Goal: Information Seeking & Learning: Learn about a topic

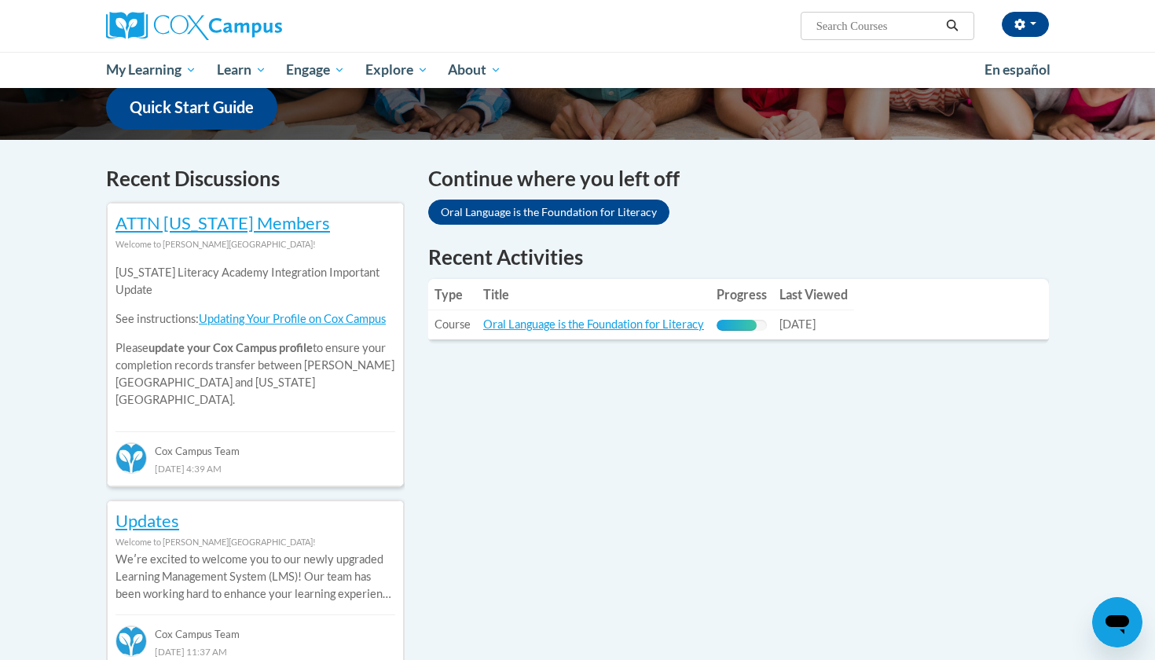
scroll to position [413, 0]
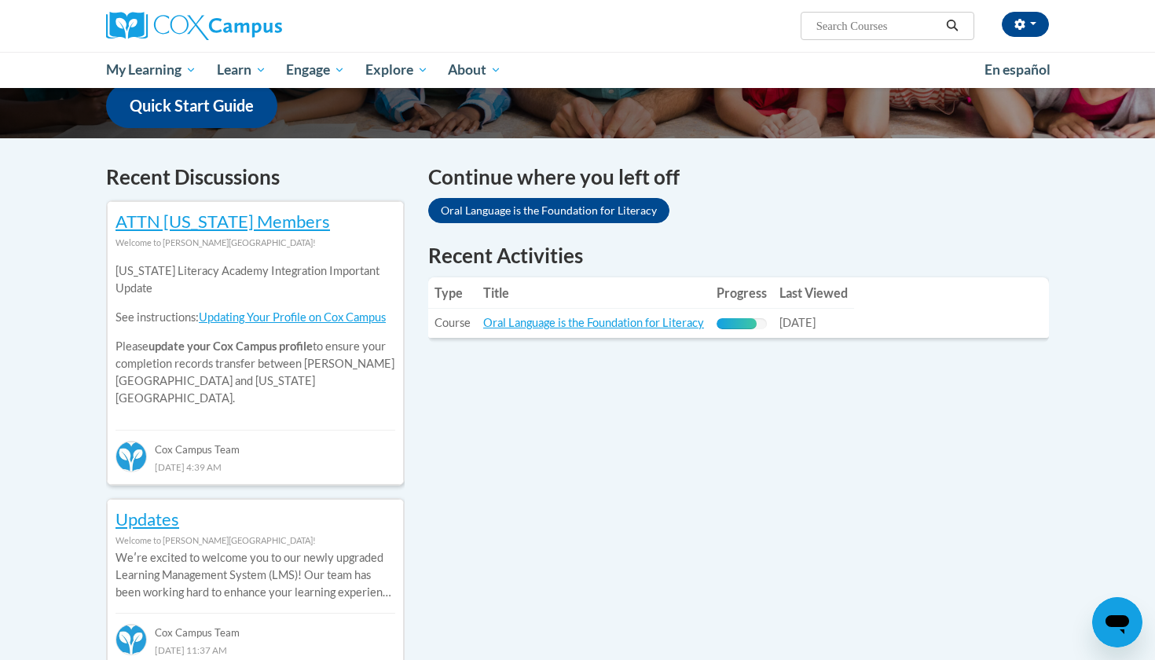
click at [468, 214] on link "Oral Language is the Foundation for Literacy" at bounding box center [548, 210] width 241 height 25
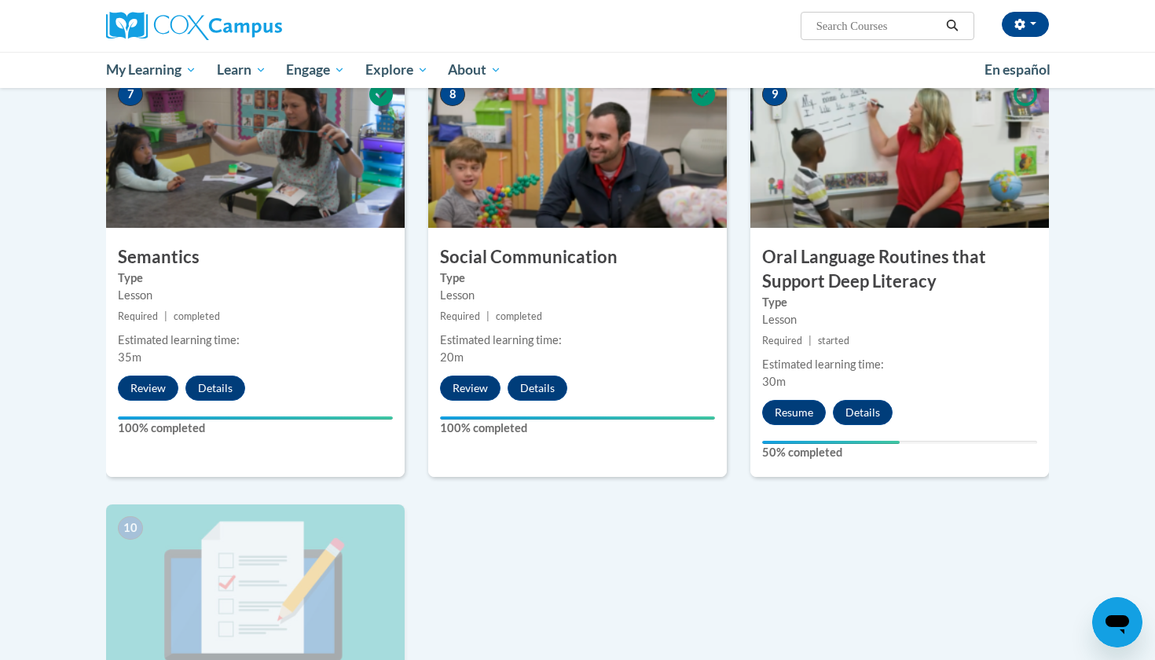
scroll to position [1231, 0]
click at [788, 413] on button "Resume" at bounding box center [794, 412] width 64 height 25
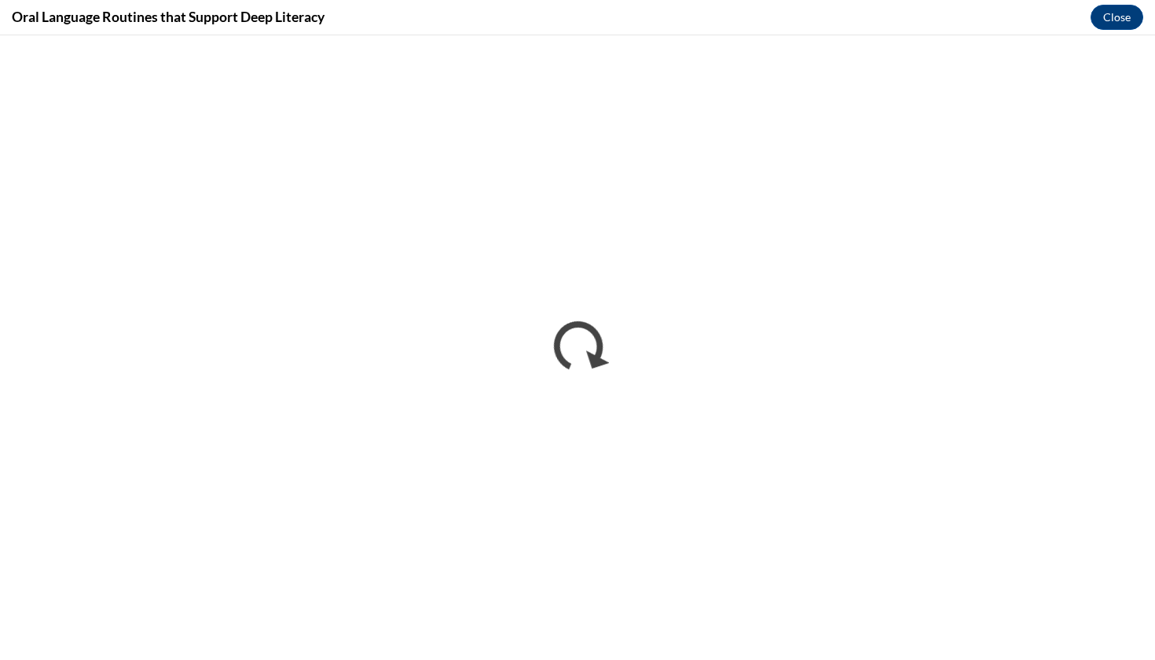
scroll to position [0, 0]
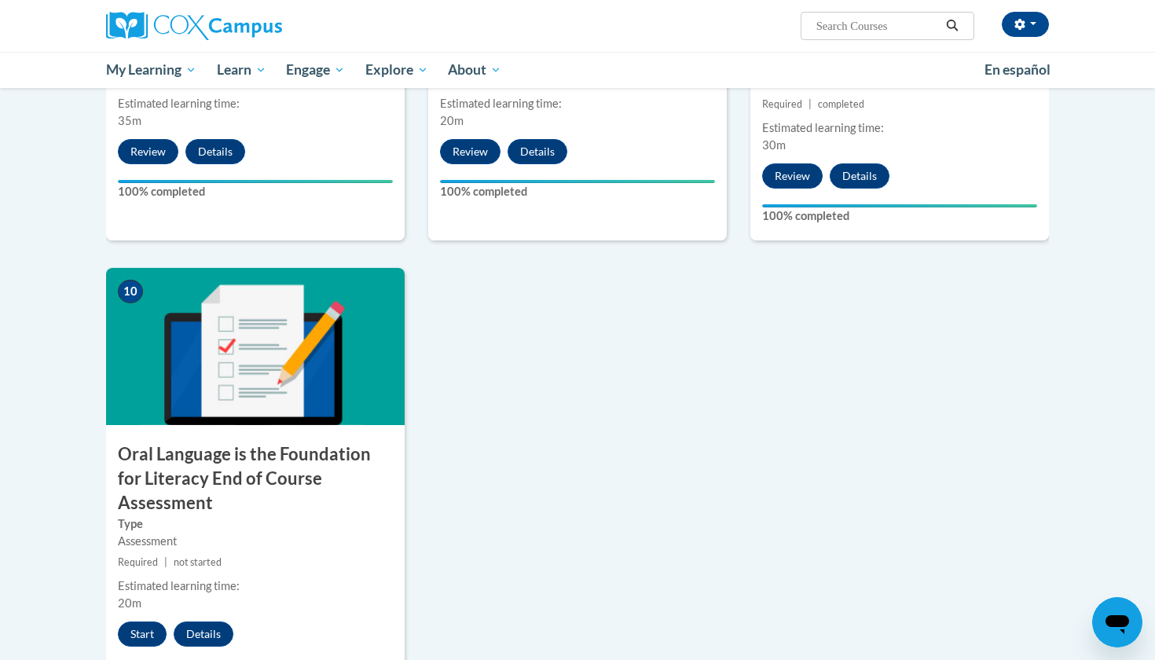
scroll to position [1468, 0]
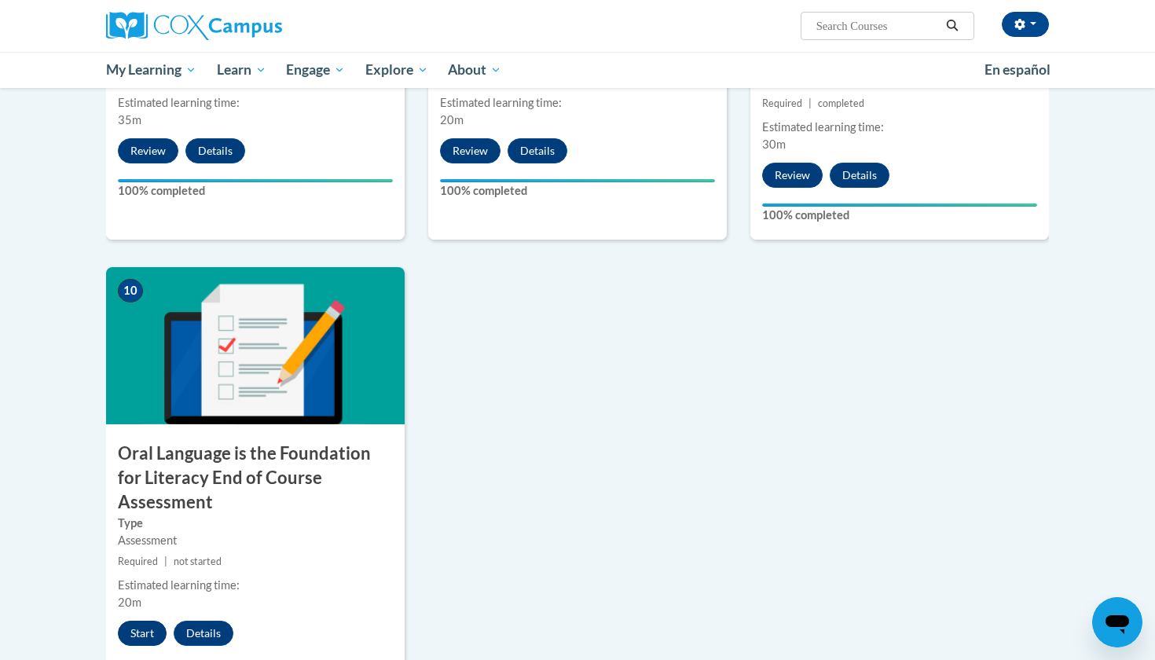
click at [141, 621] on button "Start" at bounding box center [142, 633] width 49 height 25
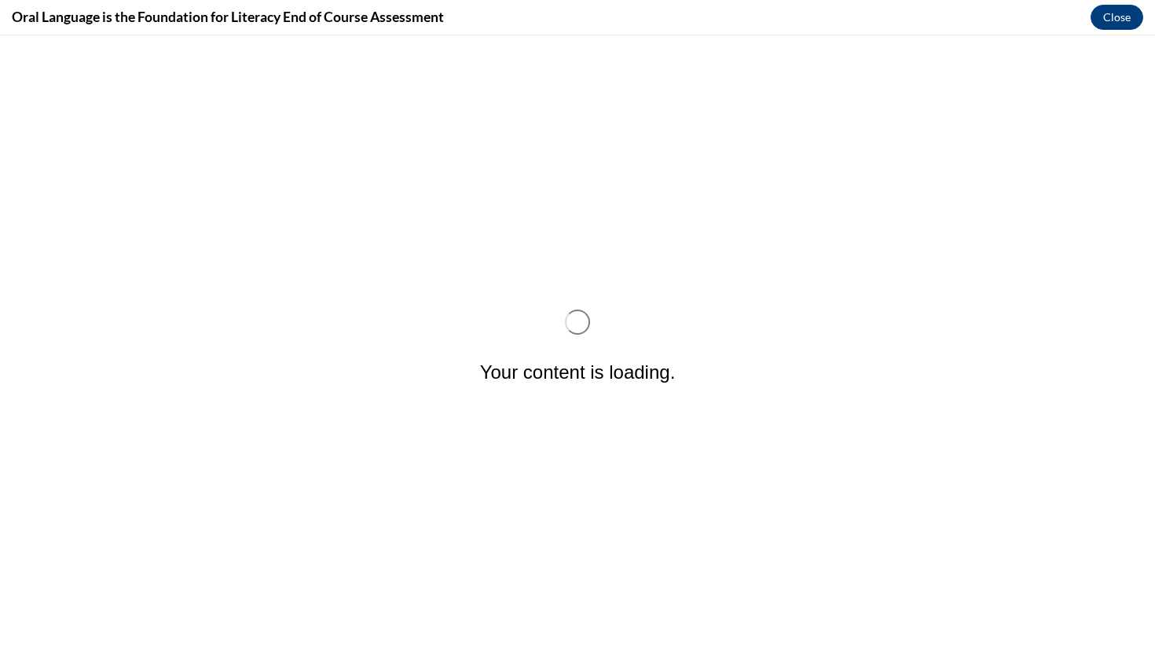
scroll to position [0, 0]
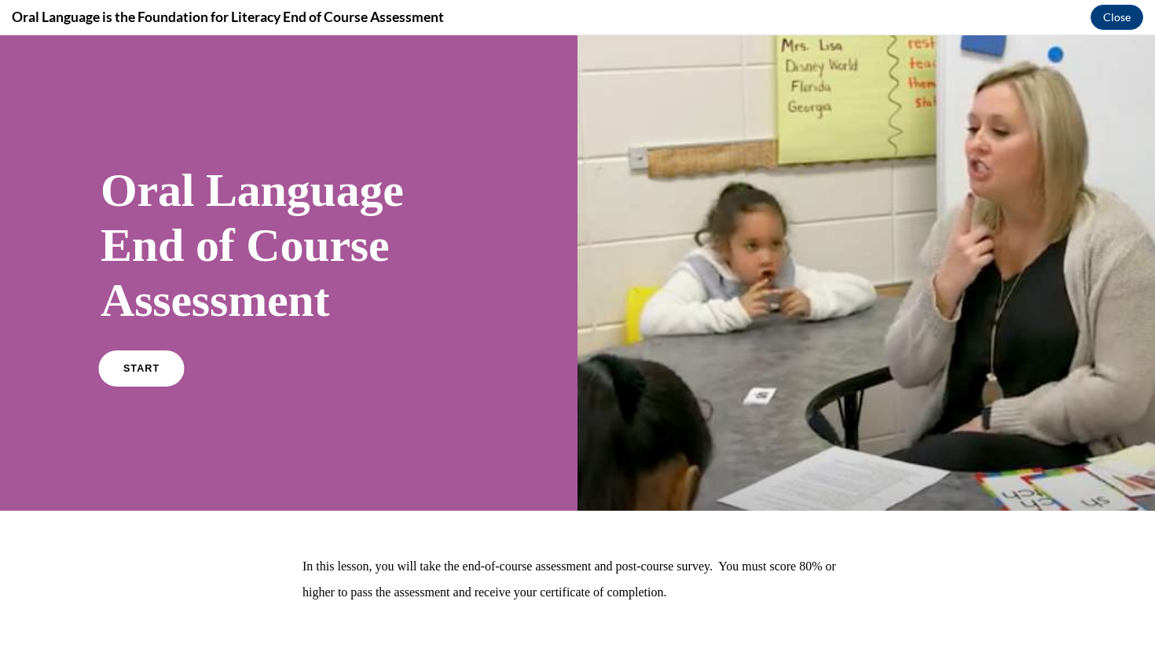
click at [148, 383] on link "START" at bounding box center [141, 369] width 86 height 36
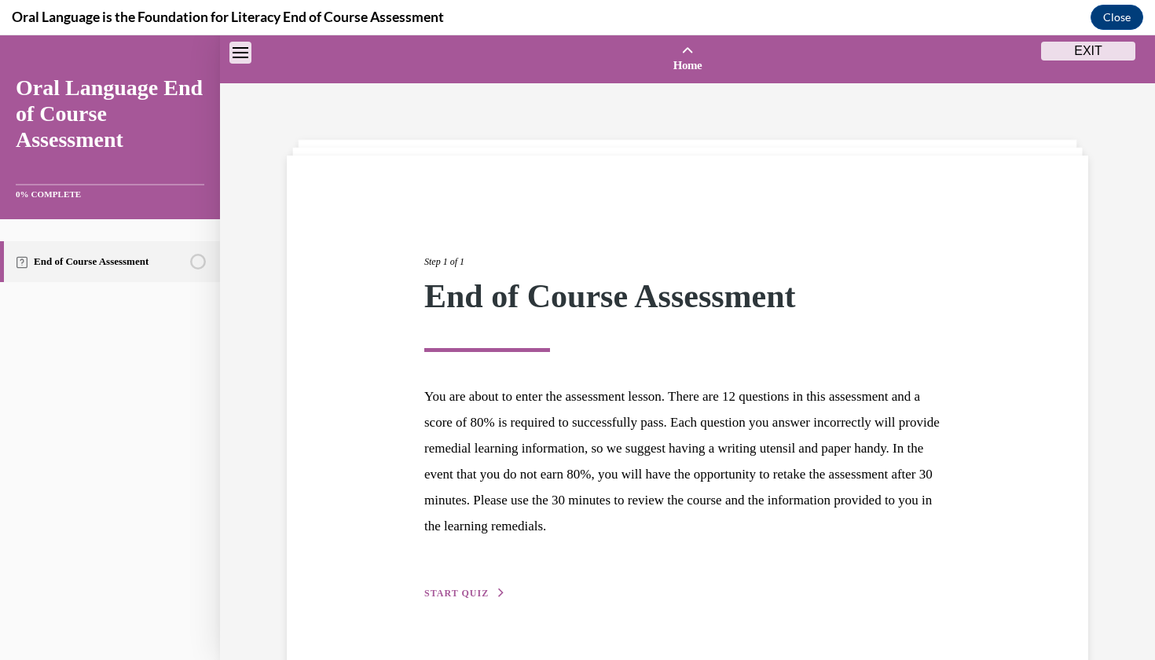
scroll to position [49, 0]
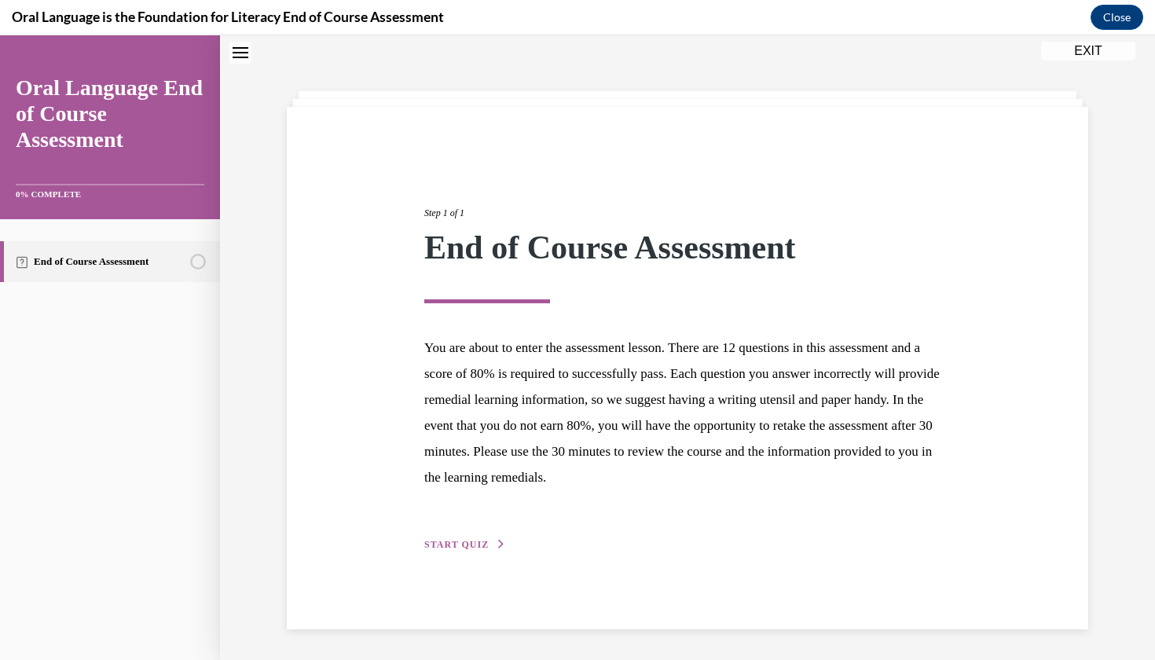
click at [468, 545] on span "START QUIZ" at bounding box center [456, 544] width 64 height 11
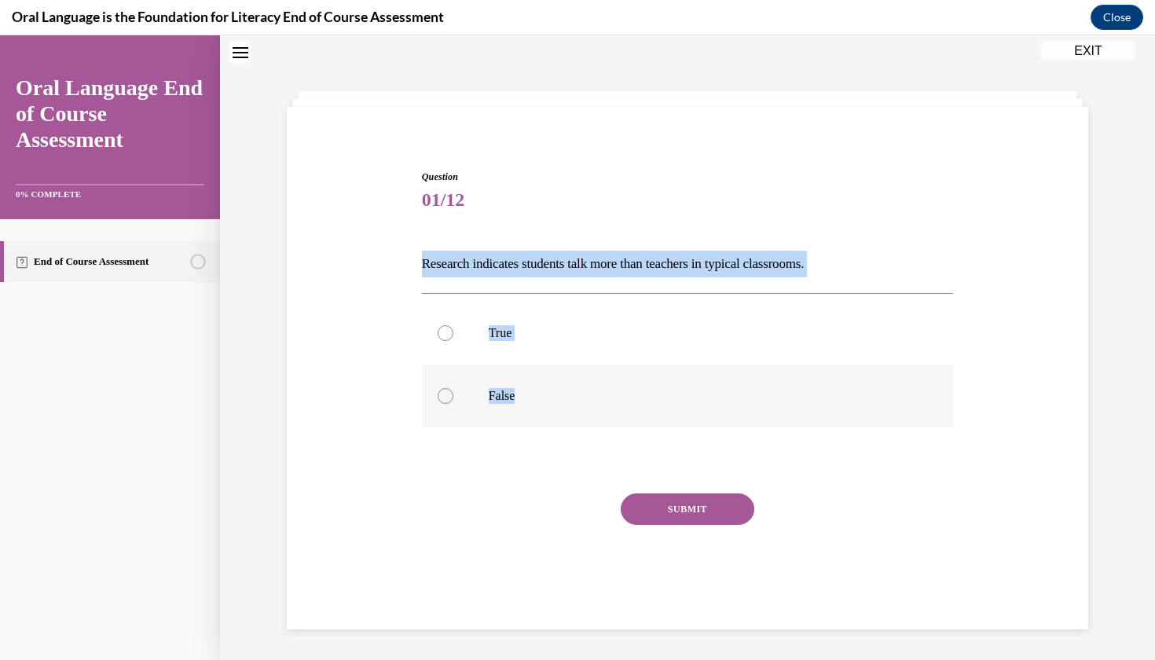
drag, startPoint x: 418, startPoint y: 262, endPoint x: 535, endPoint y: 397, distance: 178.8
click at [535, 397] on div "Question 01/12 Research indicates students talk more than teachers in typical c…" at bounding box center [688, 384] width 540 height 476
copy div "Research indicates students talk more than teachers in typical classrooms.   Tr…"
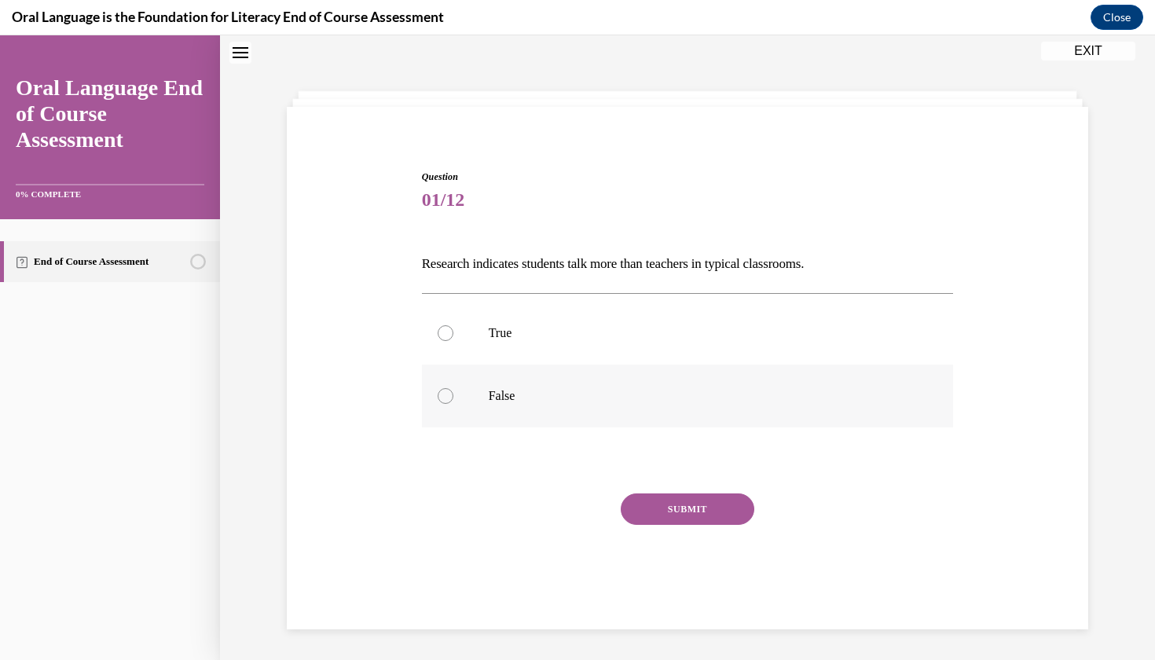
click at [520, 384] on label "False" at bounding box center [688, 396] width 532 height 63
click at [453, 388] on input "False" at bounding box center [446, 396] width 16 height 16
radio input "true"
click at [669, 512] on button "SUBMIT" at bounding box center [688, 509] width 134 height 31
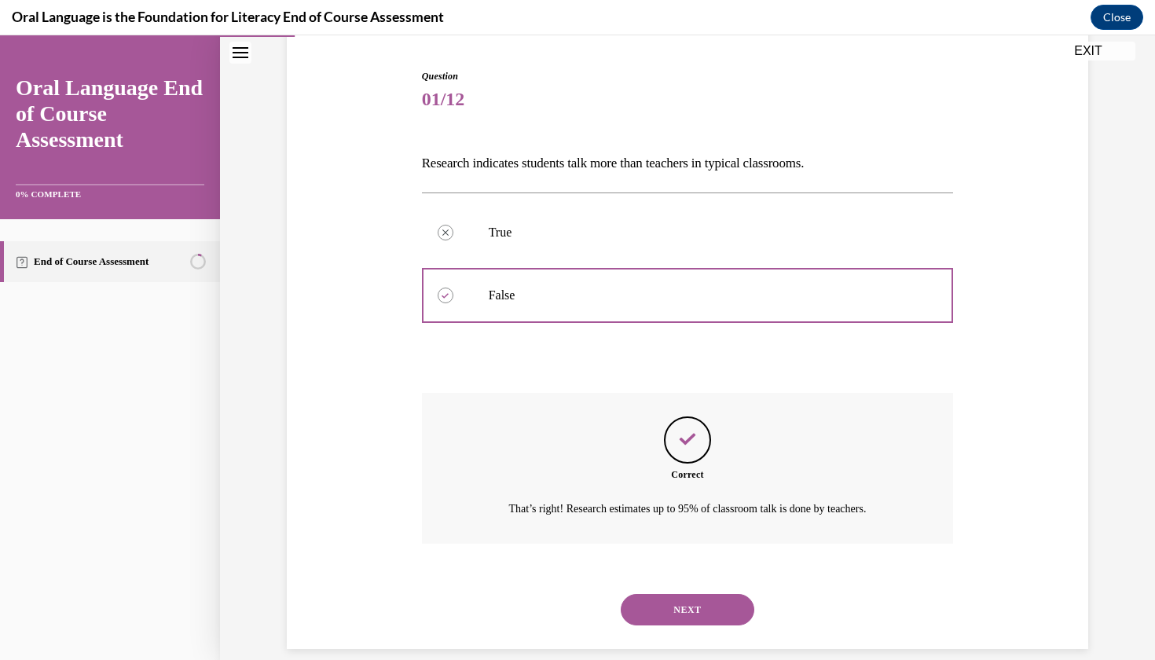
scroll to position [150, 0]
click at [691, 593] on button "NEXT" at bounding box center [688, 608] width 134 height 31
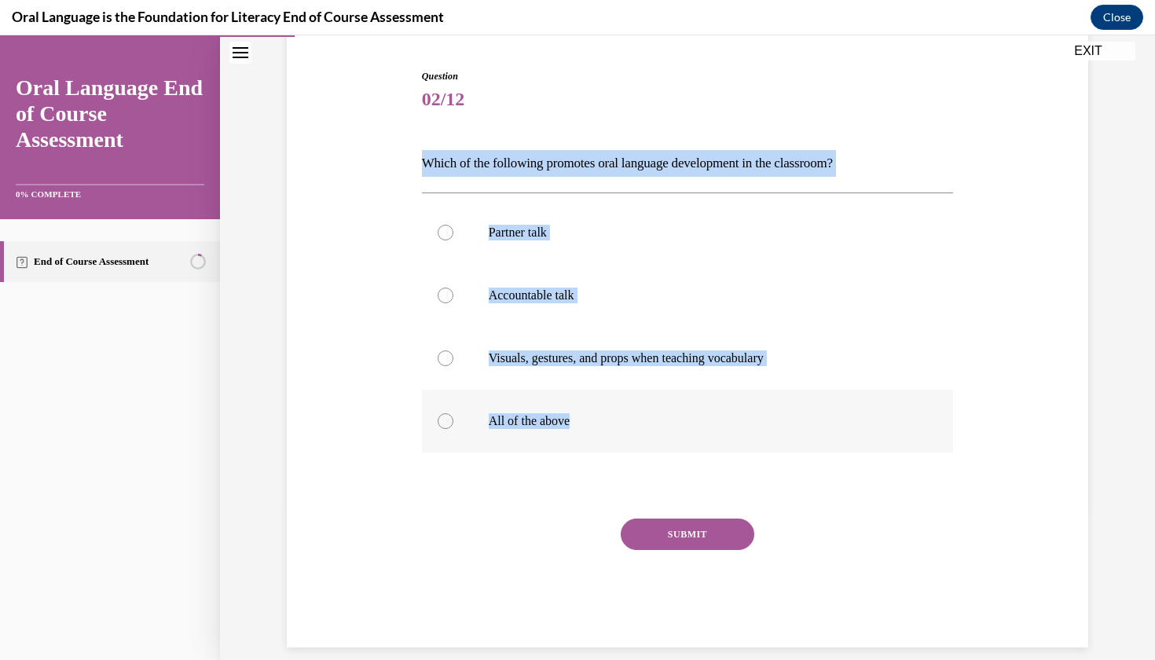
drag, startPoint x: 419, startPoint y: 160, endPoint x: 577, endPoint y: 425, distance: 309.1
click at [577, 425] on div "Question 02/12 Which of the following promotes oral language development in the…" at bounding box center [688, 347] width 540 height 602
copy div "Which of the following promotes oral language development in the classroom?  Pa…"
click at [549, 437] on label "All of the above" at bounding box center [688, 421] width 532 height 63
click at [453, 429] on input "All of the above" at bounding box center [446, 421] width 16 height 16
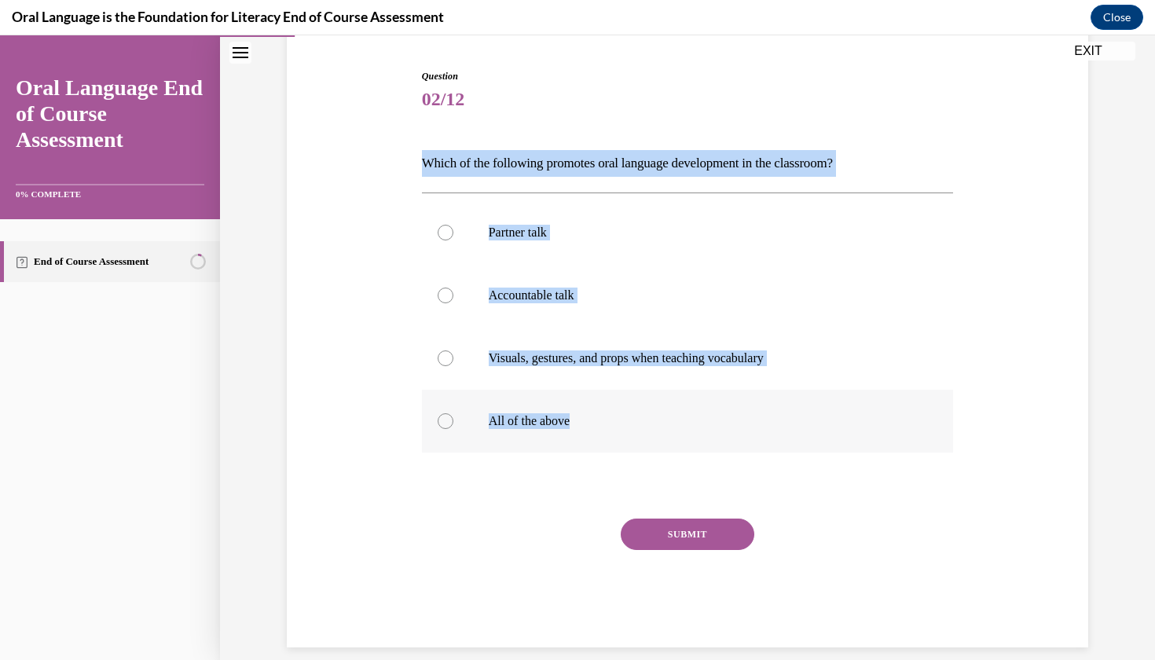
radio input "true"
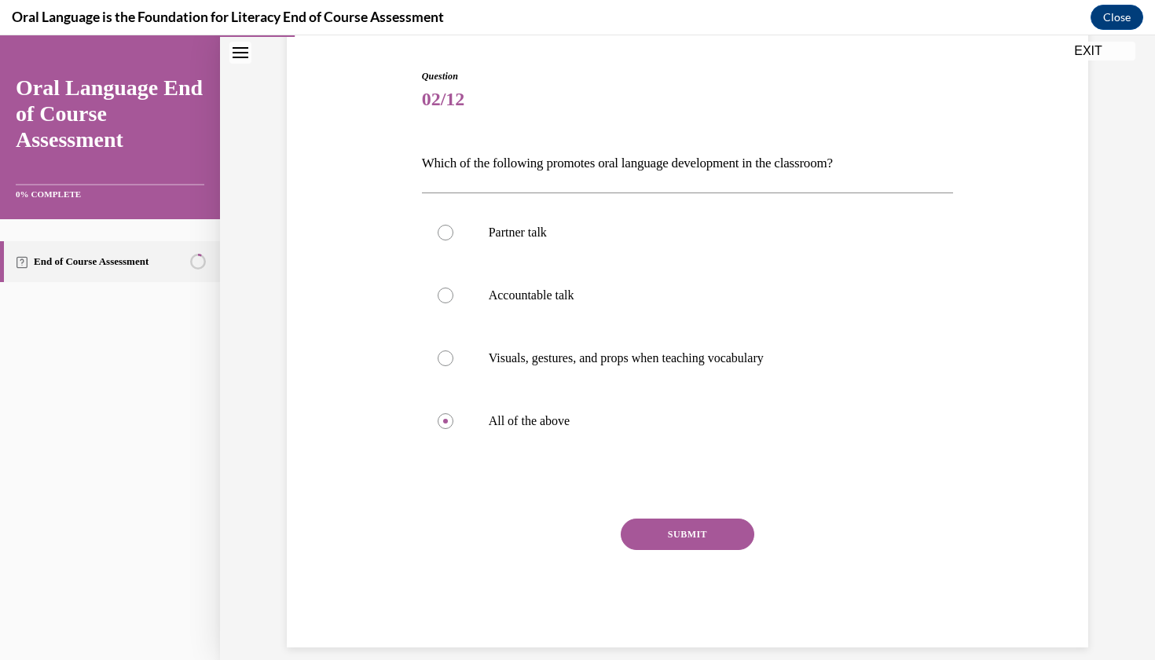
click at [653, 528] on button "SUBMIT" at bounding box center [688, 534] width 134 height 31
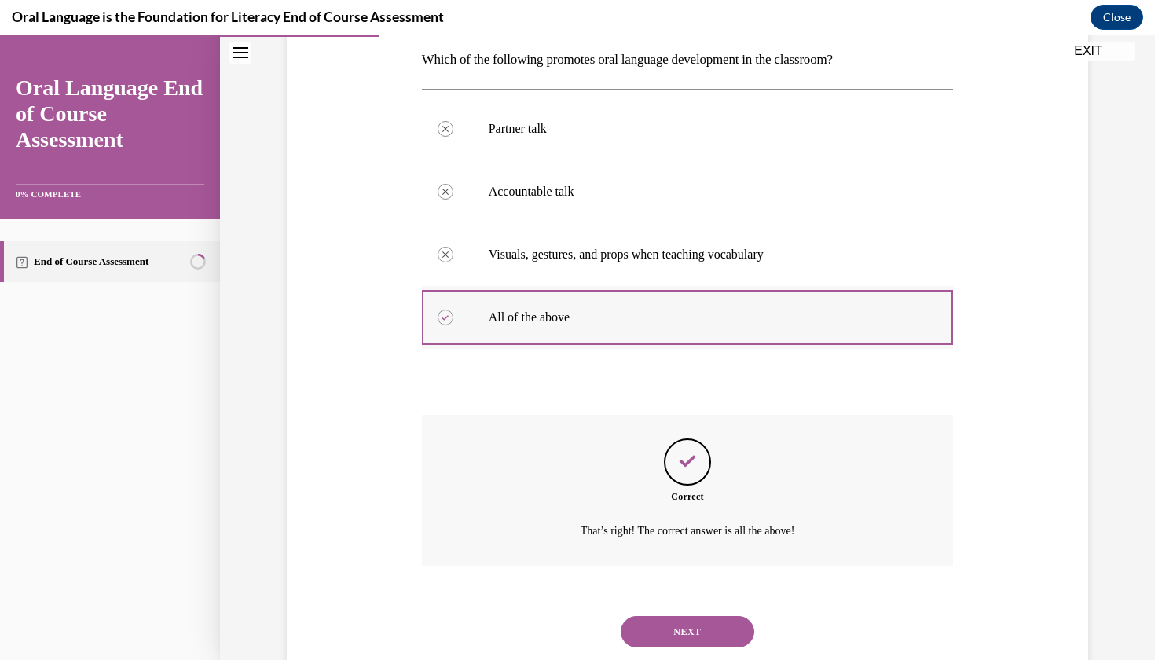
scroll to position [276, 0]
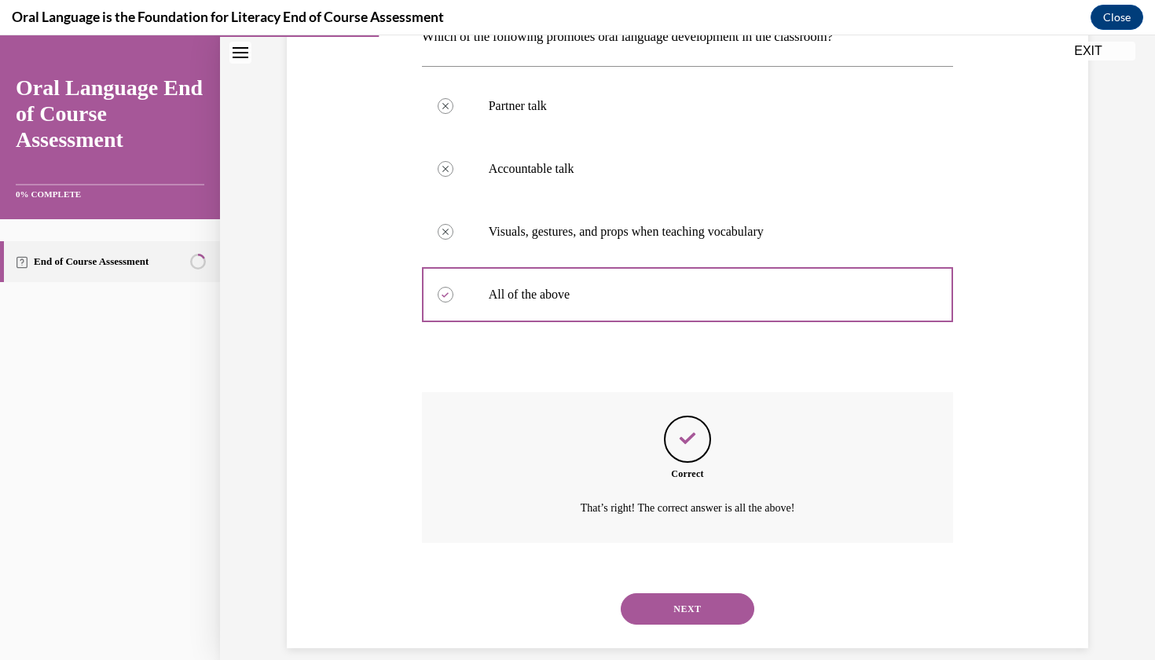
click at [696, 593] on button "NEXT" at bounding box center [688, 608] width 134 height 31
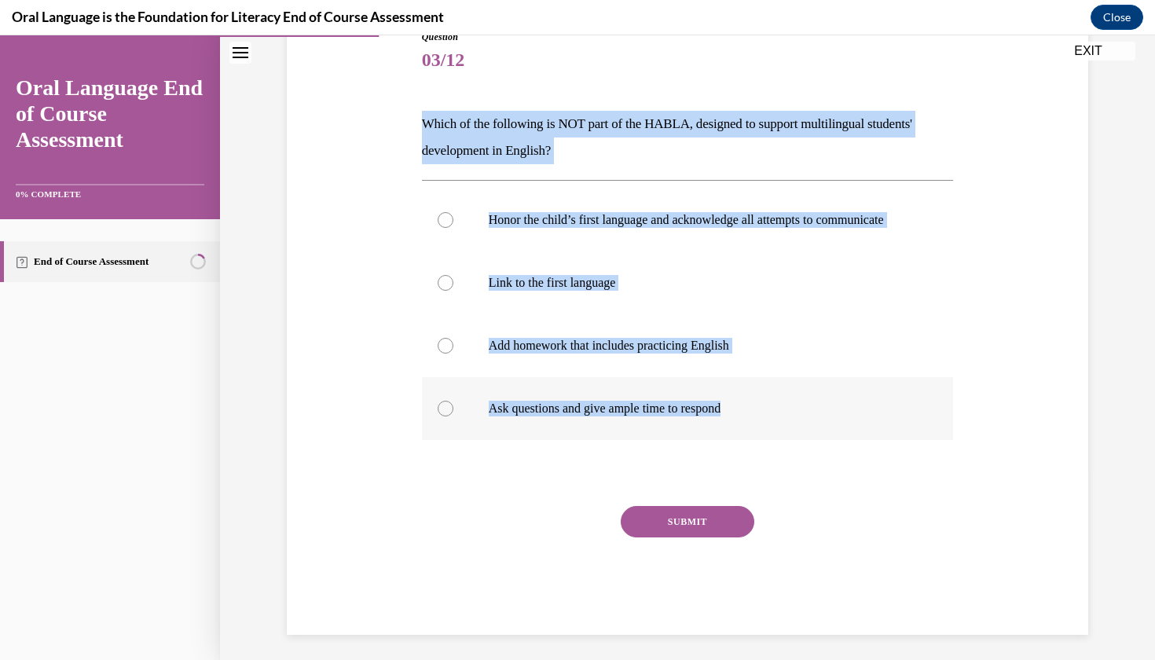
drag, startPoint x: 421, startPoint y: 128, endPoint x: 760, endPoint y: 444, distance: 463.2
click at [760, 444] on div "Question 03/12 Which of the following is NOT part of the HABLA, designed to sup…" at bounding box center [688, 332] width 532 height 605
copy div "Which of the following is NOT part of the HABLA, designed to support multilingu…"
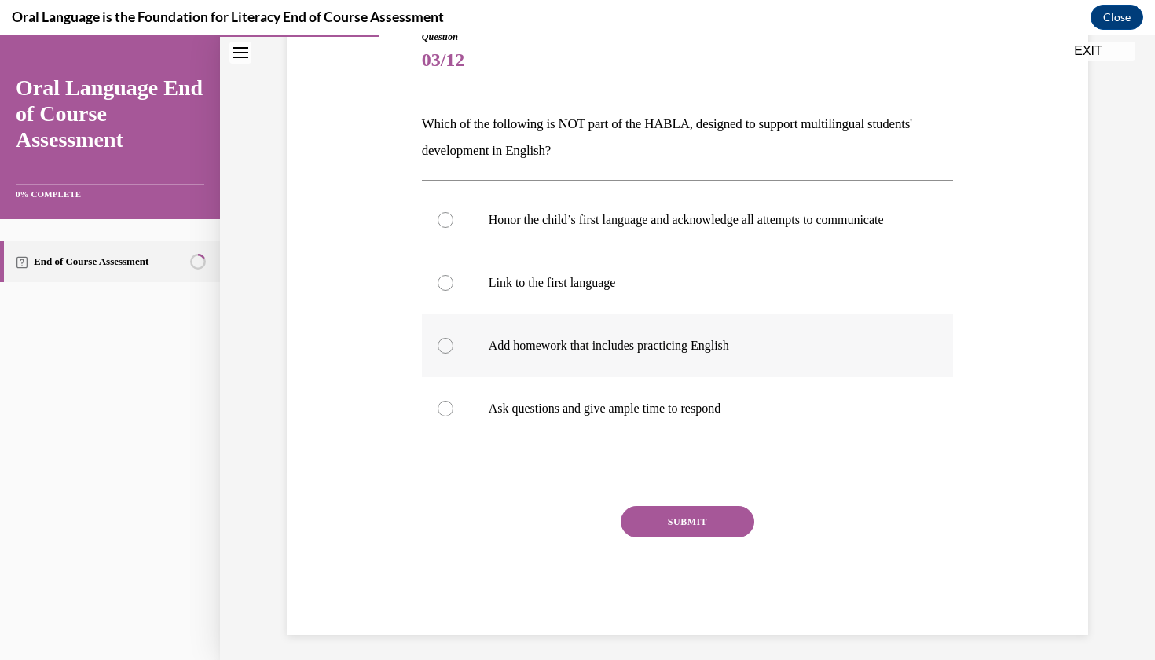
click at [518, 354] on p "Add homework that includes practicing English" at bounding box center [702, 346] width 426 height 16
click at [453, 354] on input "Add homework that includes practicing English" at bounding box center [446, 346] width 16 height 16
radio input "true"
click at [652, 538] on button "SUBMIT" at bounding box center [688, 521] width 134 height 31
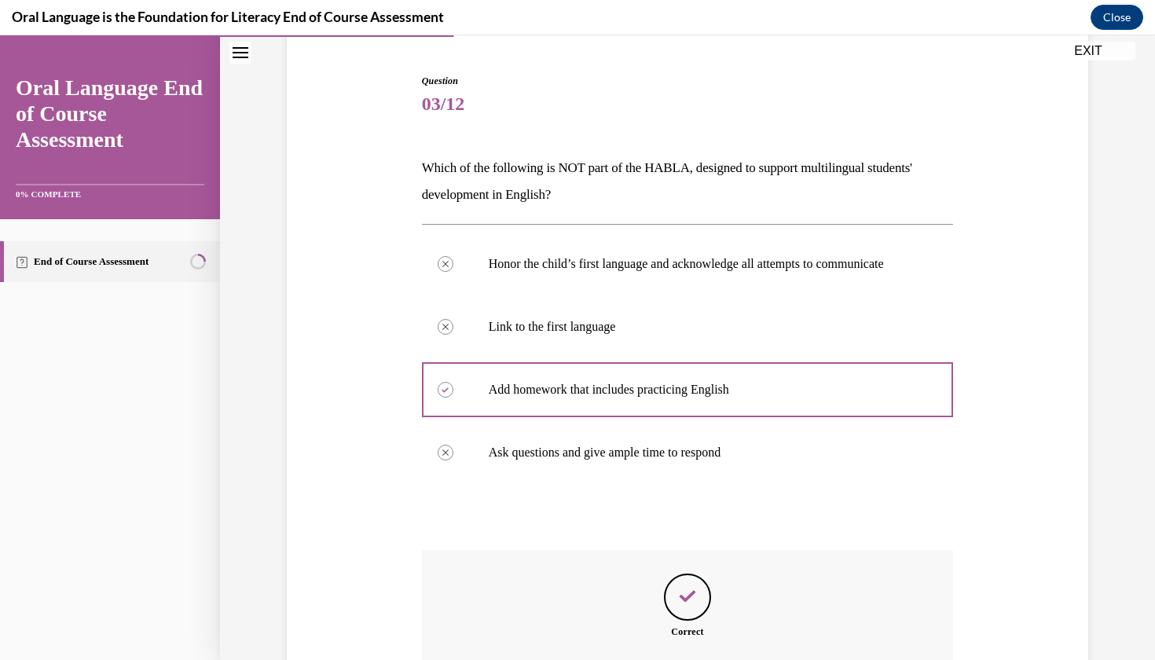
scroll to position [354, 0]
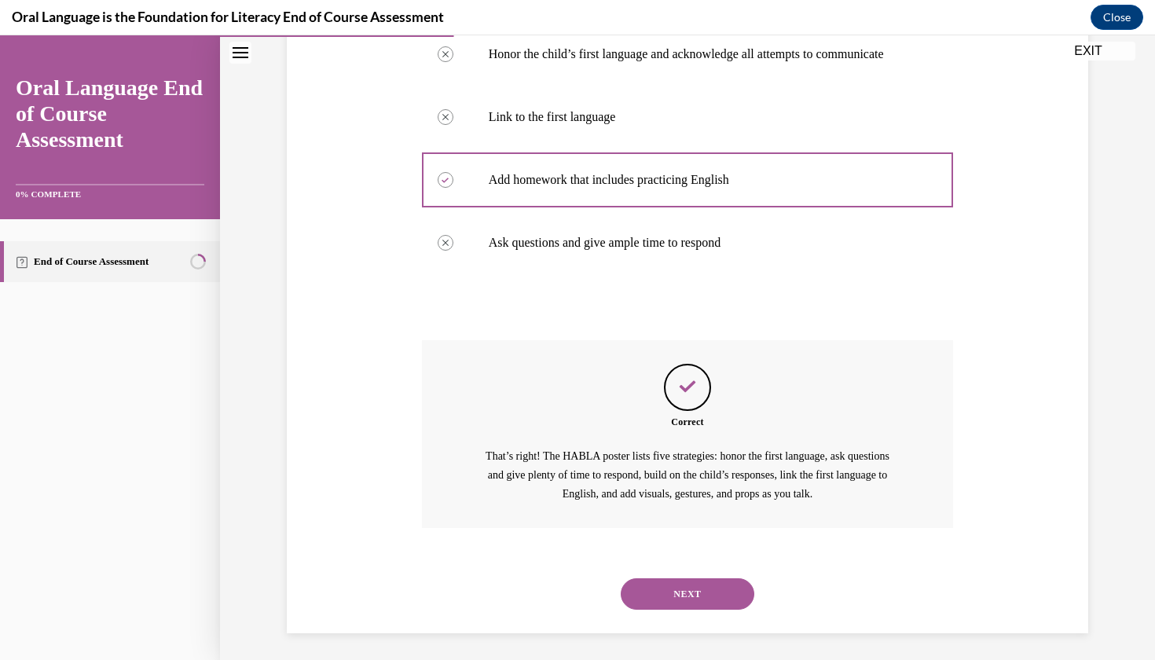
click at [691, 586] on button "NEXT" at bounding box center [688, 593] width 134 height 31
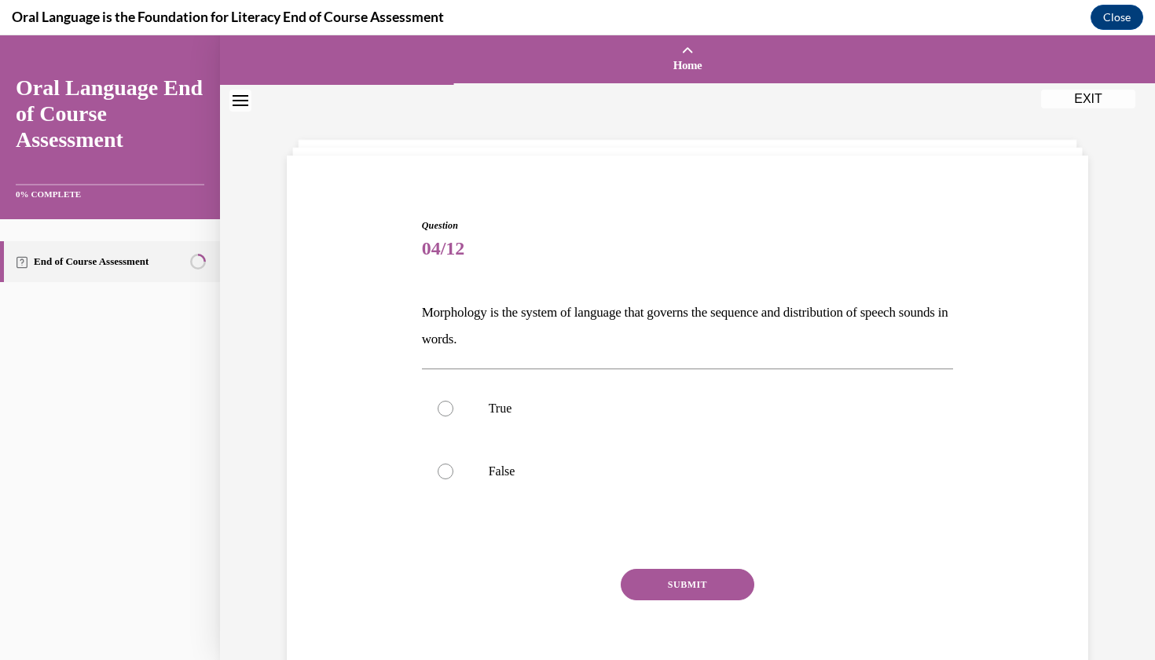
scroll to position [0, 0]
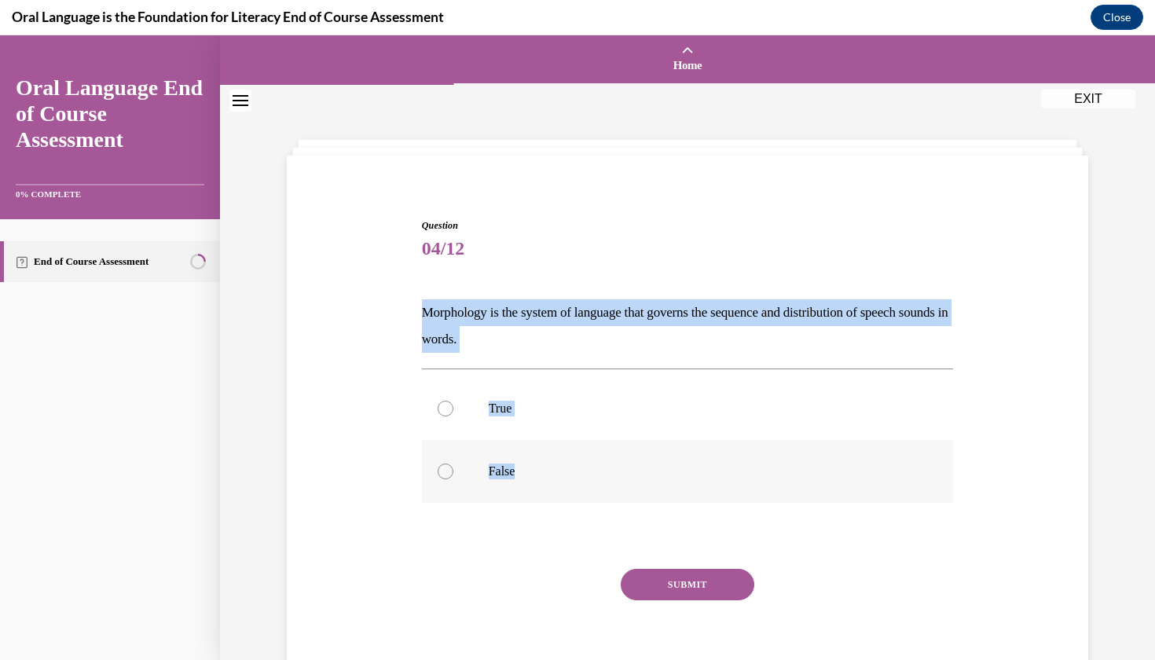
drag, startPoint x: 420, startPoint y: 307, endPoint x: 530, endPoint y: 494, distance: 218.1
click at [530, 494] on div "Question 04/12 Morphology is the system of language that governs the sequence a…" at bounding box center [688, 446] width 540 height 503
copy div "Morphology is the system of language that governs the sequence and distribution…"
click at [530, 485] on label "False" at bounding box center [688, 471] width 532 height 63
click at [453, 479] on input "False" at bounding box center [446, 472] width 16 height 16
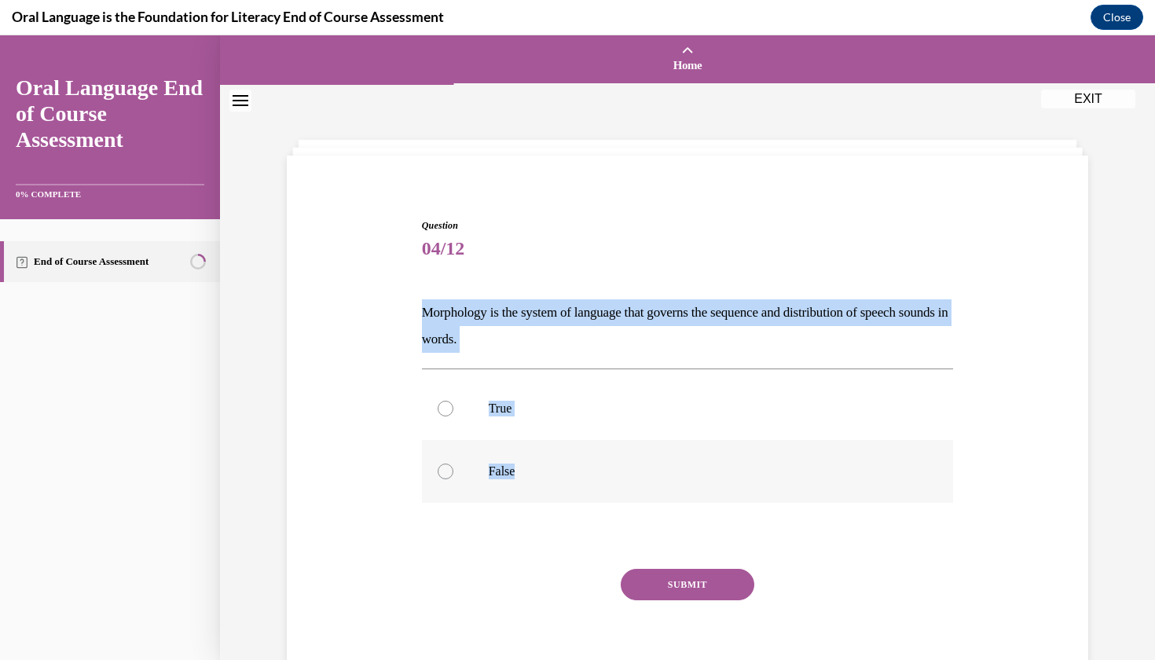
radio input "true"
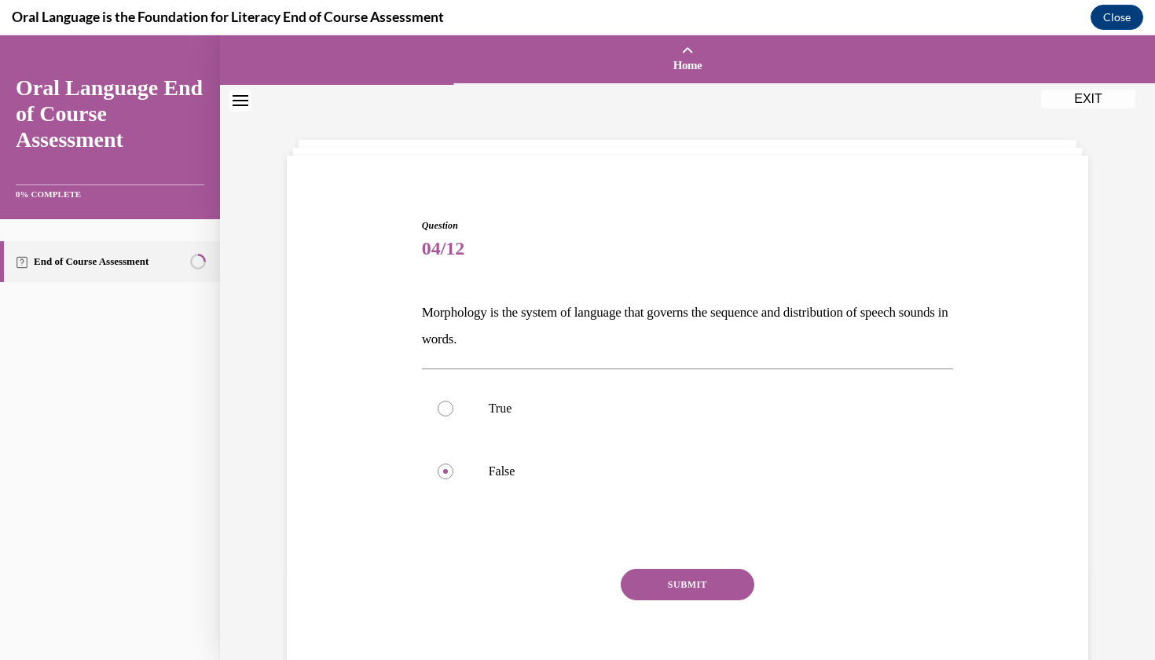
click at [655, 584] on button "SUBMIT" at bounding box center [688, 584] width 134 height 31
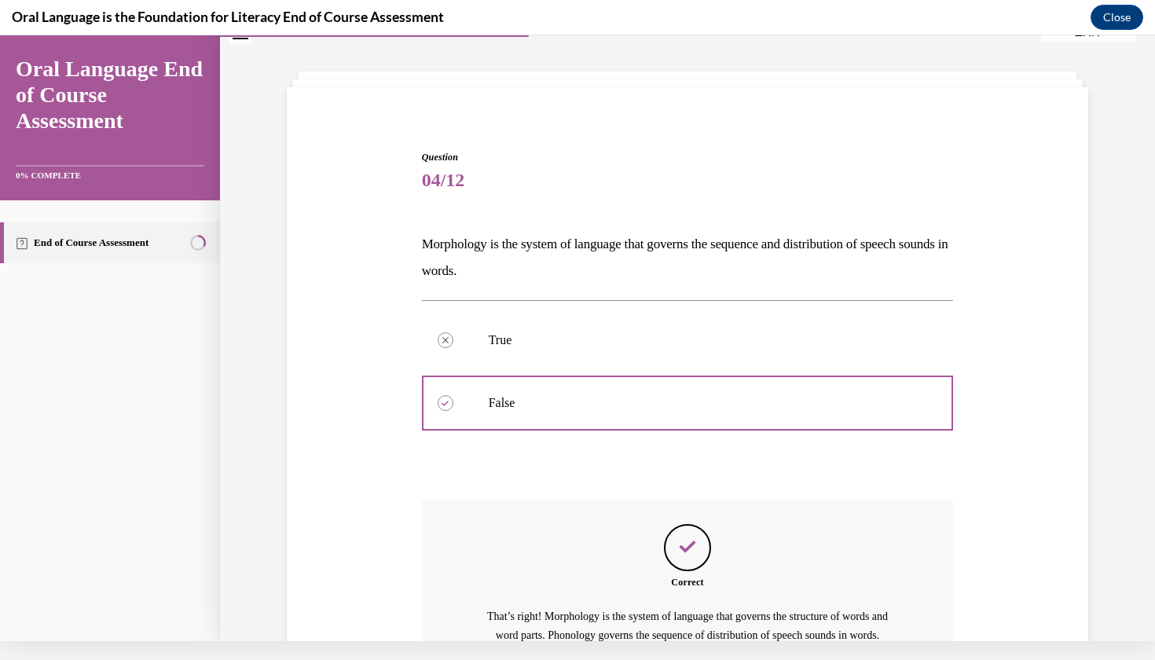
scroll to position [213, 0]
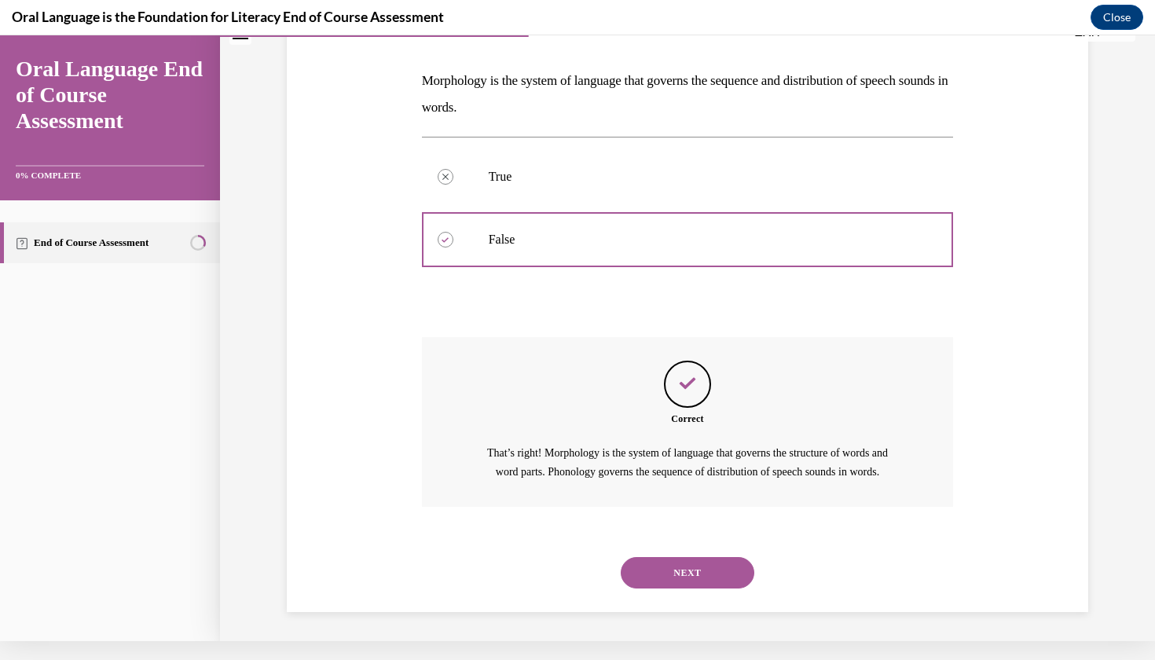
click at [709, 581] on button "NEXT" at bounding box center [688, 572] width 134 height 31
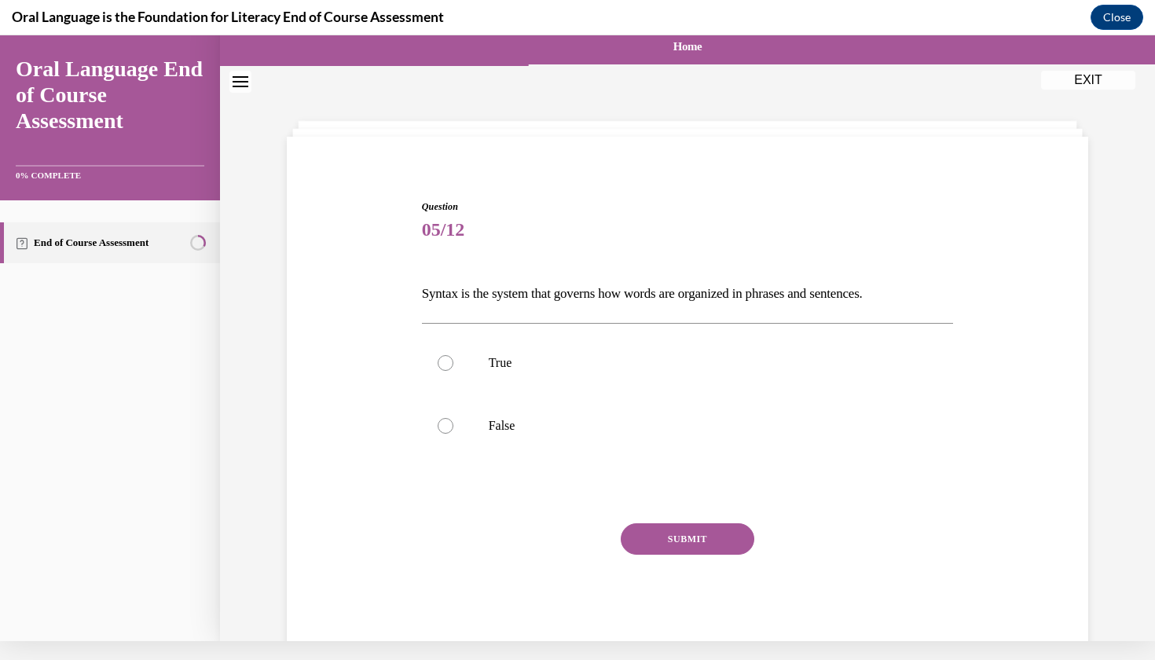
scroll to position [0, 0]
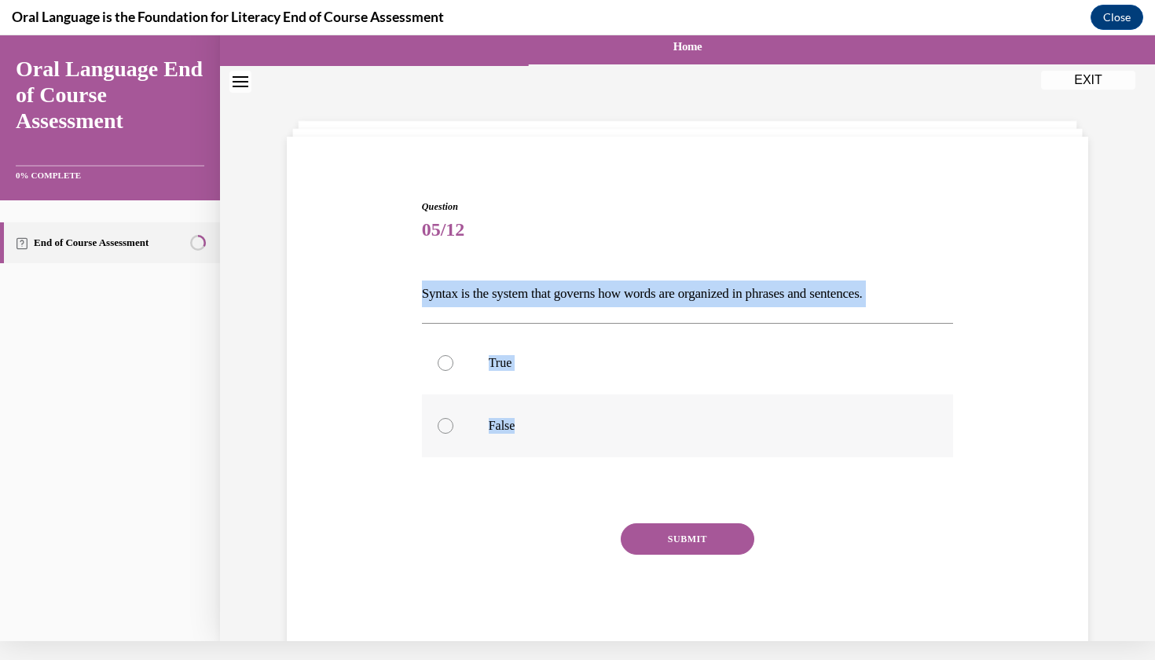
drag, startPoint x: 410, startPoint y: 295, endPoint x: 545, endPoint y: 429, distance: 190.1
click at [545, 429] on div "Question 05/12 Syntax is the system that governs how words are organized in phr…" at bounding box center [687, 402] width 809 height 500
copy div "Syntax is the system that governs how words are organized in phrases and senten…"
click at [538, 380] on label "True" at bounding box center [688, 363] width 532 height 63
click at [453, 371] on input "True" at bounding box center [446, 363] width 16 height 16
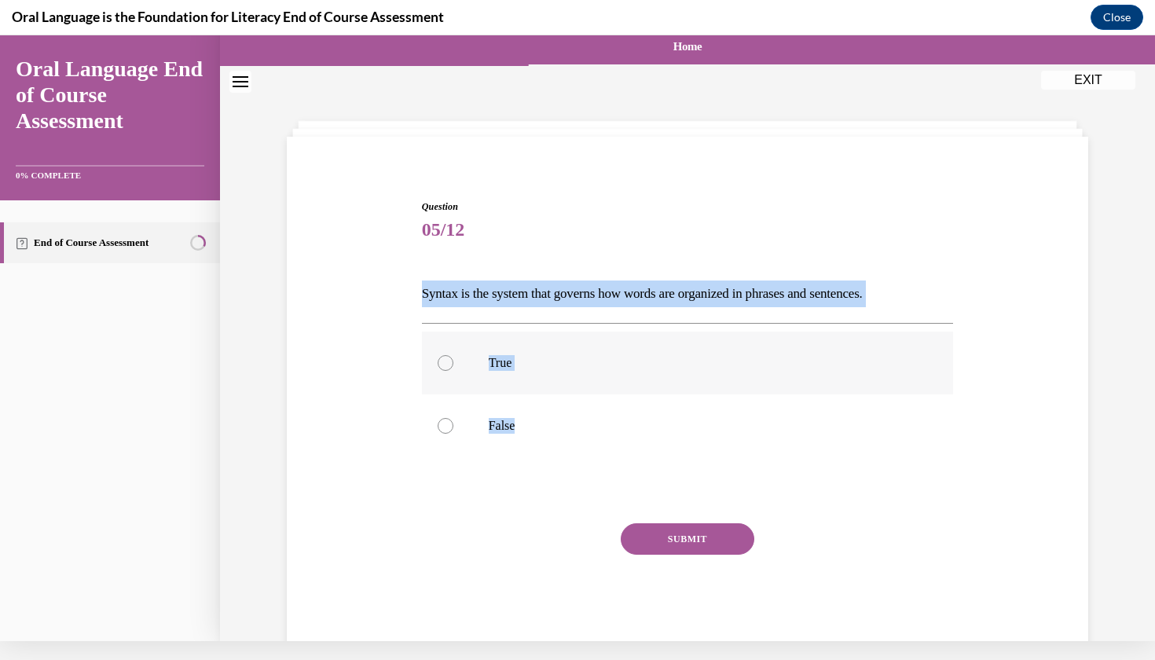
radio input "true"
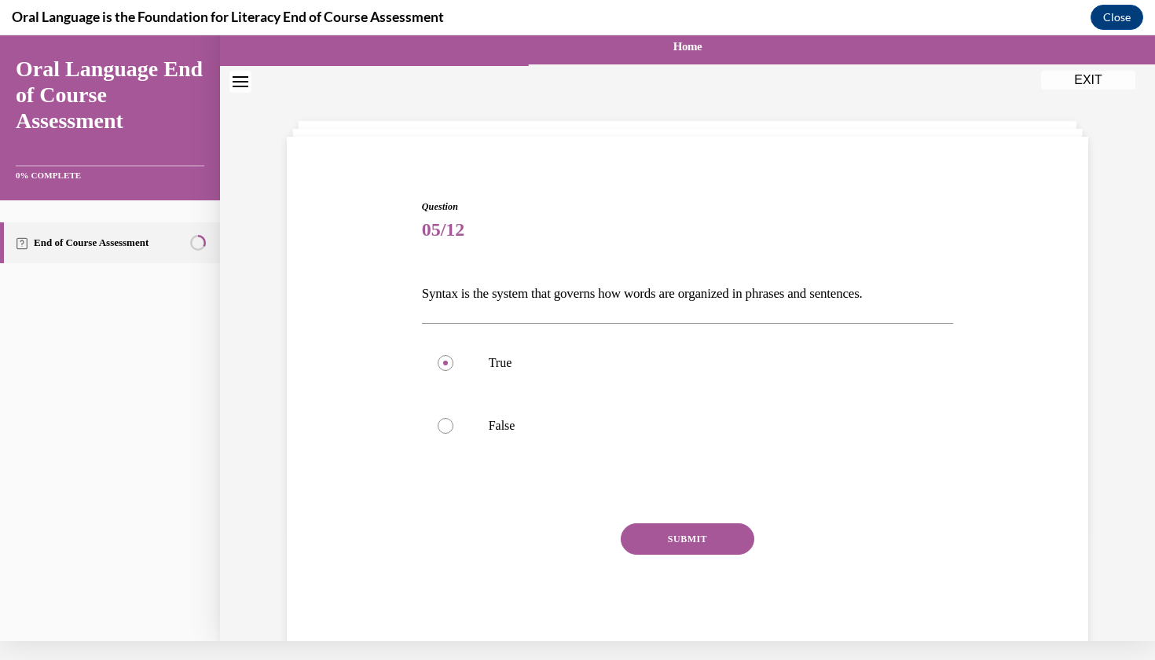
click at [673, 543] on button "SUBMIT" at bounding box center [688, 538] width 134 height 31
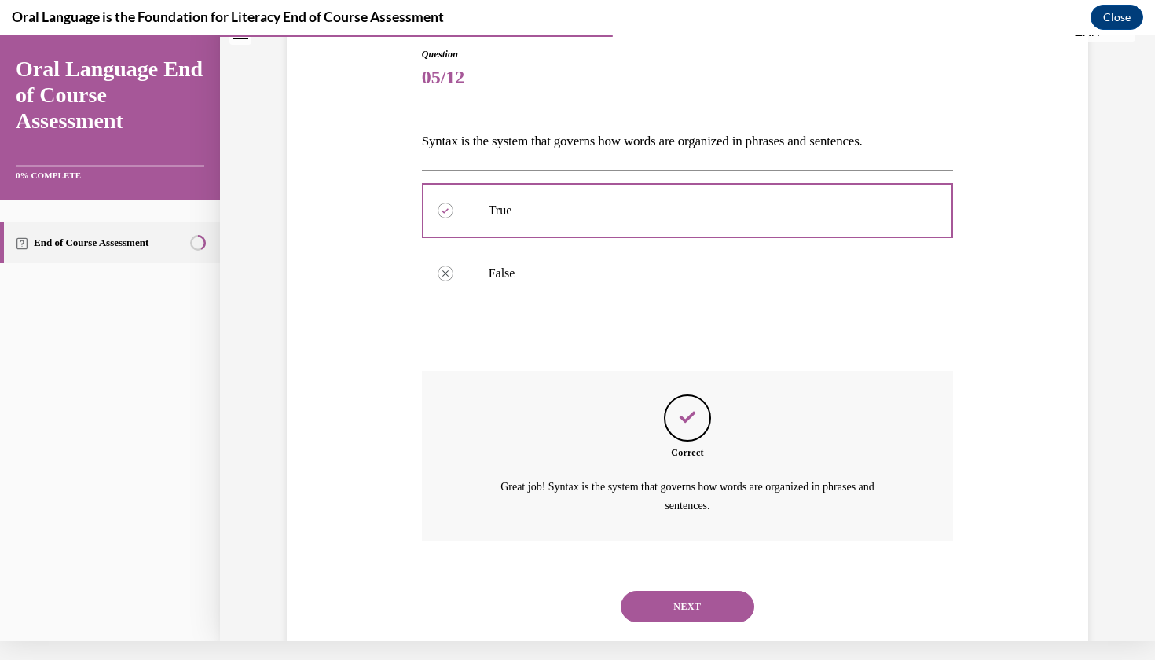
scroll to position [168, 0]
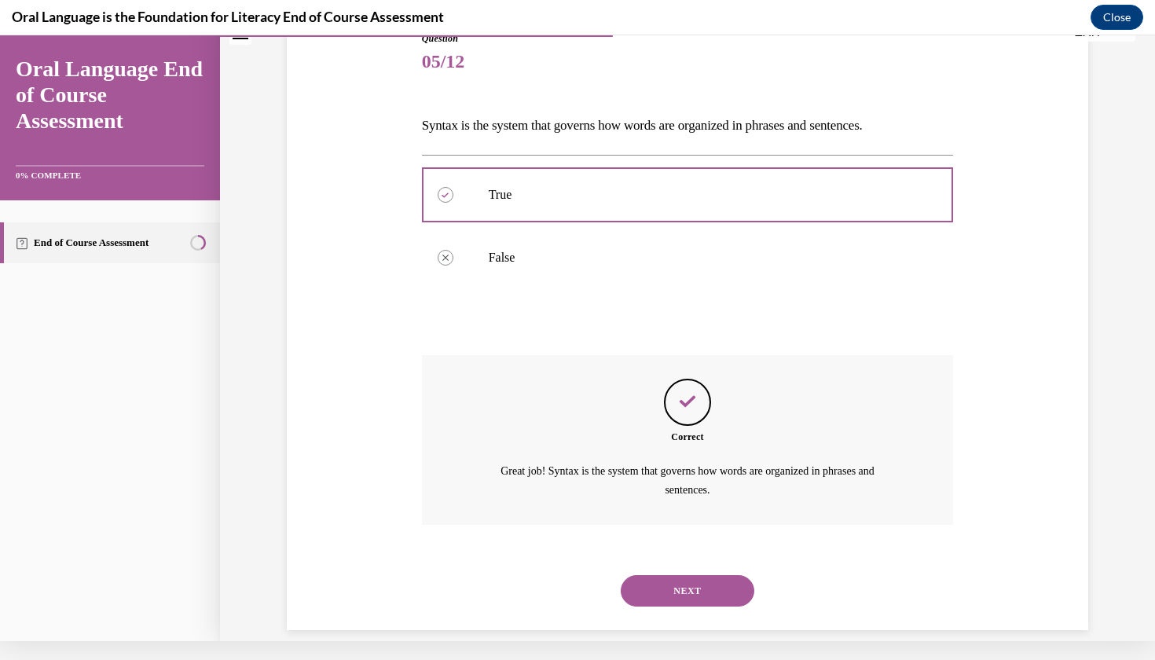
click at [696, 575] on button "NEXT" at bounding box center [688, 590] width 134 height 31
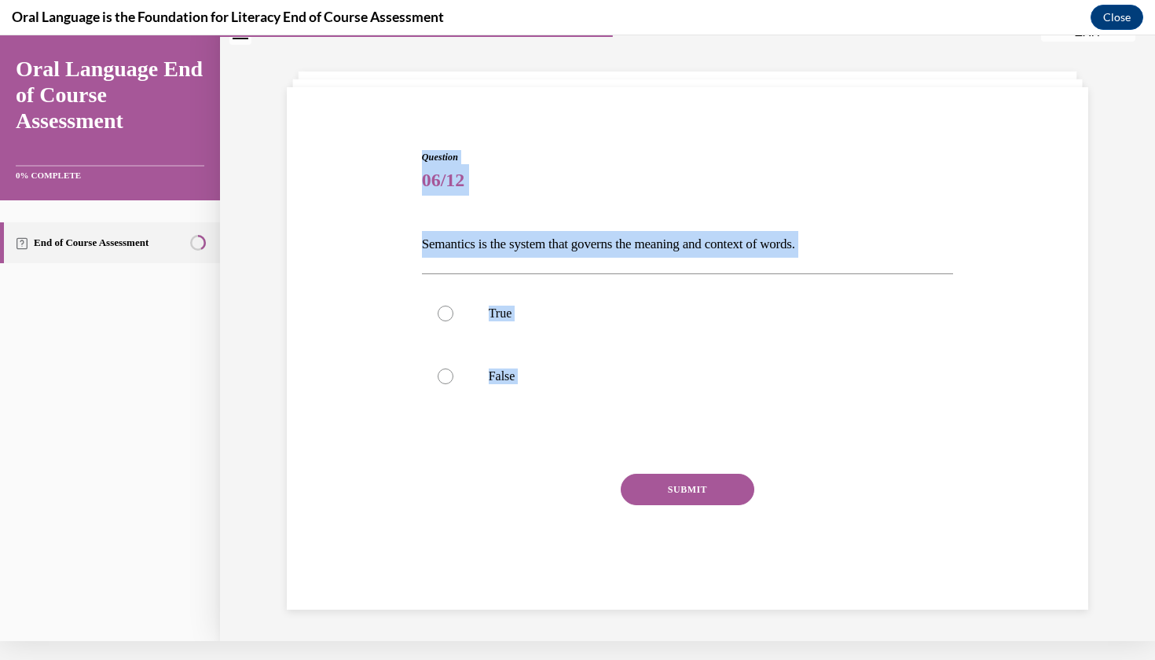
drag, startPoint x: 420, startPoint y: 125, endPoint x: 567, endPoint y: 486, distance: 390.3
click at [569, 490] on div "Question 06/12 Semantics is the system that governs the meaning and context of …" at bounding box center [687, 353] width 809 height 500
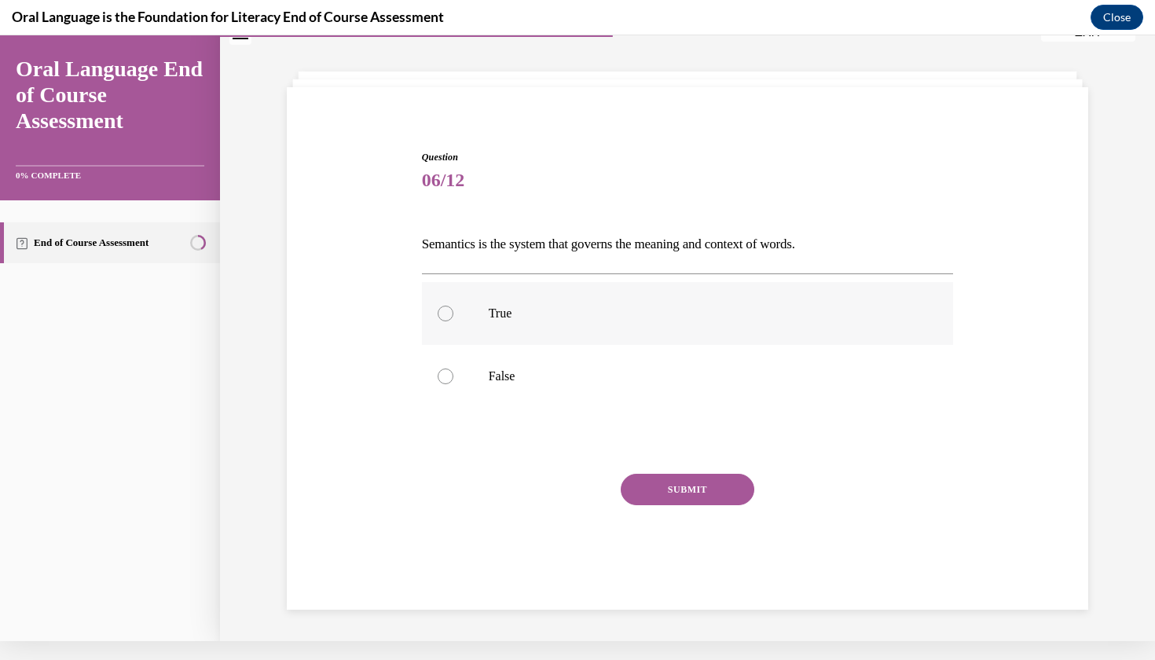
drag, startPoint x: 567, startPoint y: 486, endPoint x: 487, endPoint y: 309, distance: 194.9
click at [553, 443] on div "Question 06/12 Semantics is the system that governs the meaning and context of …" at bounding box center [688, 376] width 532 height 453
drag, startPoint x: 418, startPoint y: 110, endPoint x: 519, endPoint y: 219, distance: 149.0
click at [519, 219] on div "Question 06/12 Semantics is the system that governs the meaning and context of …" at bounding box center [687, 353] width 809 height 500
click at [390, 144] on div "Question 06/12 Semantics is the system that governs the meaning and context of …" at bounding box center [687, 353] width 809 height 500
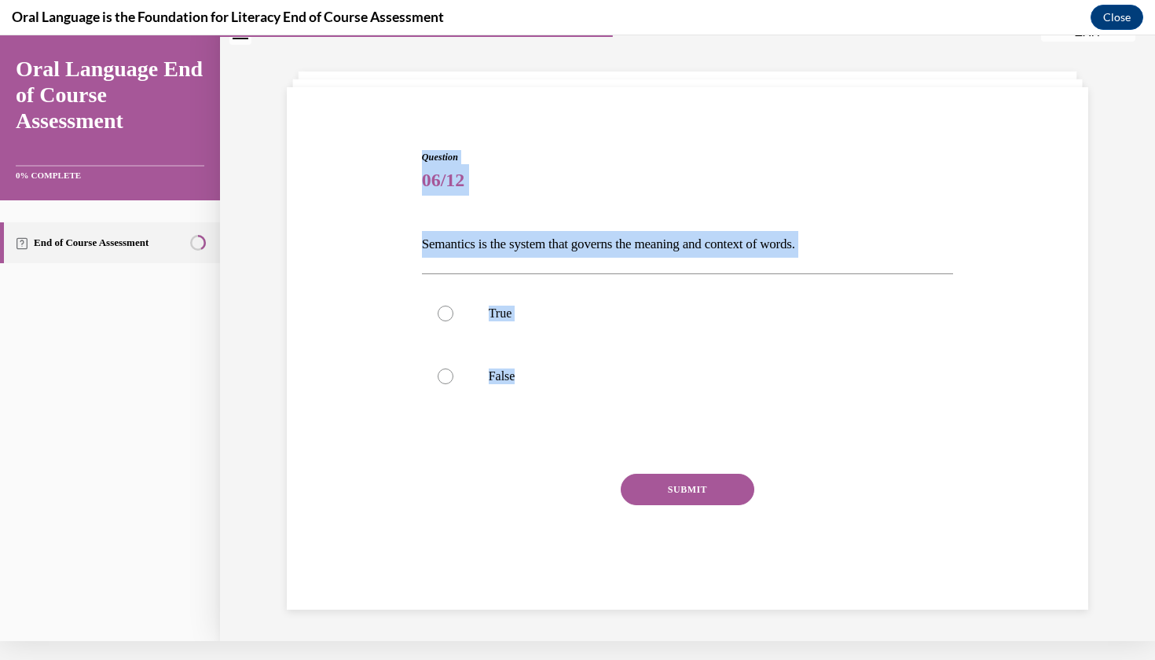
drag, startPoint x: 422, startPoint y: 123, endPoint x: 491, endPoint y: 418, distance: 303.5
click at [491, 418] on div "Question 06/12 Semantics is the system that governs the meaning and context of …" at bounding box center [687, 353] width 809 height 500
copy div "Question 06/12 Semantics is the system that governs the meaning and context of …"
click at [557, 323] on label "True" at bounding box center [688, 313] width 532 height 63
click at [453, 321] on input "True" at bounding box center [446, 314] width 16 height 16
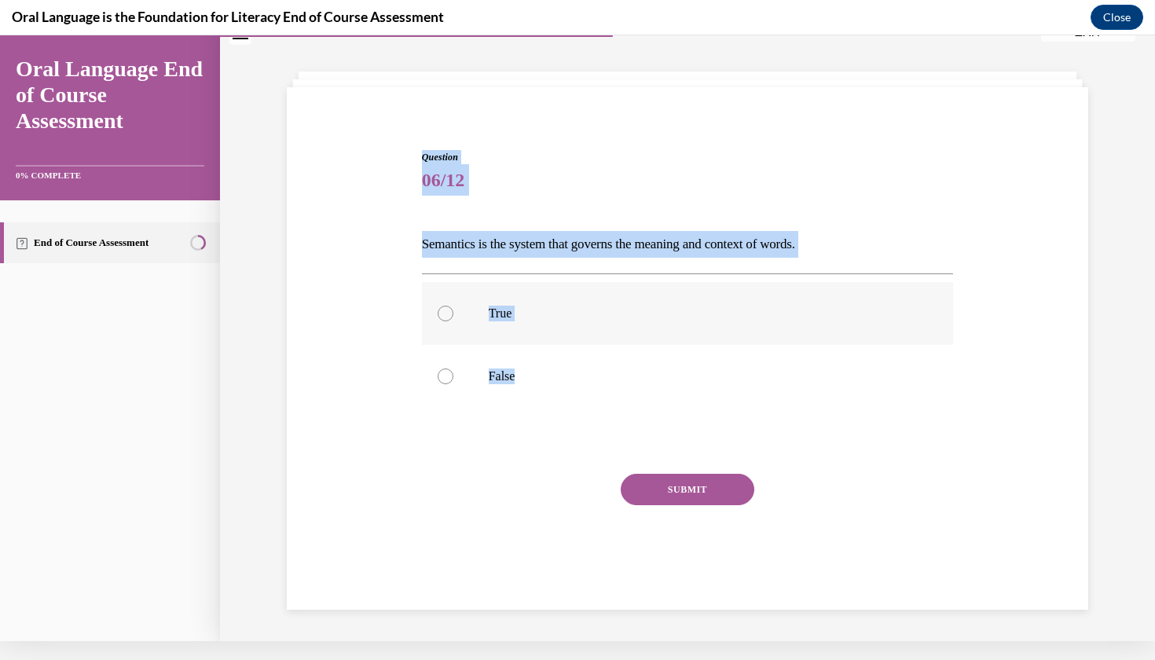
radio input "true"
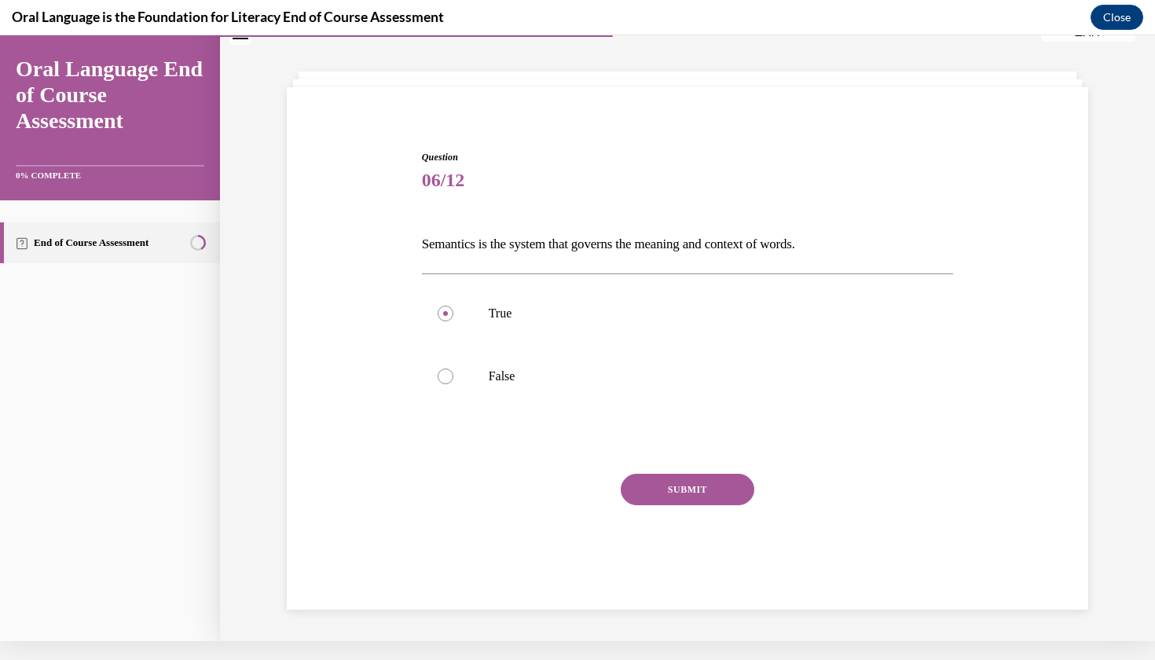
click at [666, 498] on button "SUBMIT" at bounding box center [688, 489] width 134 height 31
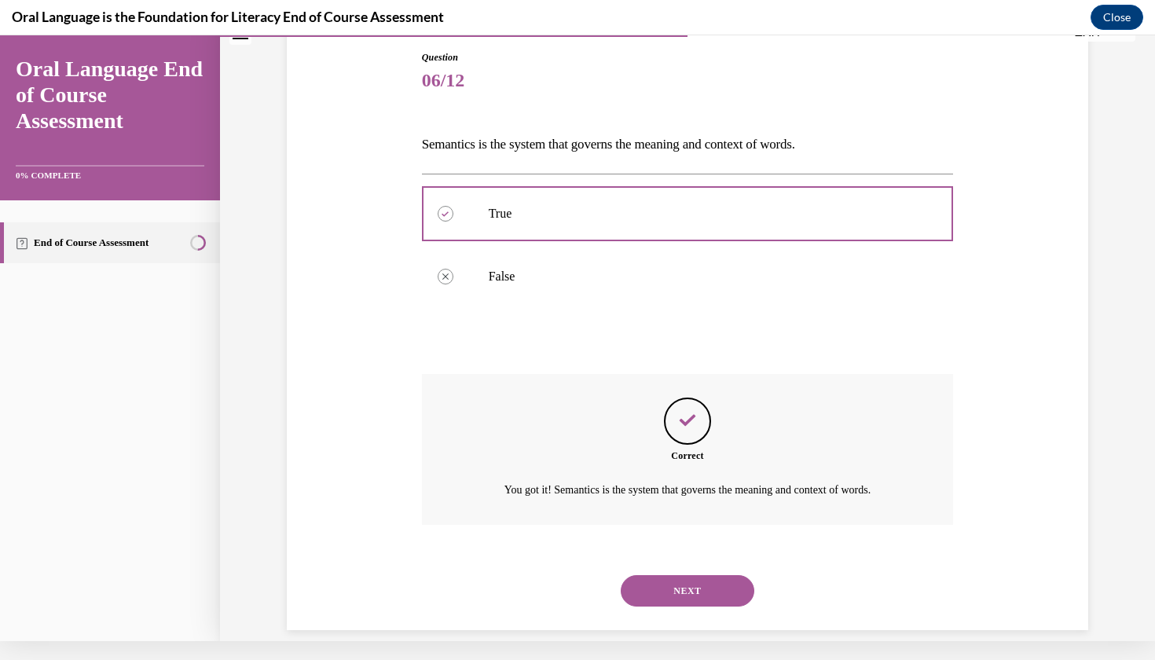
scroll to position [150, 0]
click at [692, 575] on button "NEXT" at bounding box center [688, 590] width 134 height 31
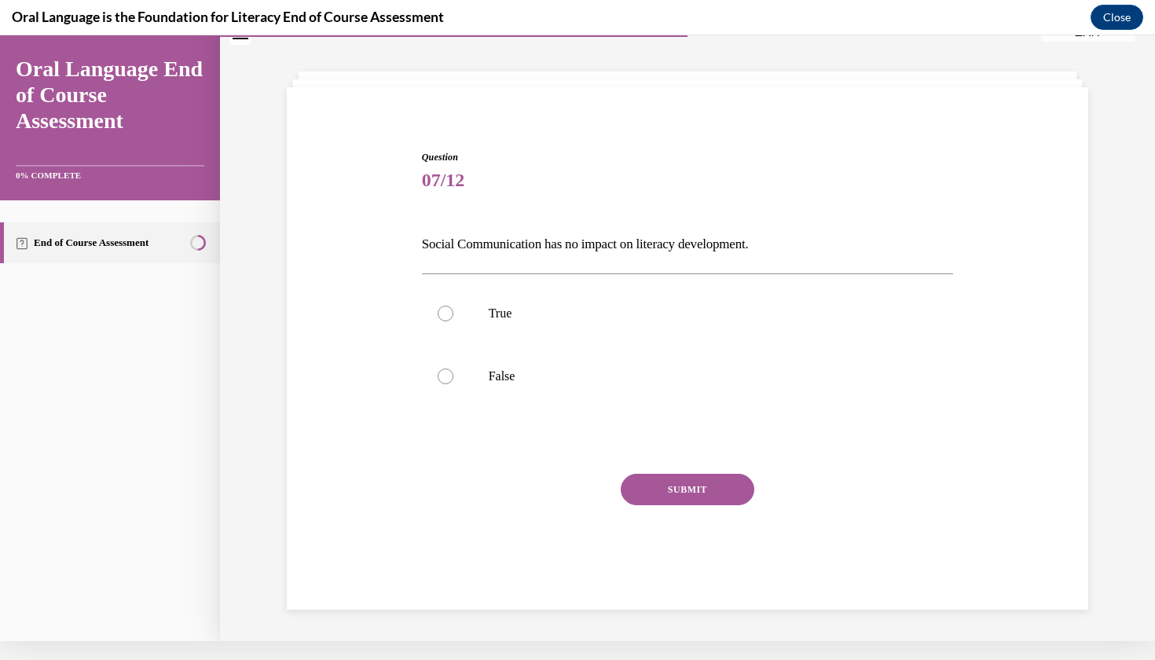
scroll to position [48, 0]
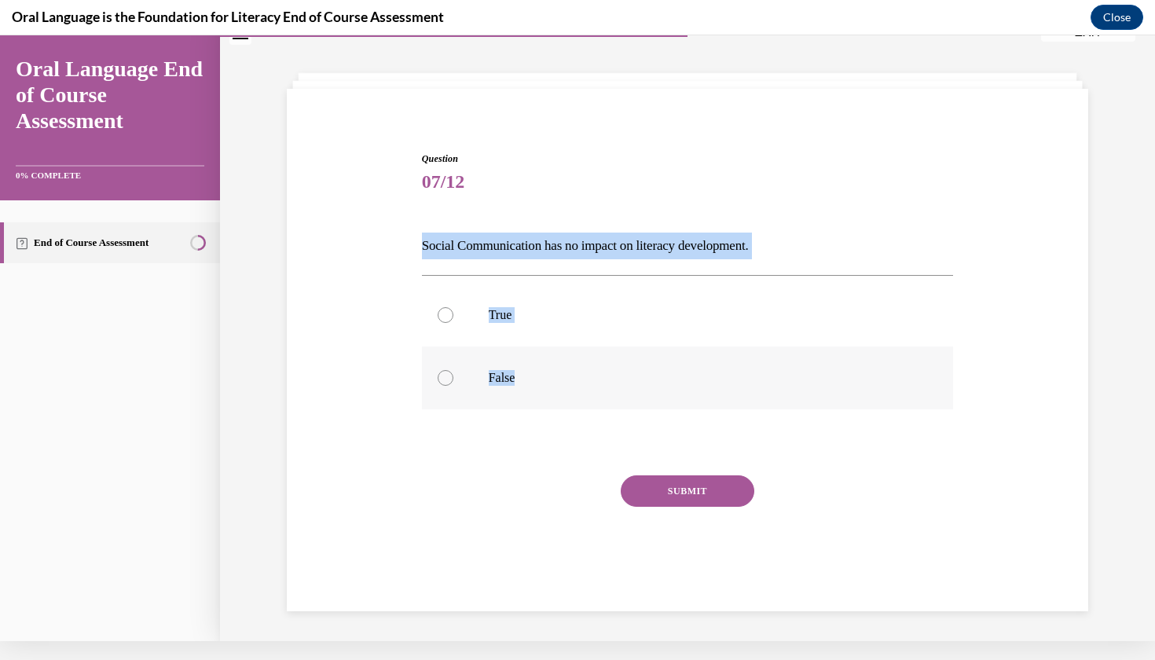
drag, startPoint x: 424, startPoint y: 246, endPoint x: 556, endPoint y: 383, distance: 190.1
click at [556, 383] on div "Question 07/12 Social Communication has no impact on literacy development. True…" at bounding box center [688, 378] width 532 height 453
copy div "Social Communication has no impact on literacy development. True False"
click at [486, 390] on label "False" at bounding box center [688, 378] width 532 height 63
click at [453, 386] on input "False" at bounding box center [446, 378] width 16 height 16
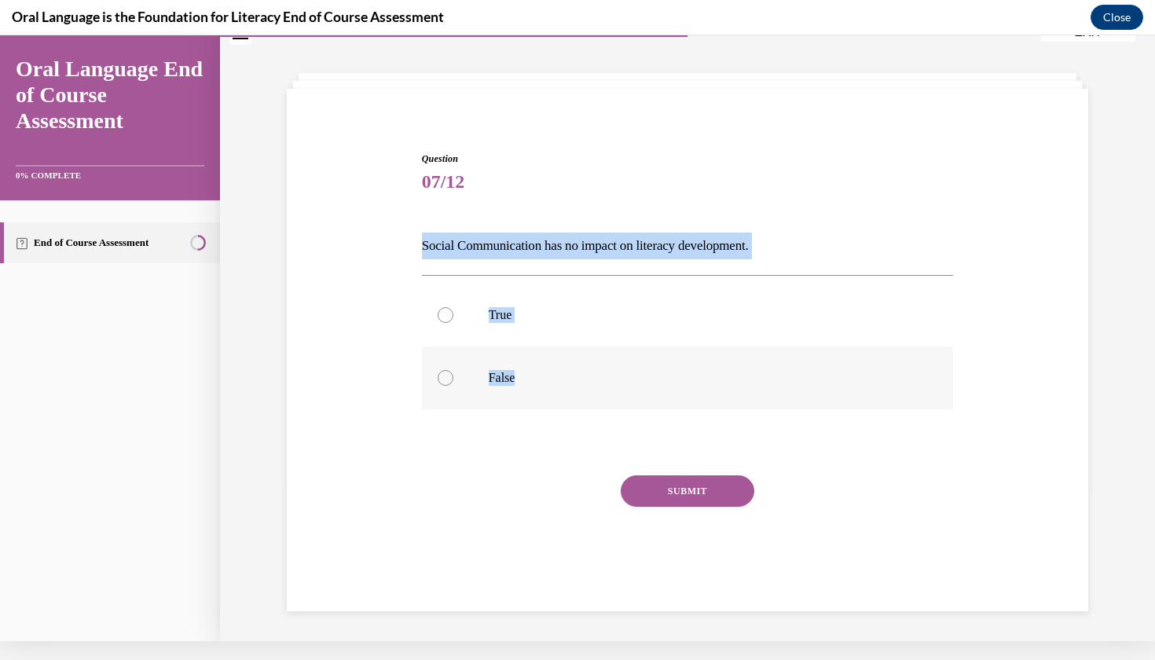
radio input "true"
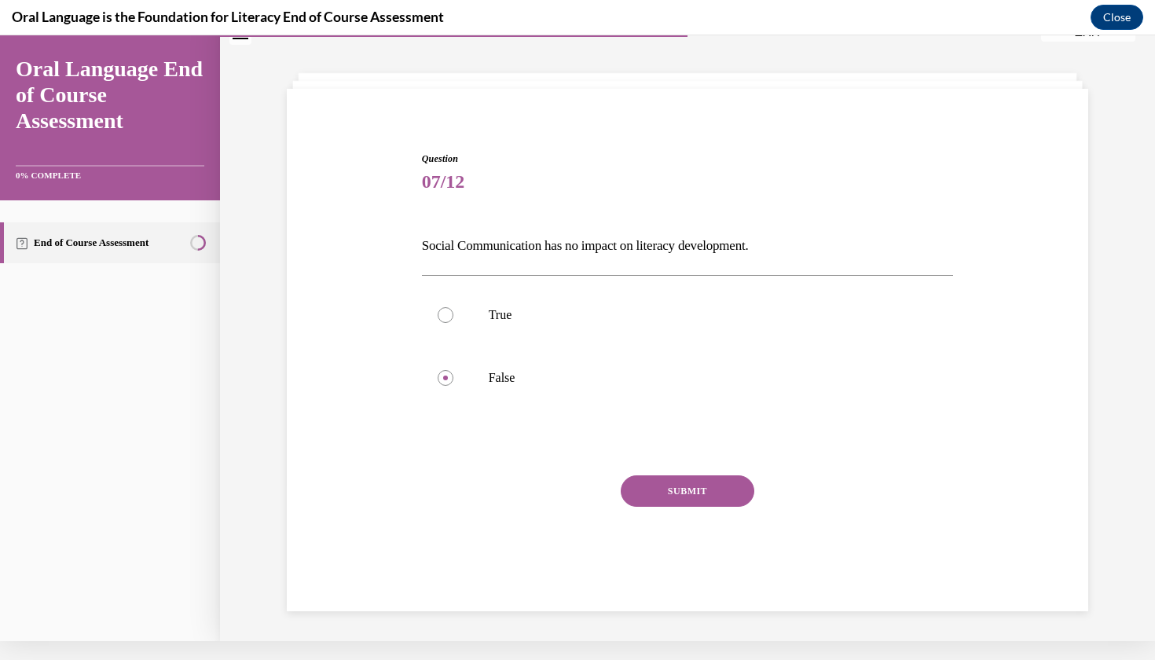
click at [673, 490] on button "SUBMIT" at bounding box center [688, 490] width 134 height 31
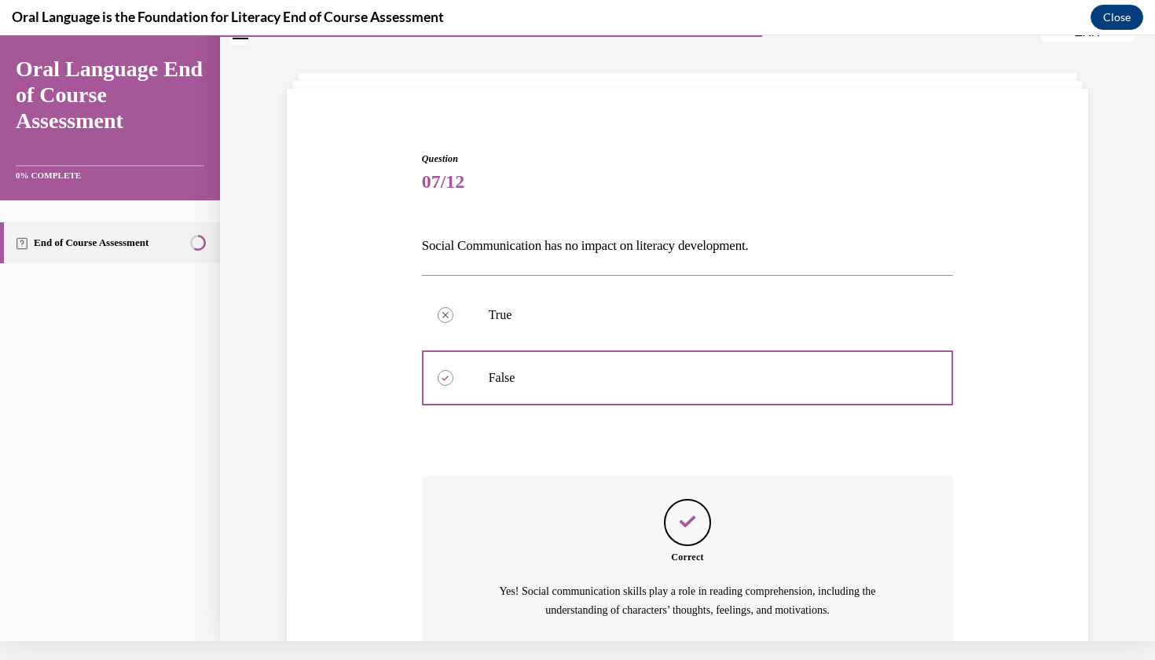
scroll to position [168, 0]
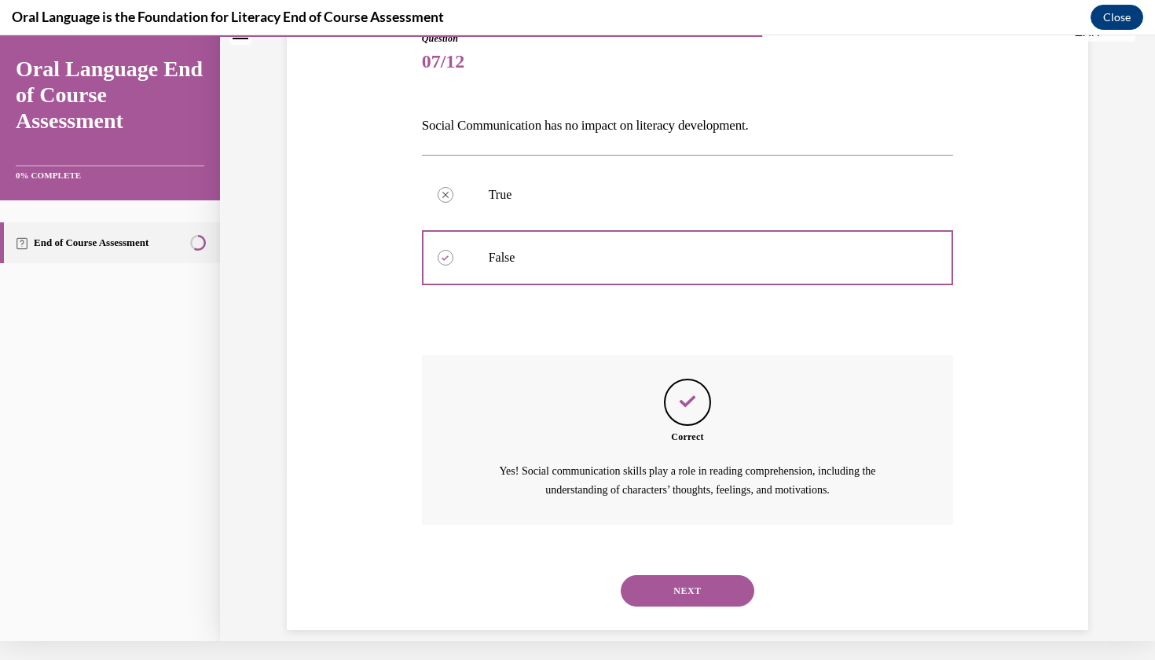
click at [692, 575] on button "NEXT" at bounding box center [688, 590] width 134 height 31
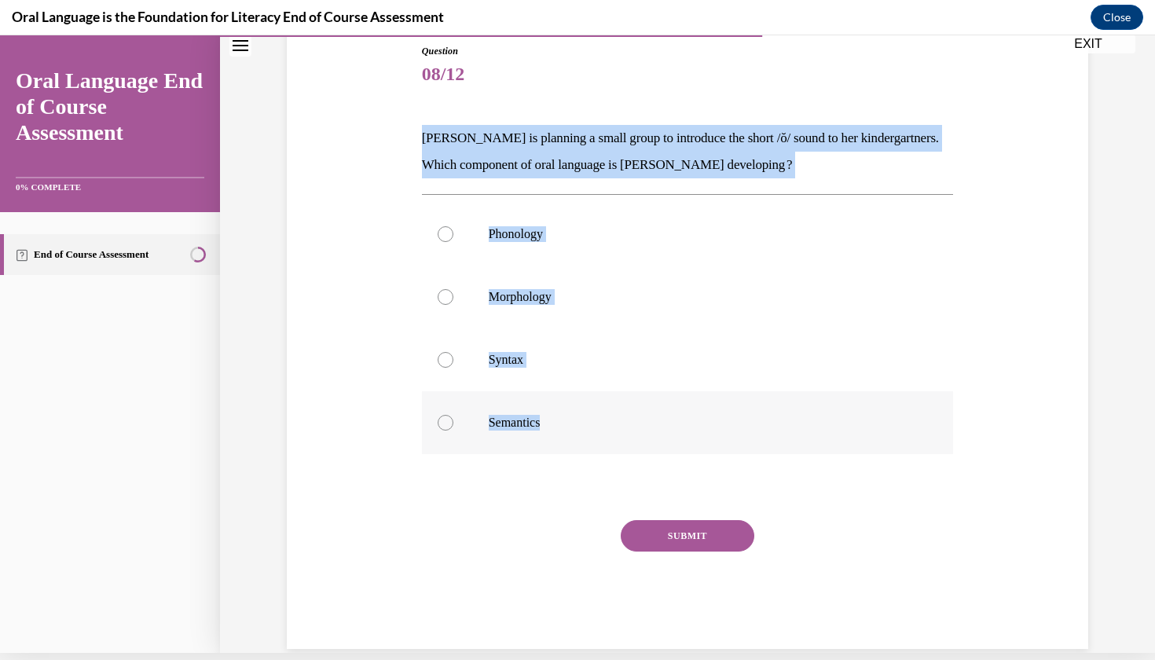
drag, startPoint x: 422, startPoint y: 134, endPoint x: 549, endPoint y: 428, distance: 321.0
click at [549, 428] on div "Question 08/12 Mrs. Coleman is planning a small group to introduce the short /ŏ…" at bounding box center [688, 346] width 532 height 605
copy div "Mrs. Coleman is planning a small group to introduce the short /ŏ/ sound to her …"
click at [555, 216] on label "Phonology" at bounding box center [688, 234] width 532 height 63
click at [453, 226] on input "Phonology" at bounding box center [446, 234] width 16 height 16
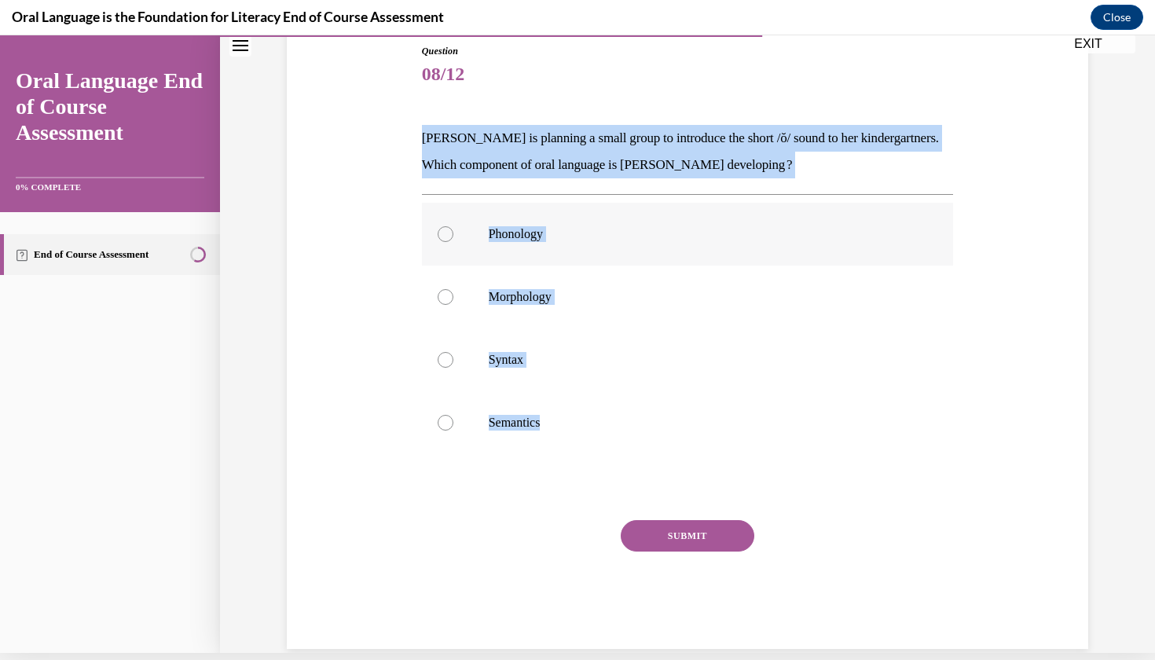
radio input "true"
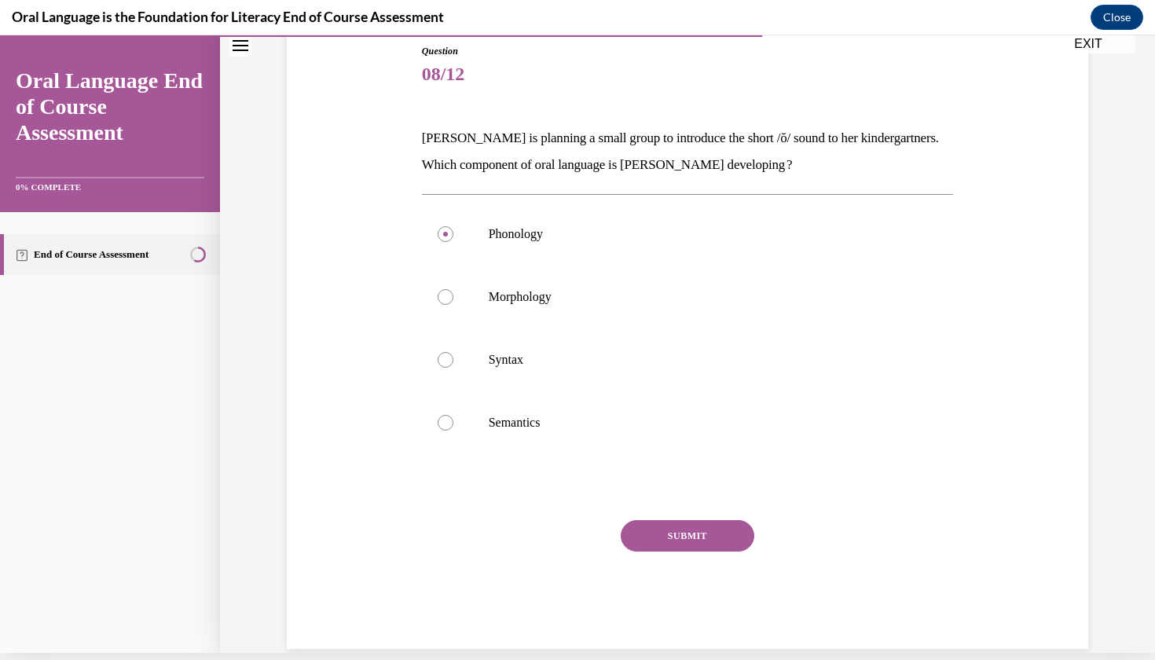
click at [653, 530] on button "SUBMIT" at bounding box center [688, 535] width 134 height 31
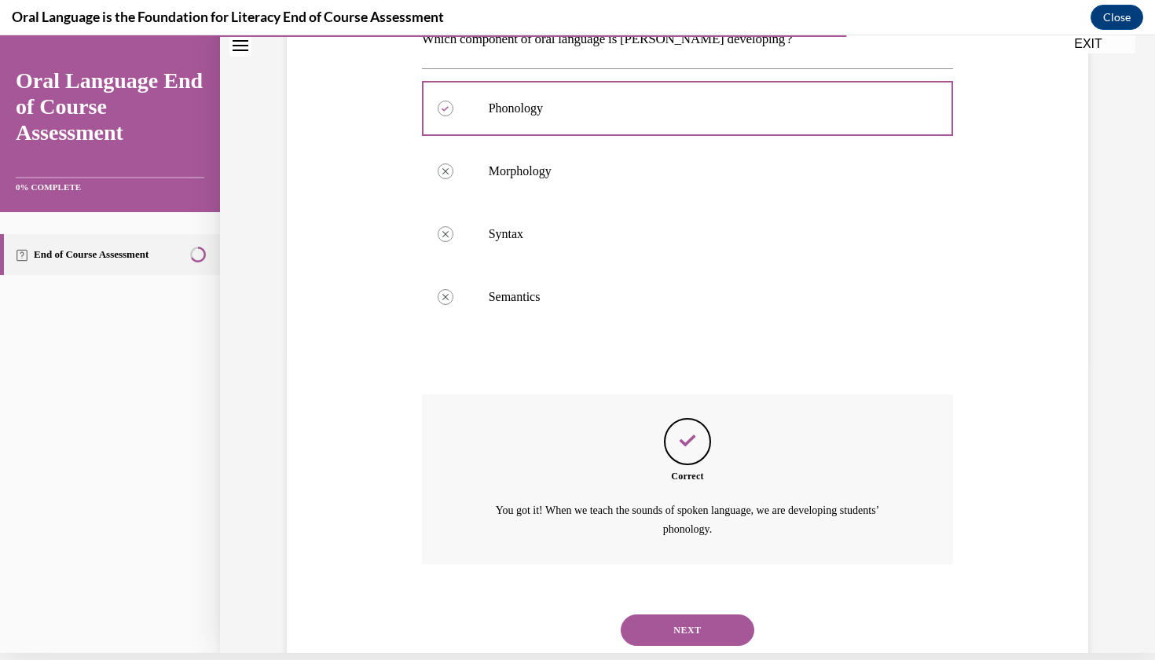
scroll to position [321, 0]
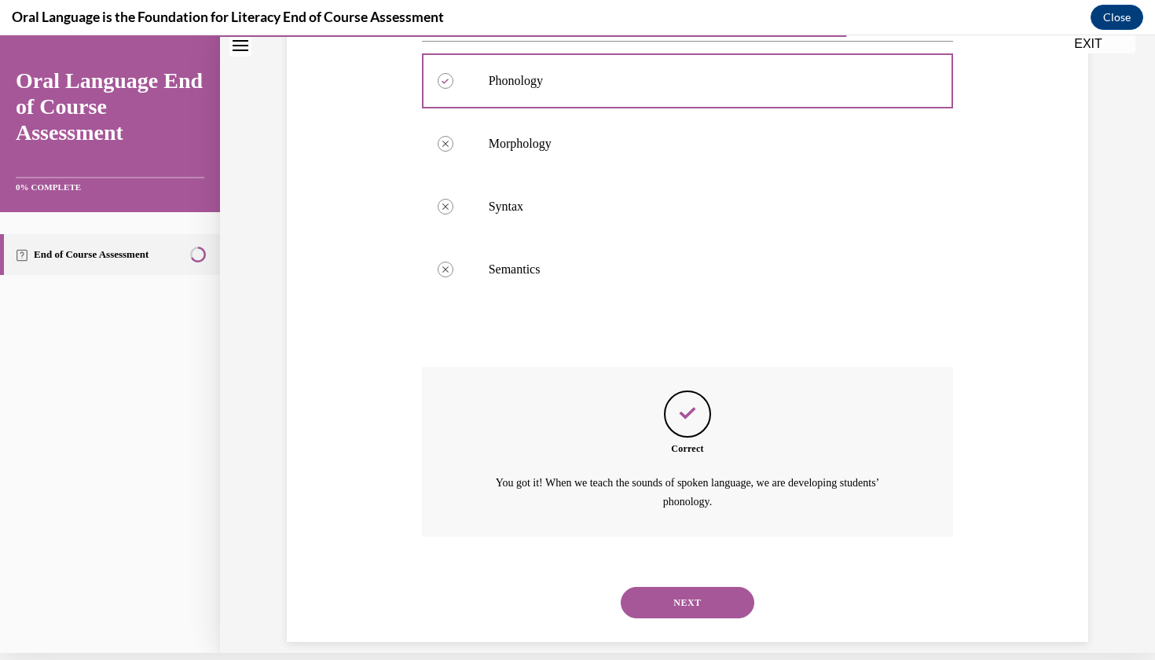
click at [697, 587] on button "NEXT" at bounding box center [688, 602] width 134 height 31
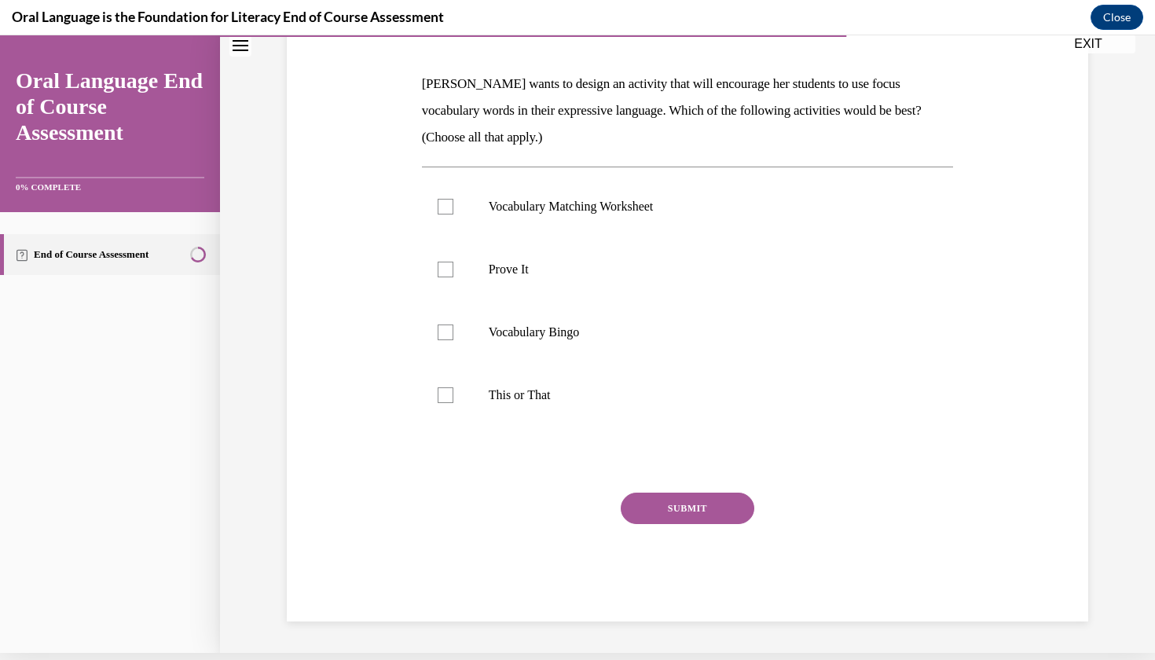
scroll to position [0, 0]
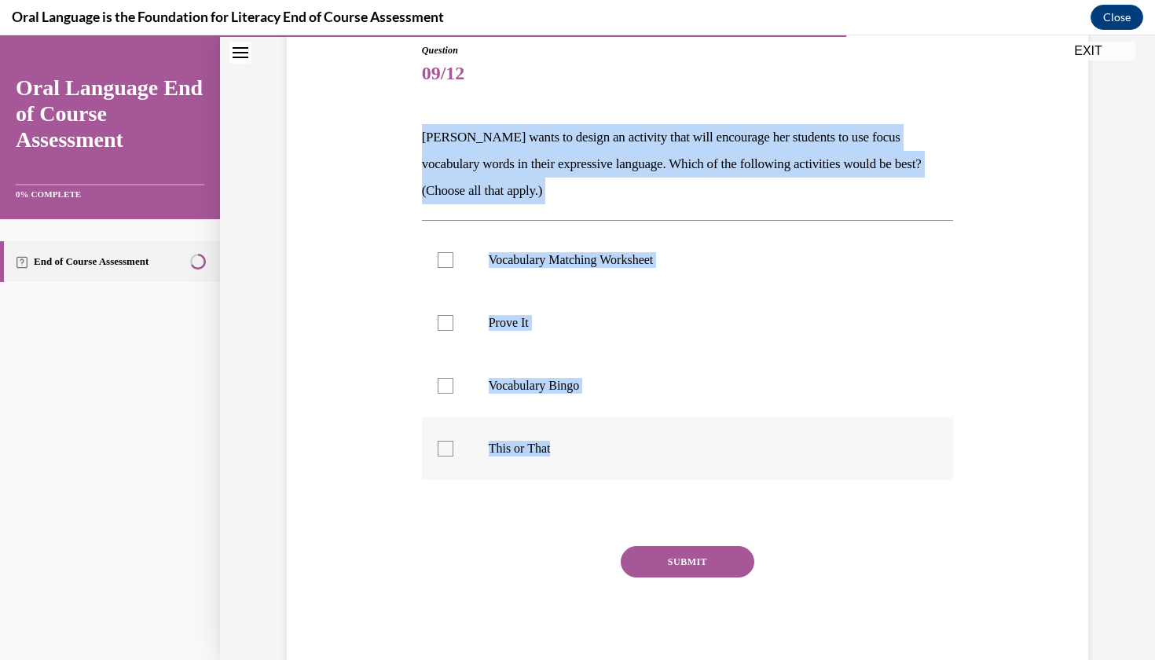
drag, startPoint x: 426, startPoint y: 134, endPoint x: 565, endPoint y: 457, distance: 351.7
click at [565, 457] on div "Question 09/12 Mrs. Butler wants to design an activity that will encourage her …" at bounding box center [688, 359] width 532 height 632
copy div "Mrs. Butler wants to design an activity that will encourage her students to use…"
click at [567, 438] on label "This or That" at bounding box center [688, 448] width 532 height 63
click at [453, 441] on input "This or That" at bounding box center [446, 449] width 16 height 16
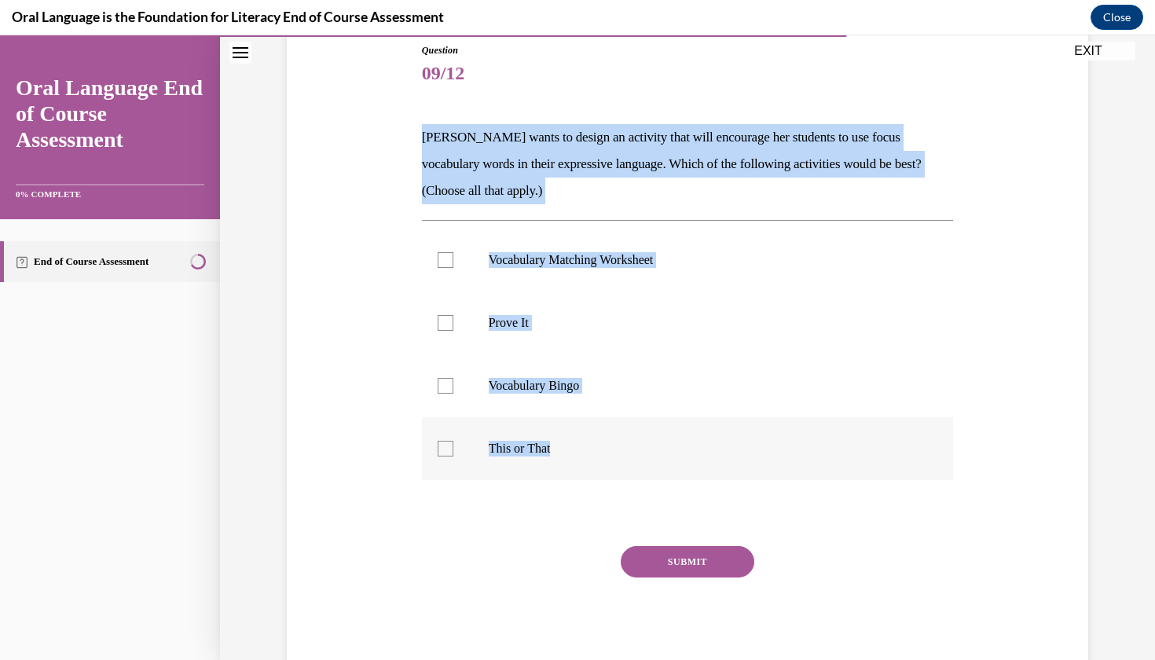
checkbox input "true"
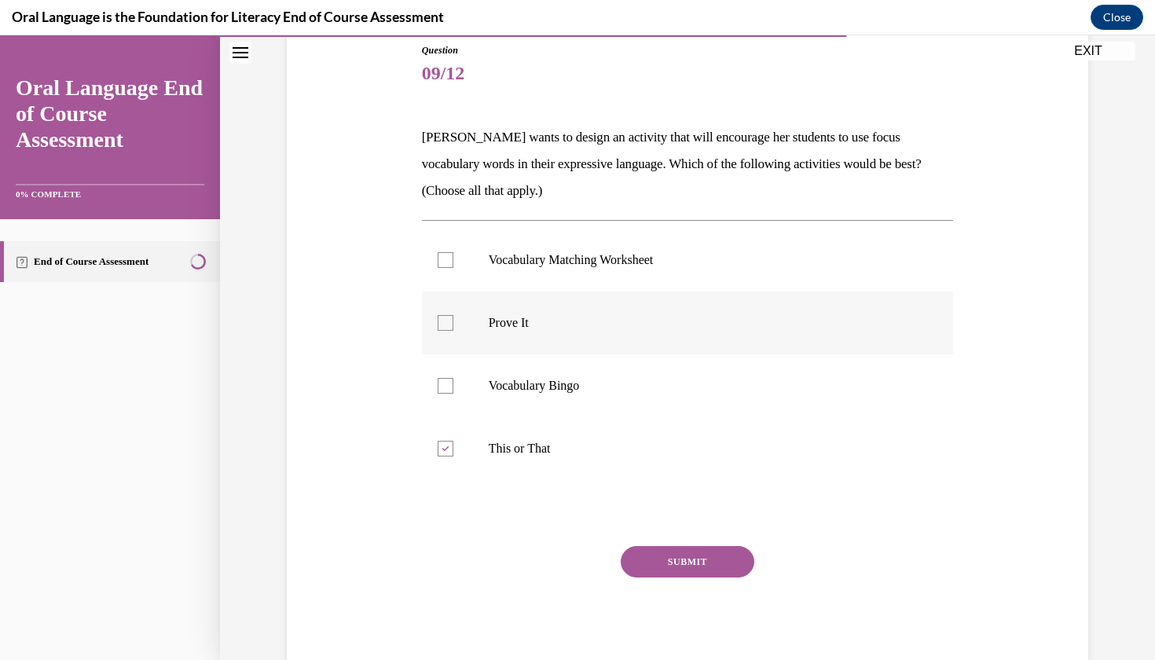
click at [566, 318] on p "Prove It" at bounding box center [702, 323] width 426 height 16
click at [453, 318] on input "Prove It" at bounding box center [446, 323] width 16 height 16
checkbox input "true"
click at [666, 569] on button "SUBMIT" at bounding box center [688, 561] width 134 height 31
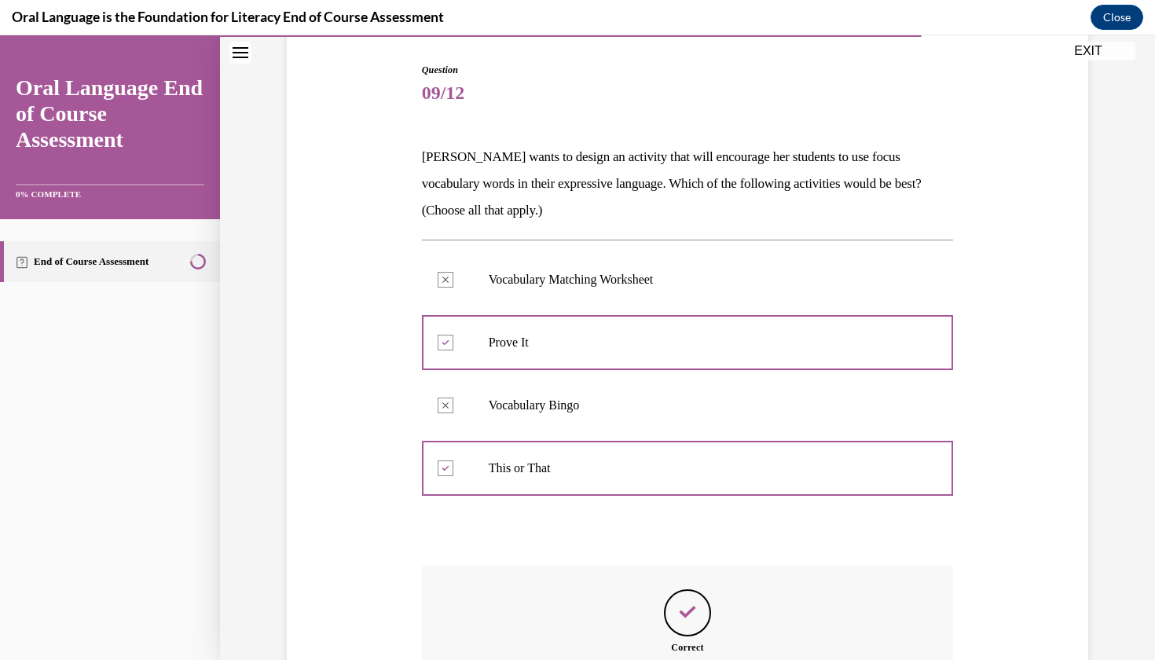
scroll to position [347, 0]
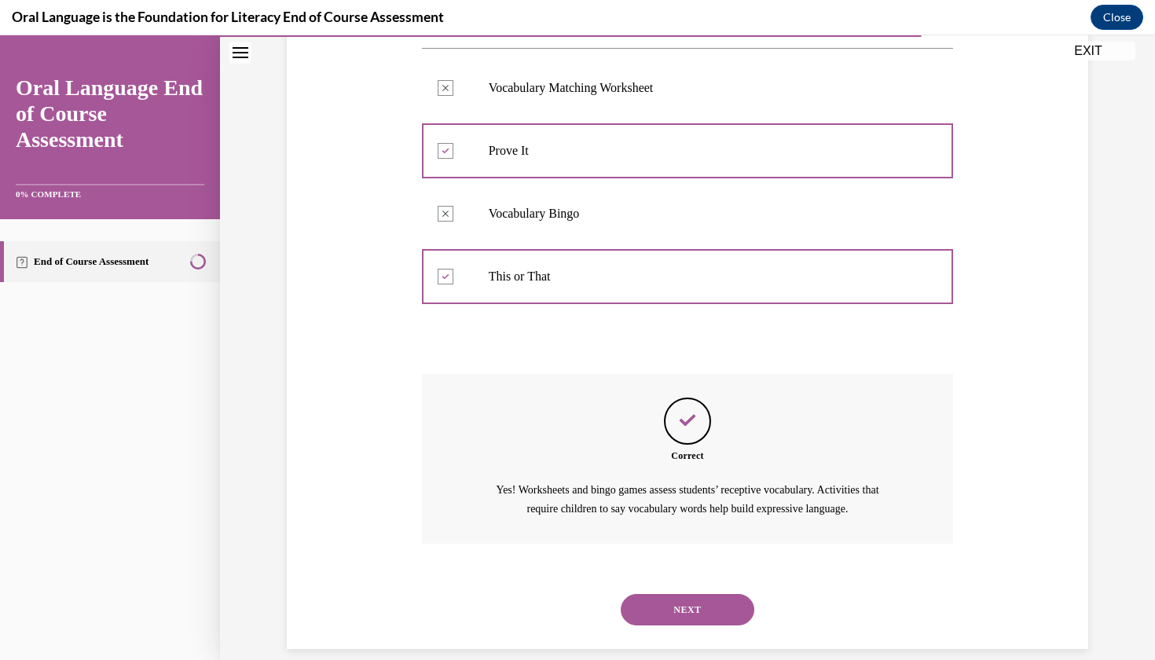
click at [679, 594] on button "NEXT" at bounding box center [688, 609] width 134 height 31
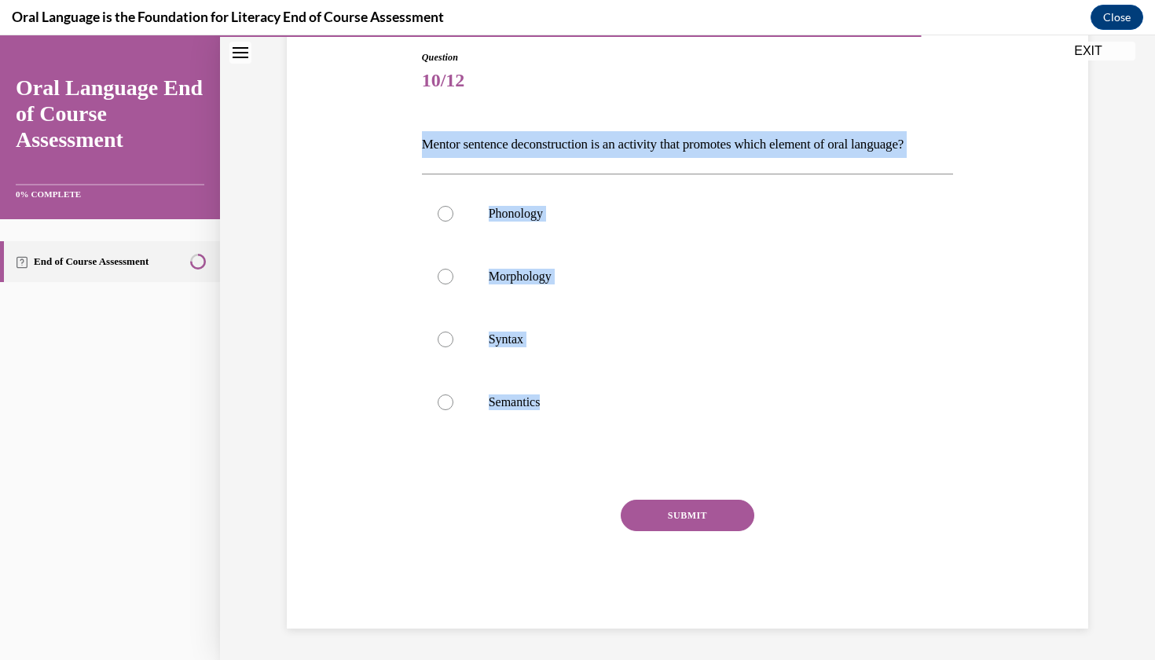
drag, startPoint x: 418, startPoint y: 136, endPoint x: 586, endPoint y: 477, distance: 380.3
click at [586, 477] on div "Question 10/12 Mentor sentence deconstruction is an activity that promotes whic…" at bounding box center [688, 328] width 540 height 602
copy div "Mentor sentence deconstruction is an activity that promotes which element of or…"
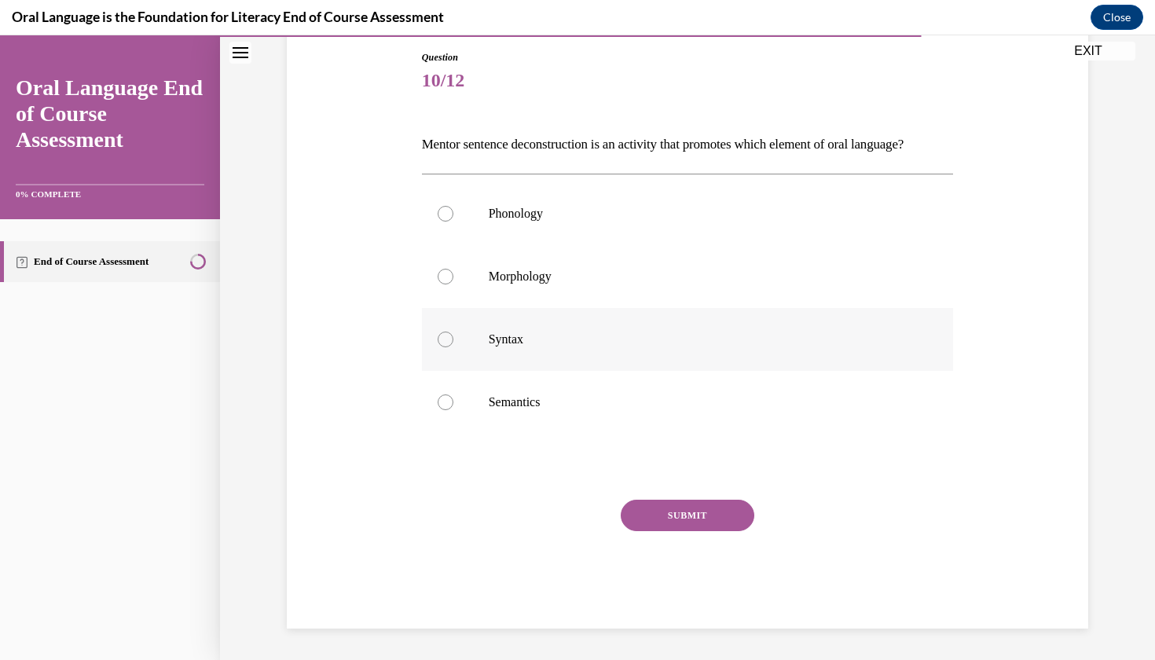
click at [549, 347] on p "Syntax" at bounding box center [702, 340] width 426 height 16
click at [453, 347] on input "Syntax" at bounding box center [446, 340] width 16 height 16
radio input "true"
click at [661, 531] on button "SUBMIT" at bounding box center [688, 515] width 134 height 31
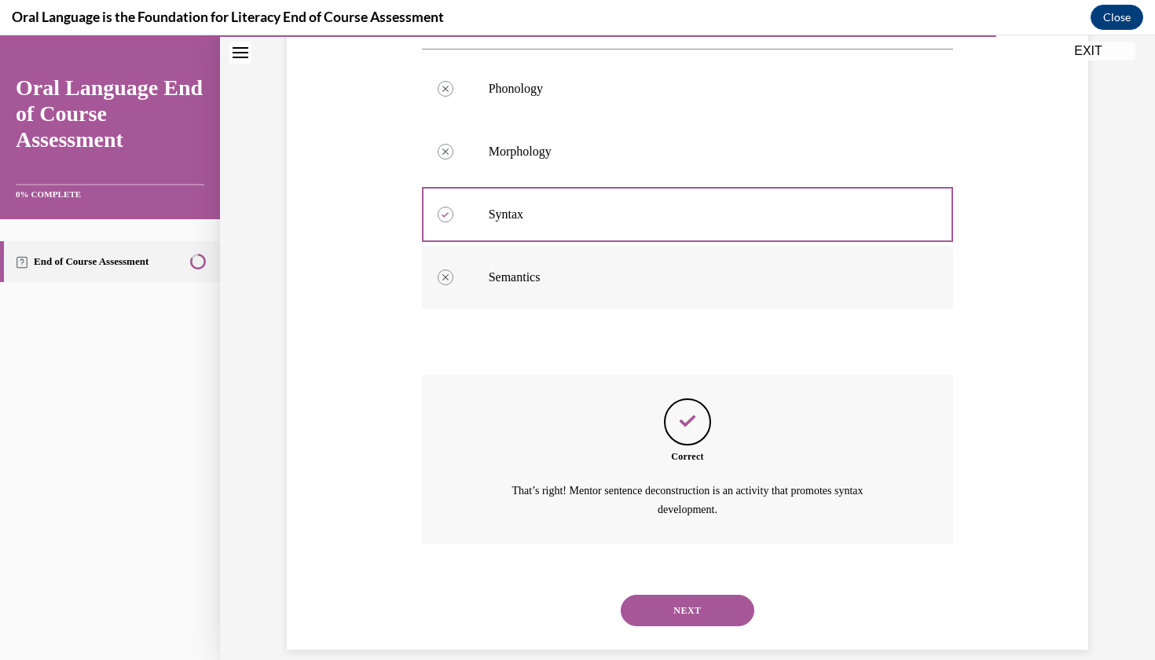
scroll to position [321, 0]
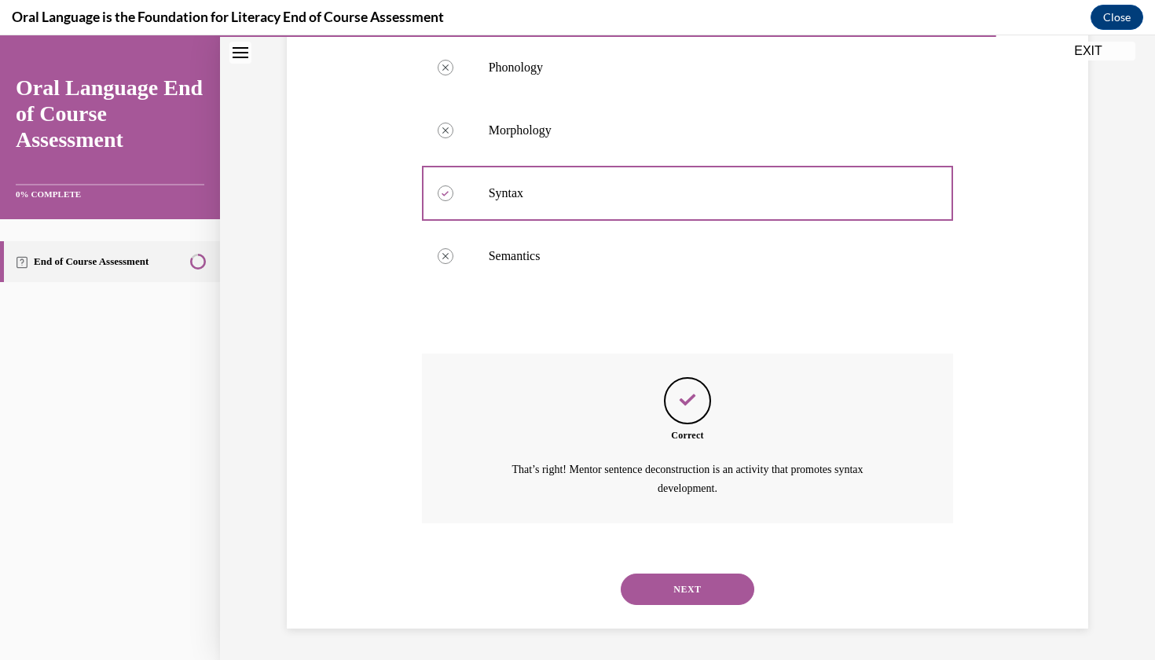
click at [672, 601] on button "NEXT" at bounding box center [688, 589] width 134 height 31
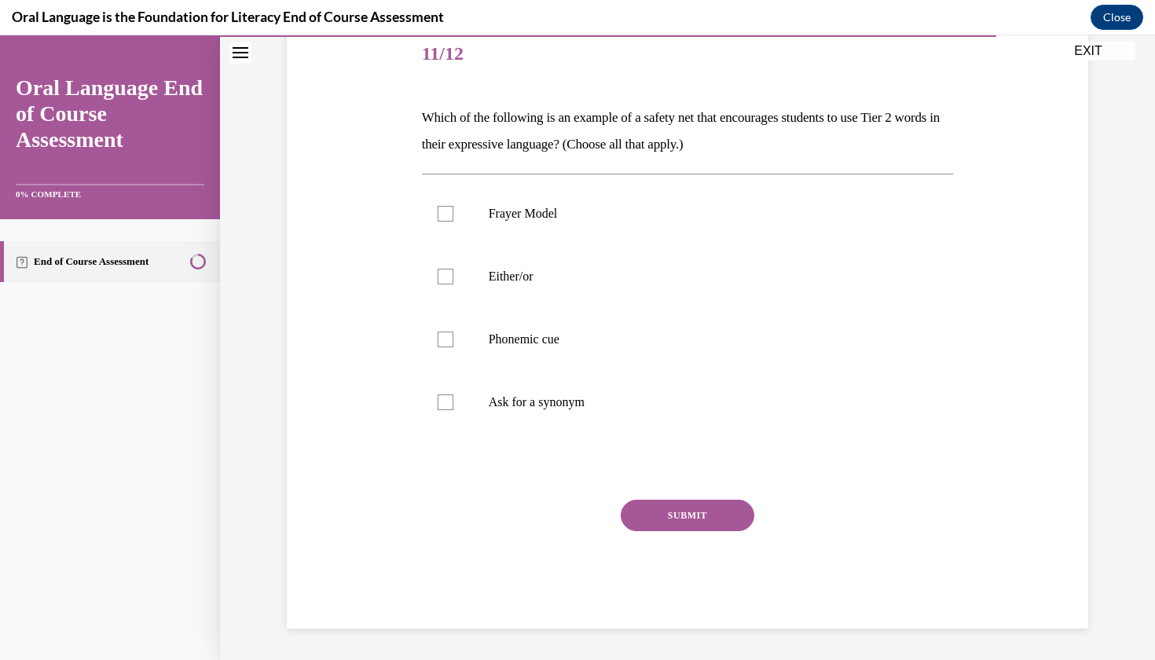
scroll to position [166, 0]
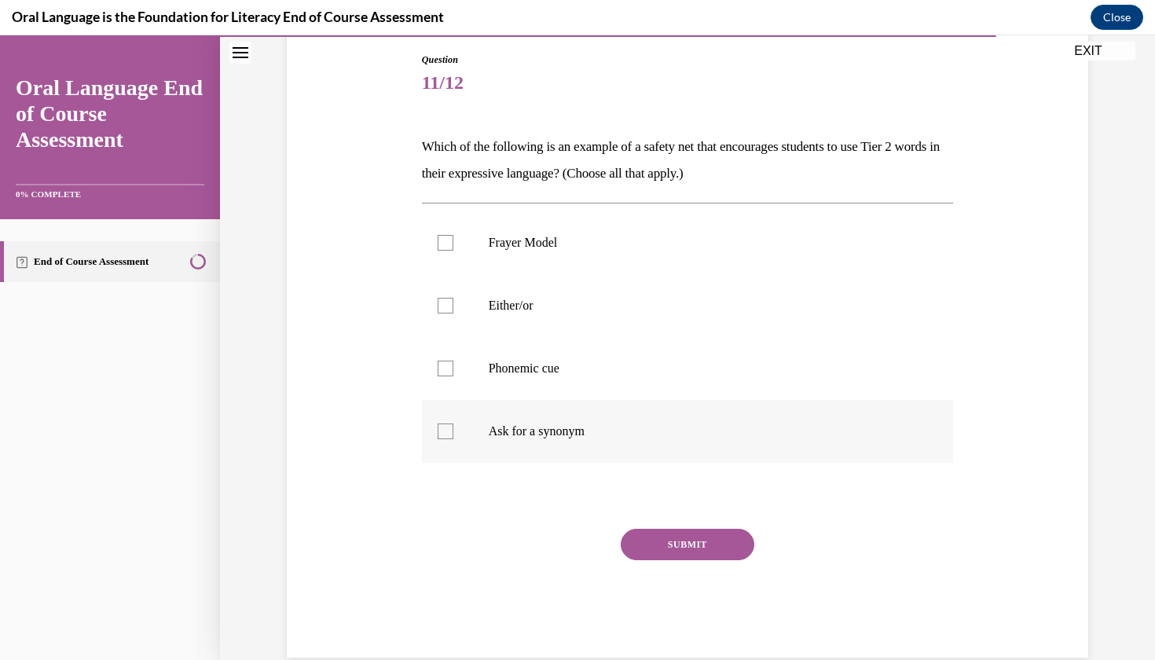
drag, startPoint x: 422, startPoint y: 133, endPoint x: 612, endPoint y: 458, distance: 376.9
click at [612, 458] on div "Question 11/12 Which of the following is an example of a safety net that encour…" at bounding box center [688, 355] width 532 height 605
click at [601, 435] on p "Ask for a synonym" at bounding box center [702, 432] width 426 height 16
click at [453, 435] on input "Ask for a synonym" at bounding box center [446, 432] width 16 height 16
checkbox input "true"
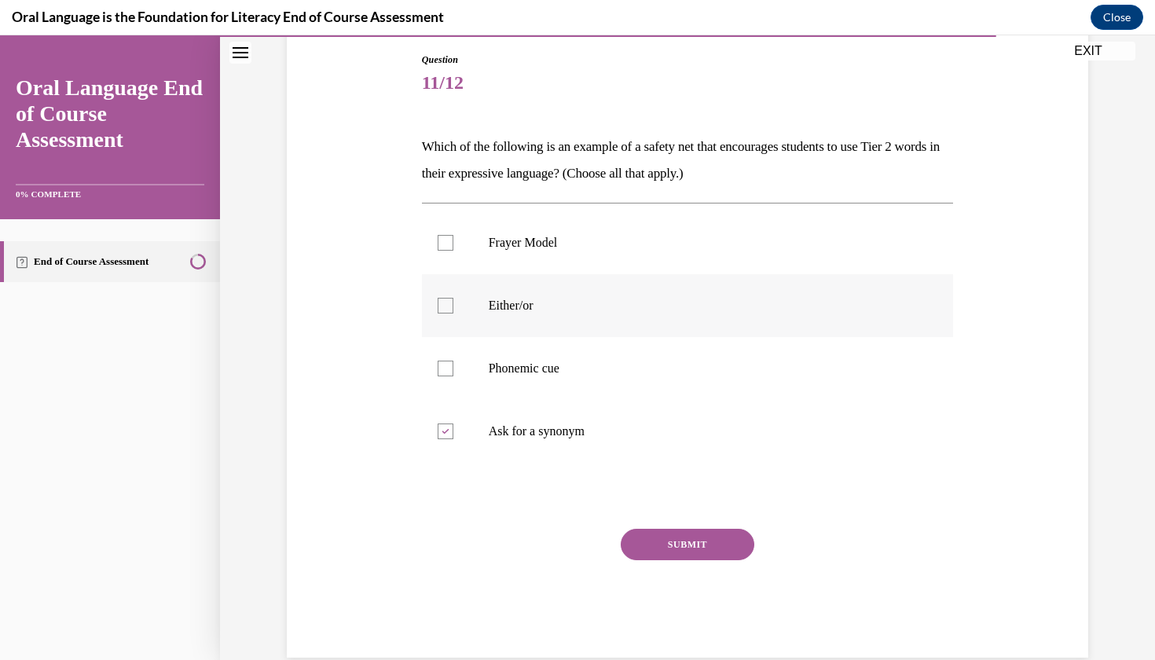
click at [619, 296] on label "Either/or" at bounding box center [688, 305] width 532 height 63
click at [453, 298] on input "Either/or" at bounding box center [446, 306] width 16 height 16
checkbox input "true"
click at [655, 539] on button "SUBMIT" at bounding box center [688, 544] width 134 height 31
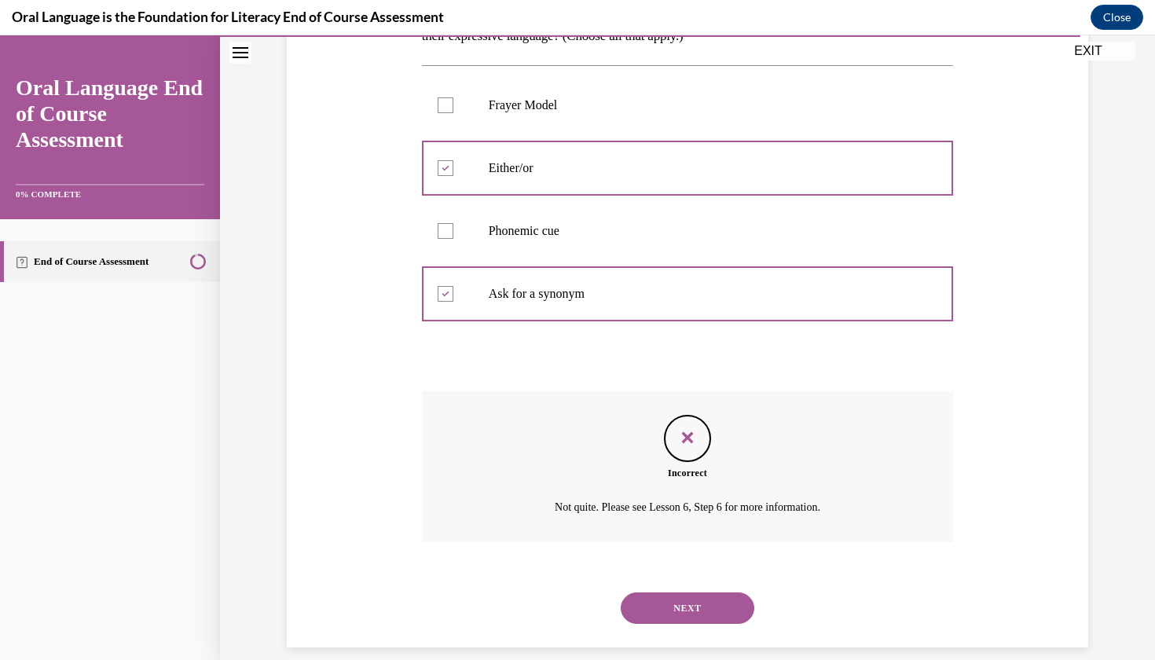
scroll to position [303, 0]
click at [692, 593] on button "NEXT" at bounding box center [688, 608] width 134 height 31
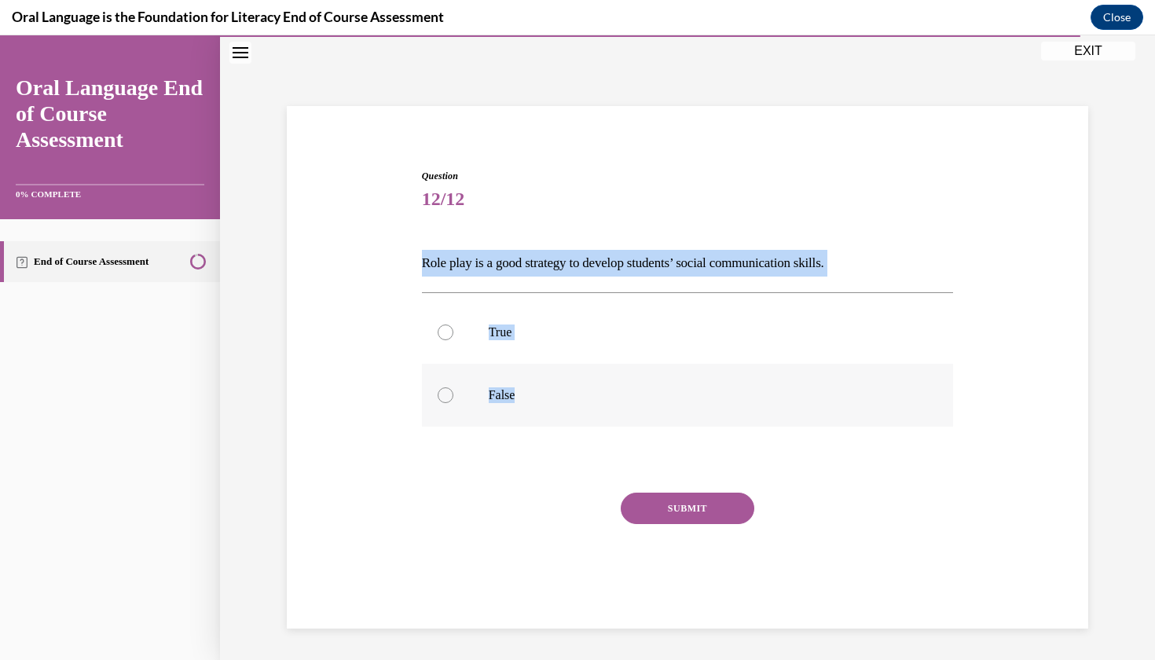
drag, startPoint x: 413, startPoint y: 266, endPoint x: 580, endPoint y: 406, distance: 217.6
click at [581, 407] on div "Question 12/12 Role play is a good strategy to develop students’ social communi…" at bounding box center [687, 372] width 809 height 500
click at [582, 343] on label "True" at bounding box center [688, 332] width 532 height 63
click at [453, 340] on input "True" at bounding box center [446, 333] width 16 height 16
radio input "true"
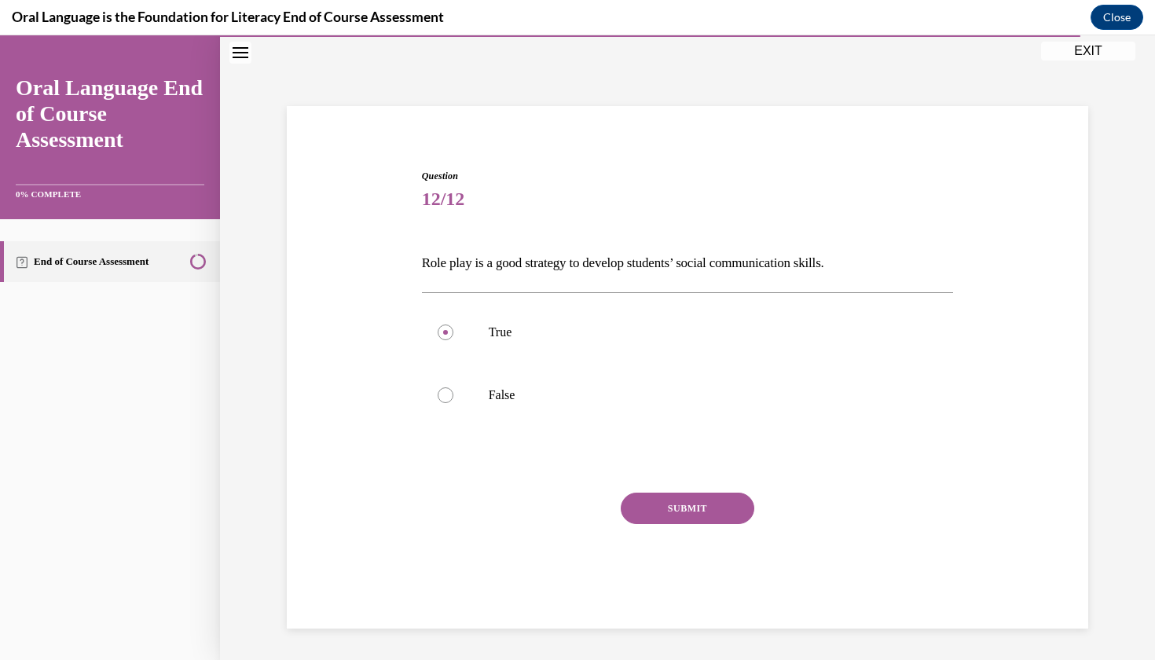
click at [677, 527] on div "SUBMIT" at bounding box center [688, 532] width 532 height 79
click at [682, 508] on button "SUBMIT" at bounding box center [688, 508] width 134 height 31
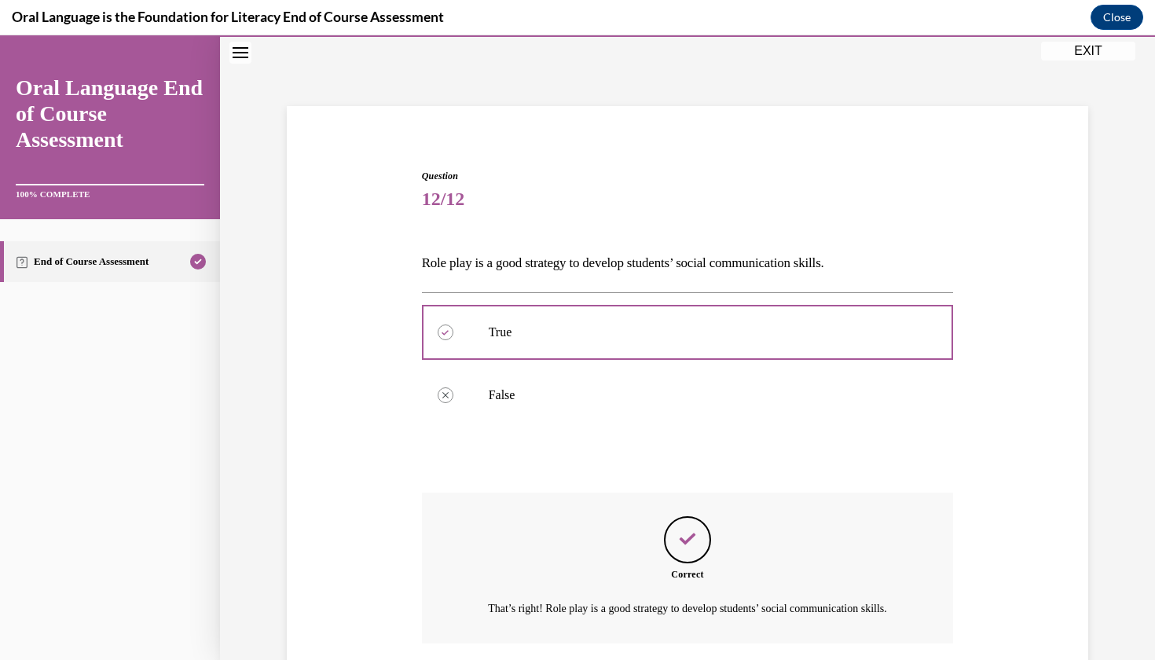
scroll to position [168, 0]
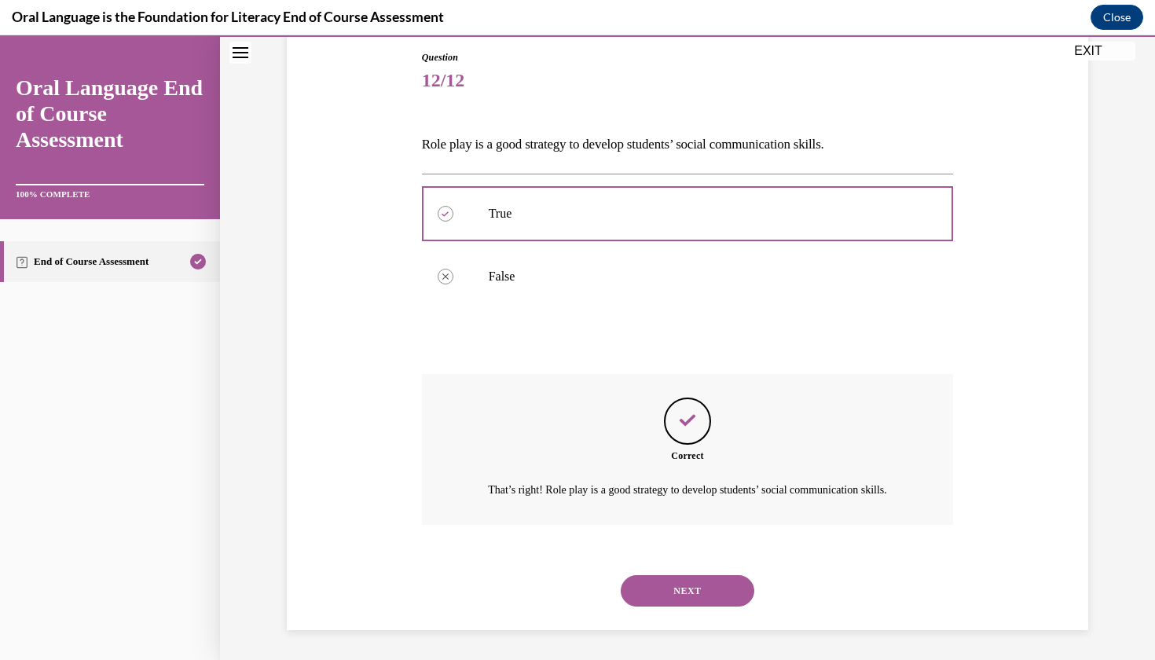
click at [692, 585] on button "NEXT" at bounding box center [688, 590] width 134 height 31
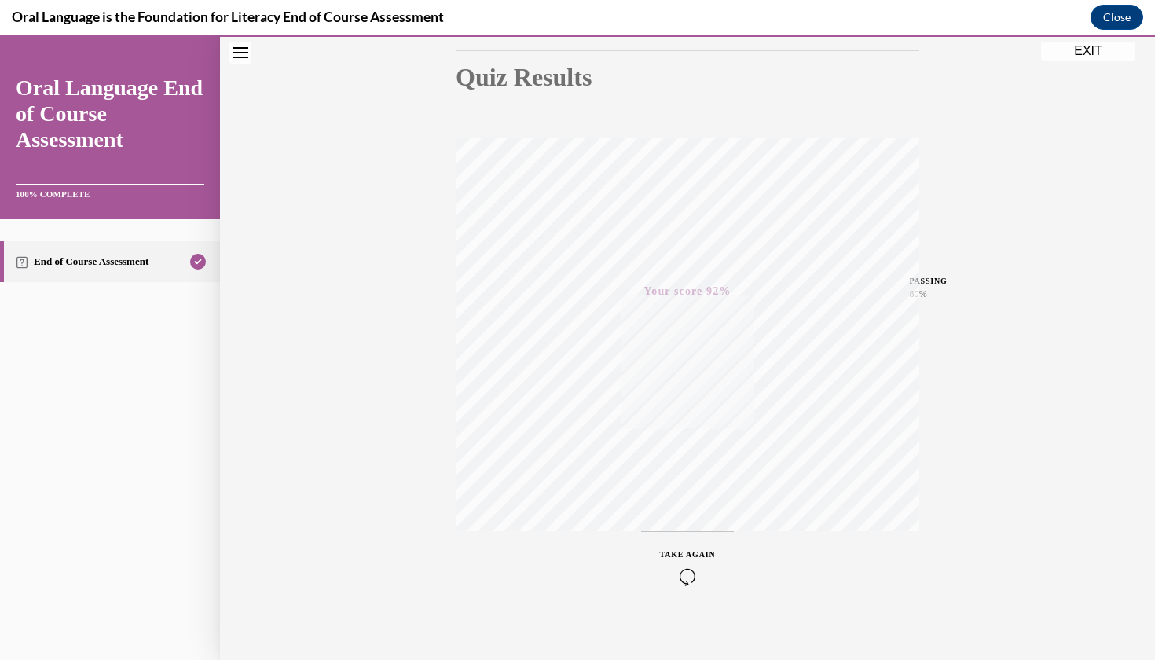
scroll to position [181, 0]
click at [1081, 50] on button "EXIT" at bounding box center [1088, 51] width 94 height 19
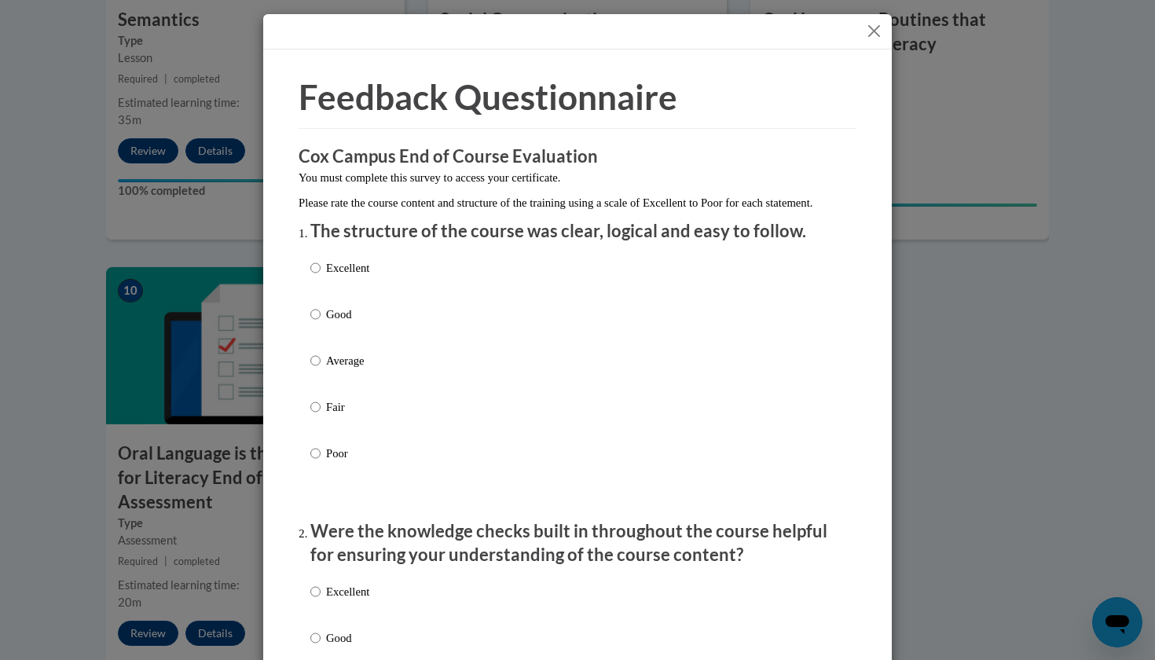
click at [319, 369] on input "Average" at bounding box center [315, 360] width 10 height 17
radio input "true"
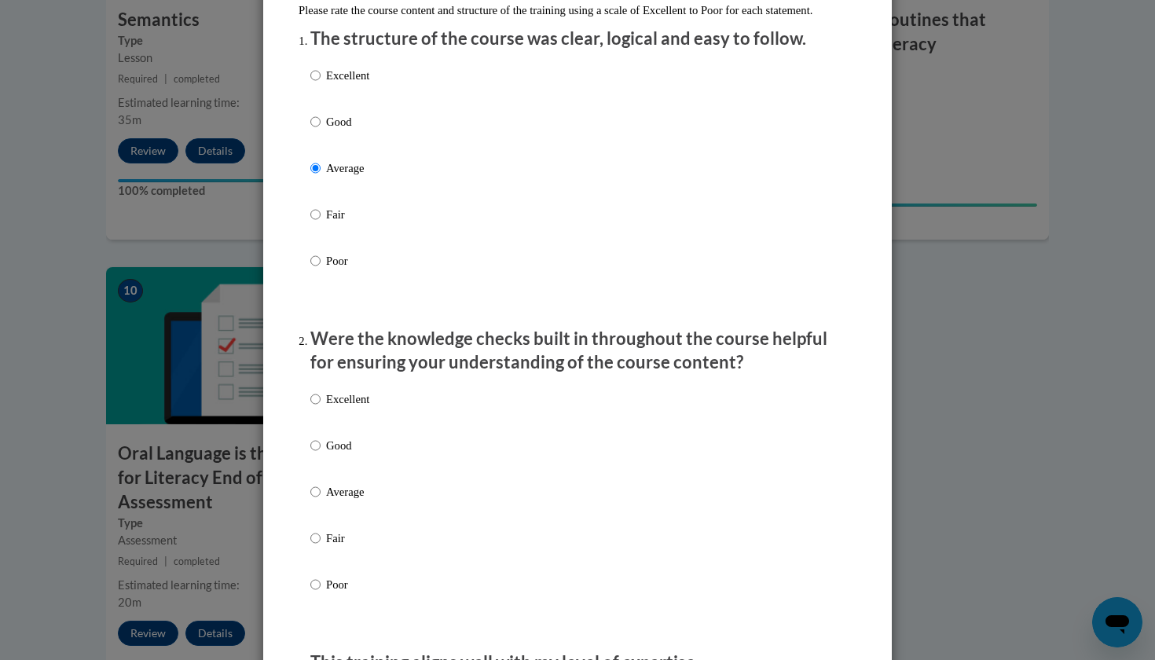
scroll to position [204, 0]
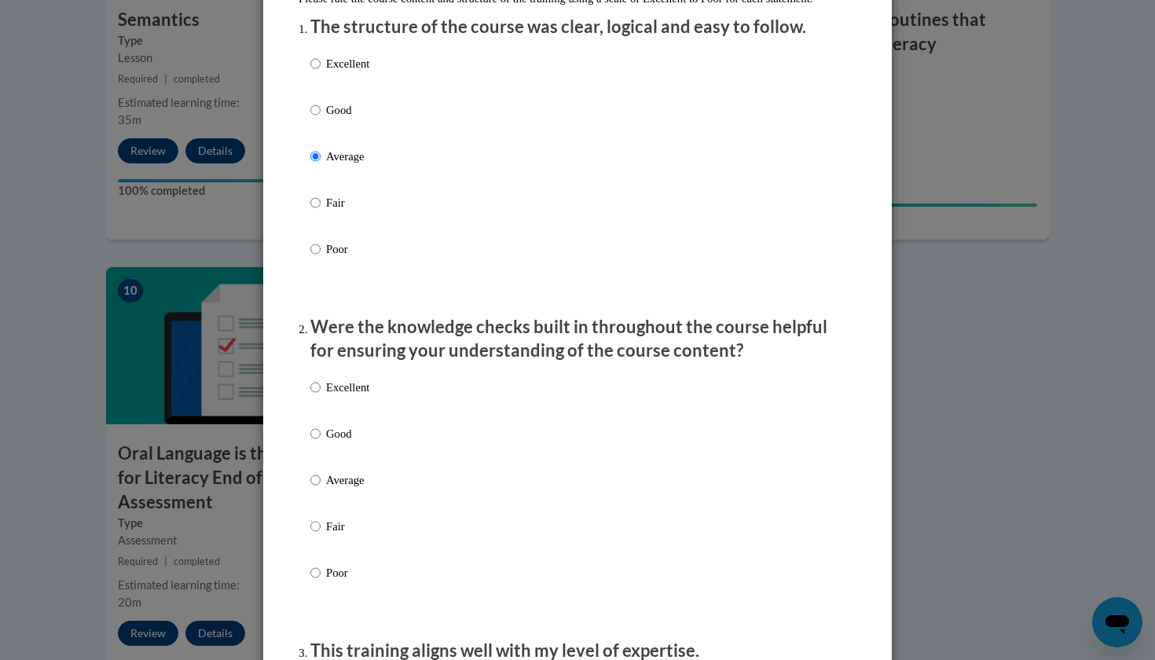
click at [343, 489] on p "Average" at bounding box center [347, 480] width 43 height 17
click at [321, 489] on input "Average" at bounding box center [315, 480] width 10 height 17
radio input "true"
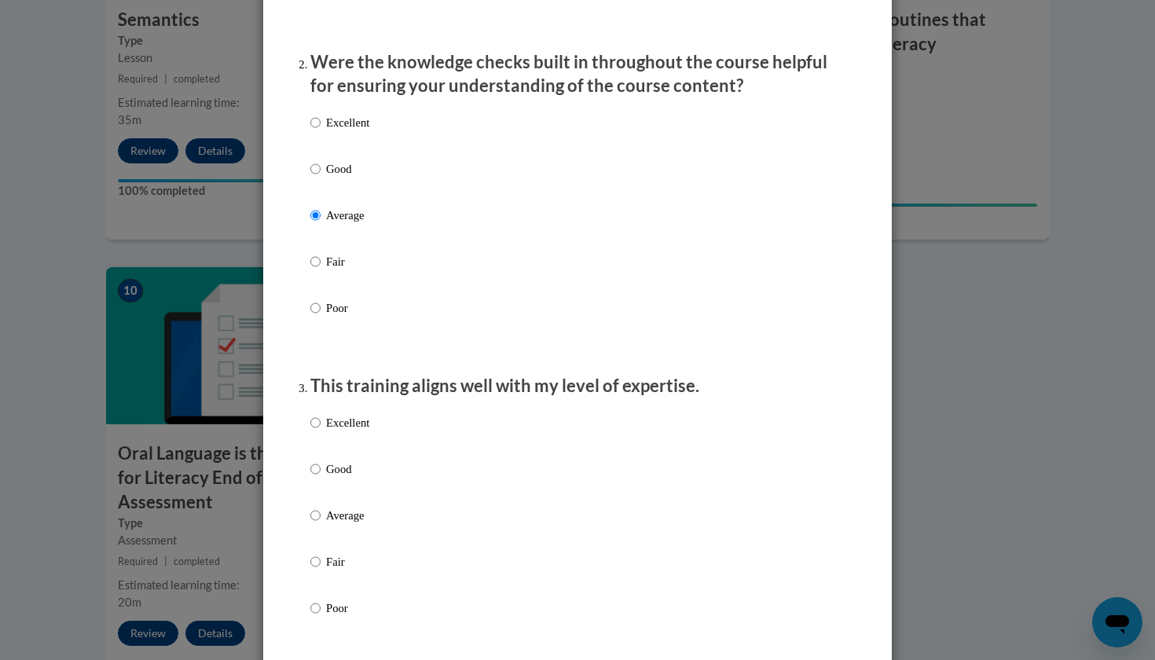
click at [349, 524] on p "Average" at bounding box center [347, 515] width 43 height 17
click at [321, 524] on input "Average" at bounding box center [315, 515] width 10 height 17
radio input "true"
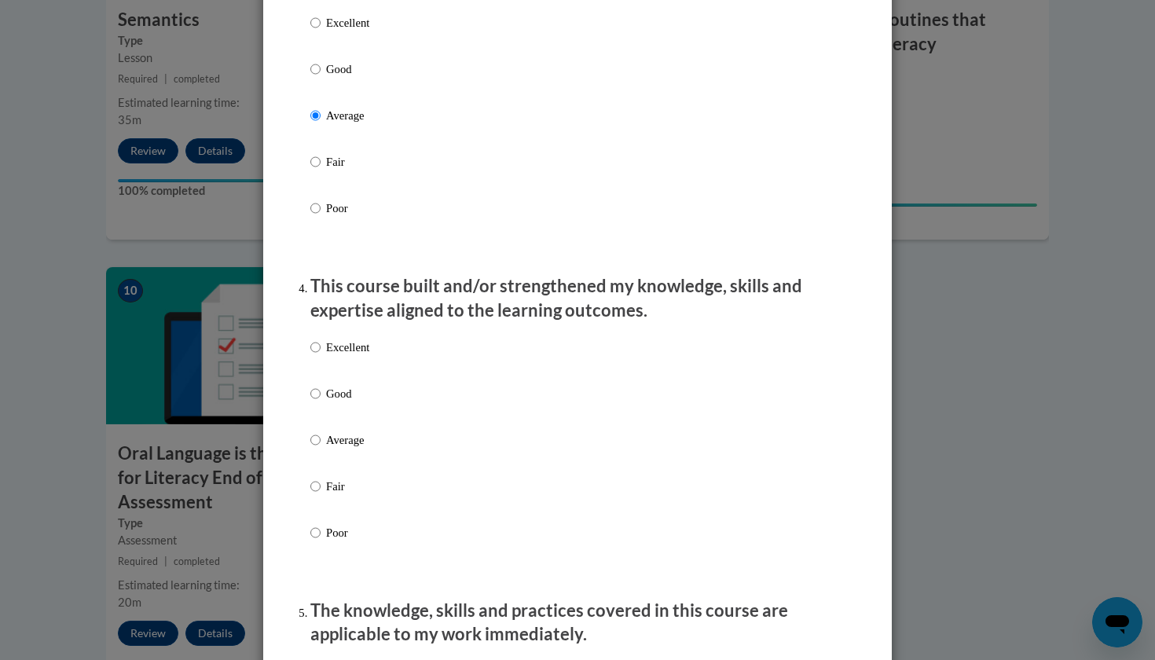
scroll to position [957, 0]
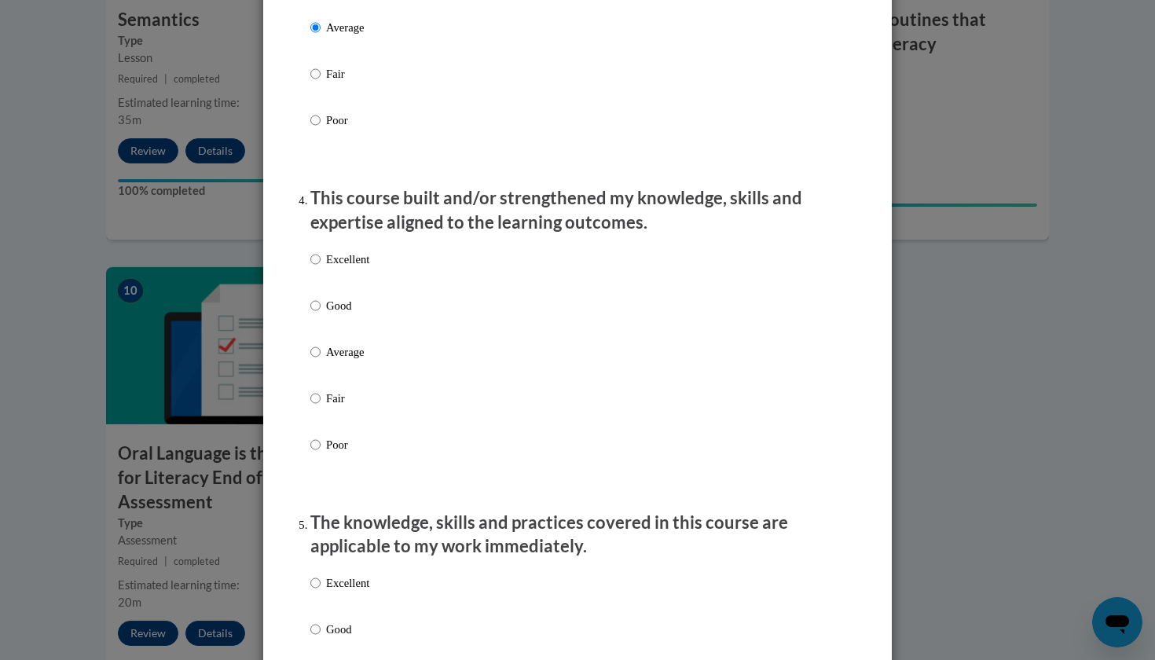
click at [351, 359] on p "Average" at bounding box center [347, 351] width 43 height 17
click at [321, 359] on input "Average" at bounding box center [315, 351] width 10 height 17
radio input "true"
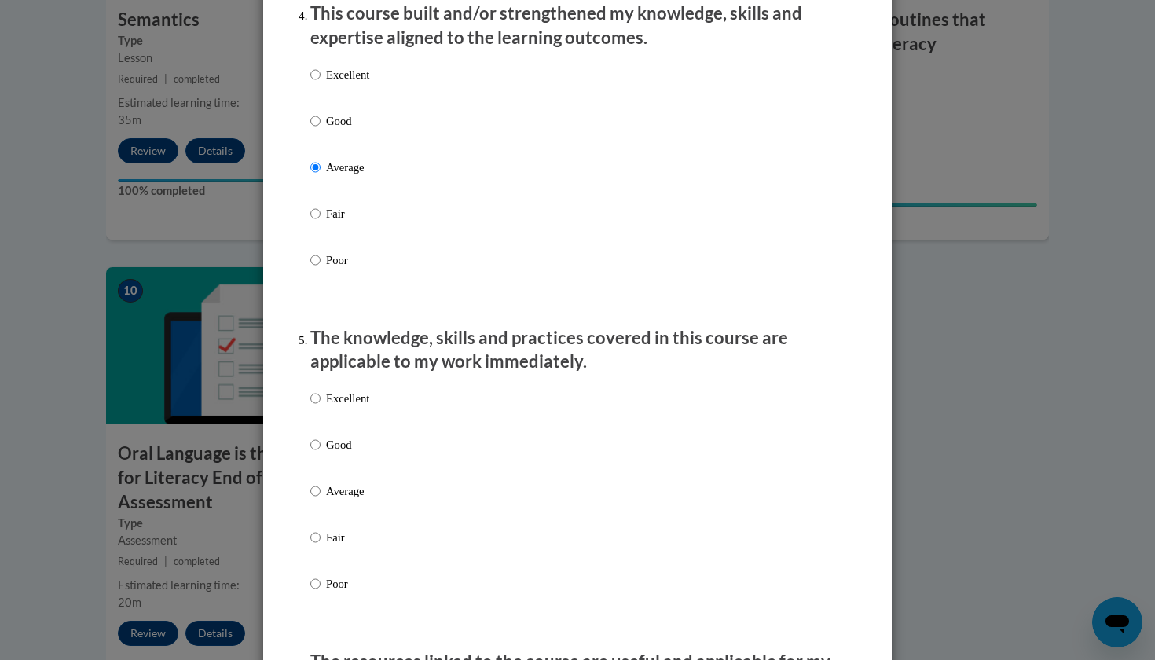
scroll to position [1246, 0]
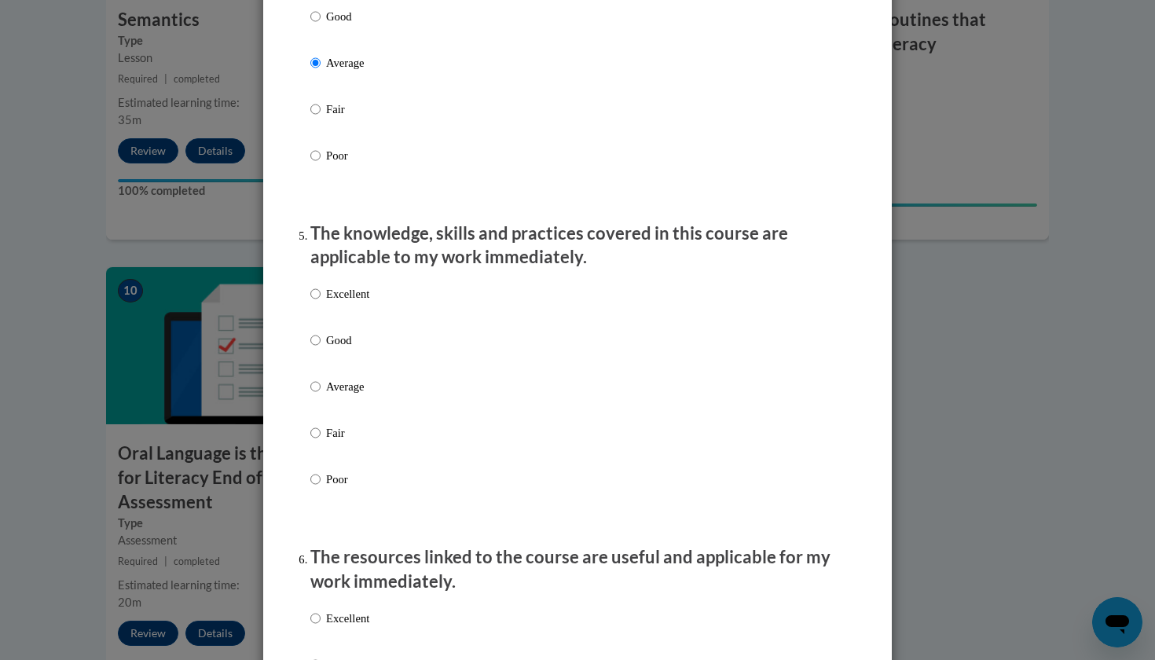
click at [365, 387] on p "Average" at bounding box center [347, 386] width 43 height 17
click at [321, 387] on input "Average" at bounding box center [315, 386] width 10 height 17
radio input "true"
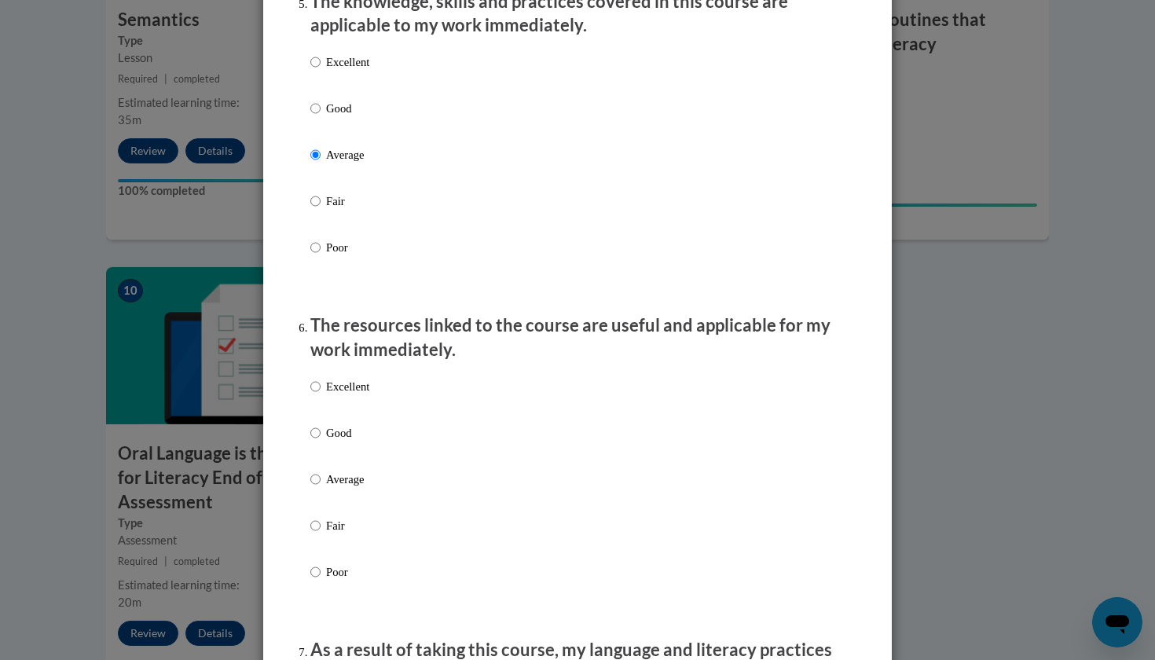
scroll to position [1519, 0]
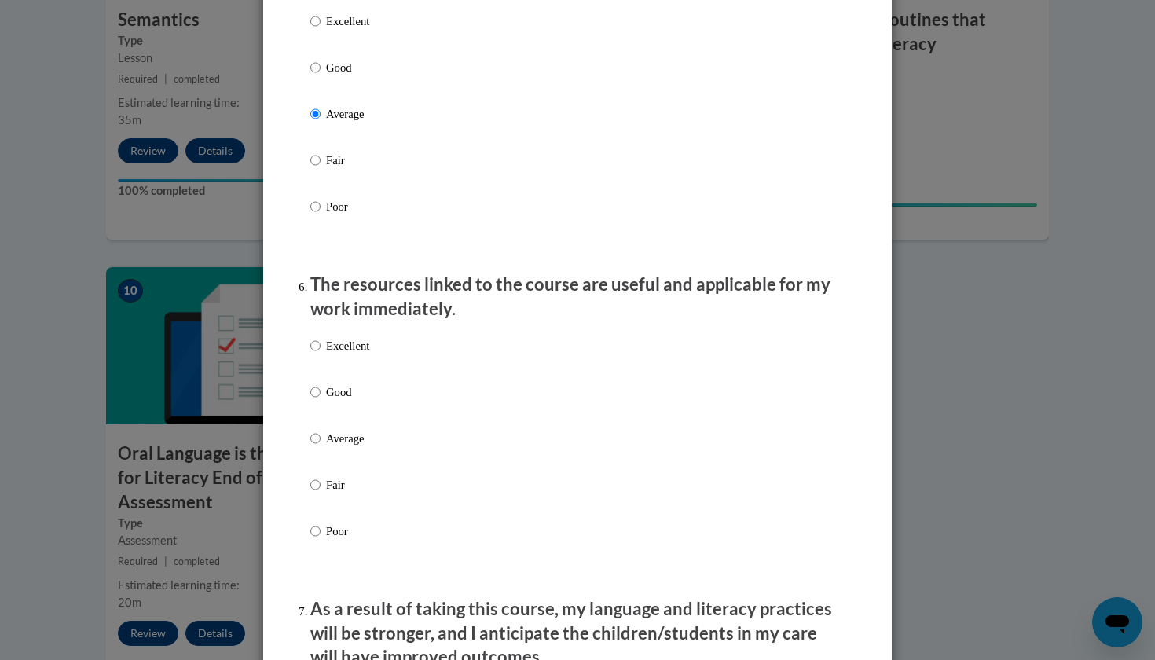
click at [361, 447] on p "Average" at bounding box center [347, 438] width 43 height 17
click at [321, 447] on input "Average" at bounding box center [315, 438] width 10 height 17
radio input "true"
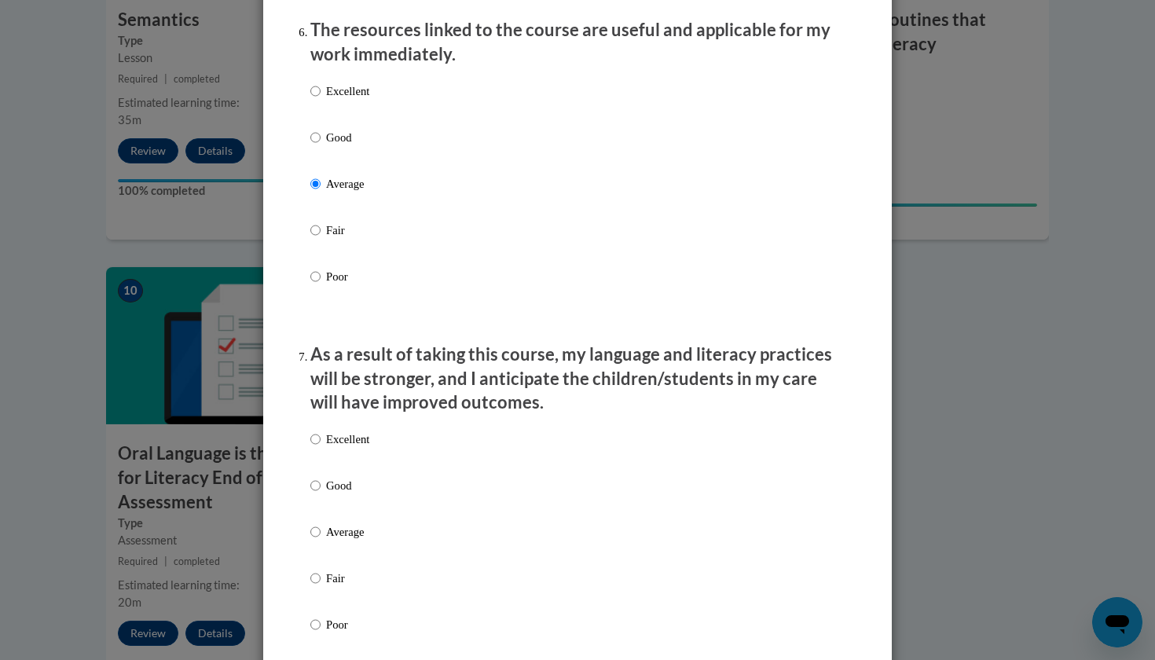
scroll to position [1779, 0]
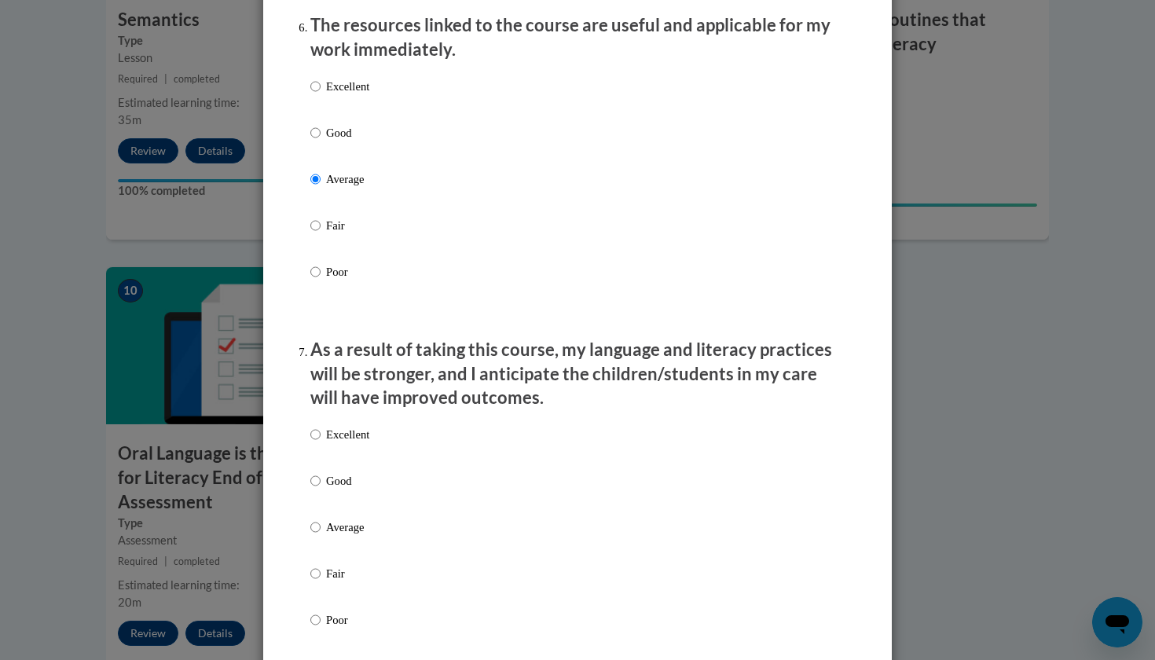
click at [339, 536] on p "Average" at bounding box center [347, 527] width 43 height 17
click at [321, 536] on input "Average" at bounding box center [315, 527] width 10 height 17
radio input "true"
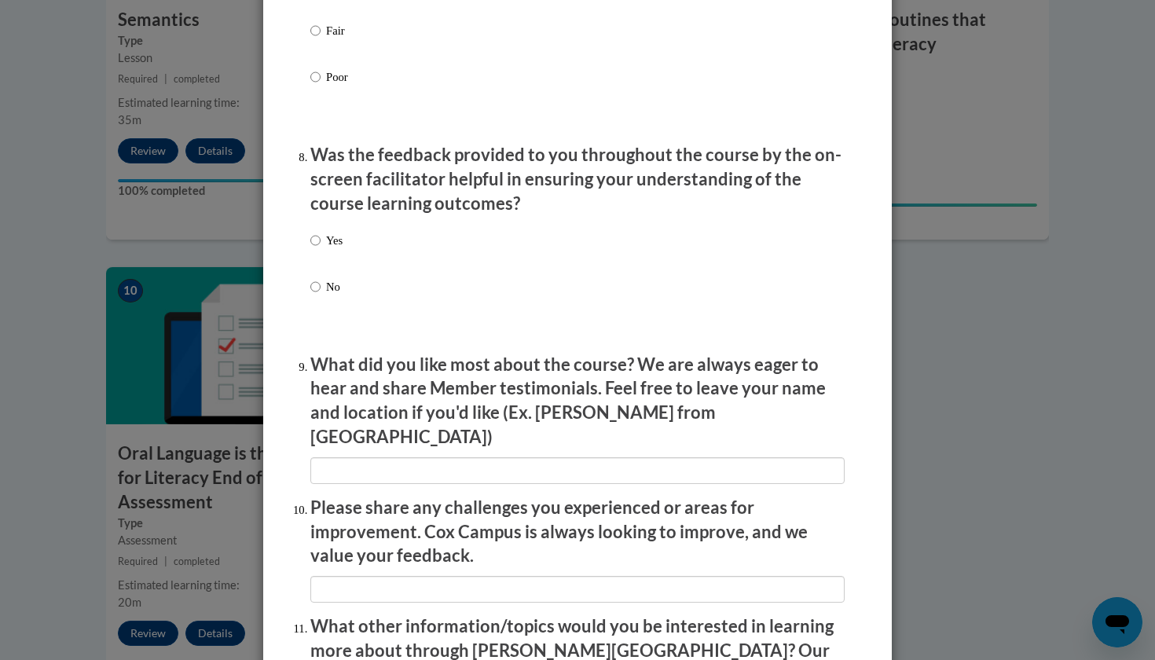
scroll to position [2322, 0]
click at [333, 250] on label "Yes" at bounding box center [326, 252] width 32 height 42
click at [321, 248] on input "Yes" at bounding box center [315, 239] width 10 height 17
radio input "true"
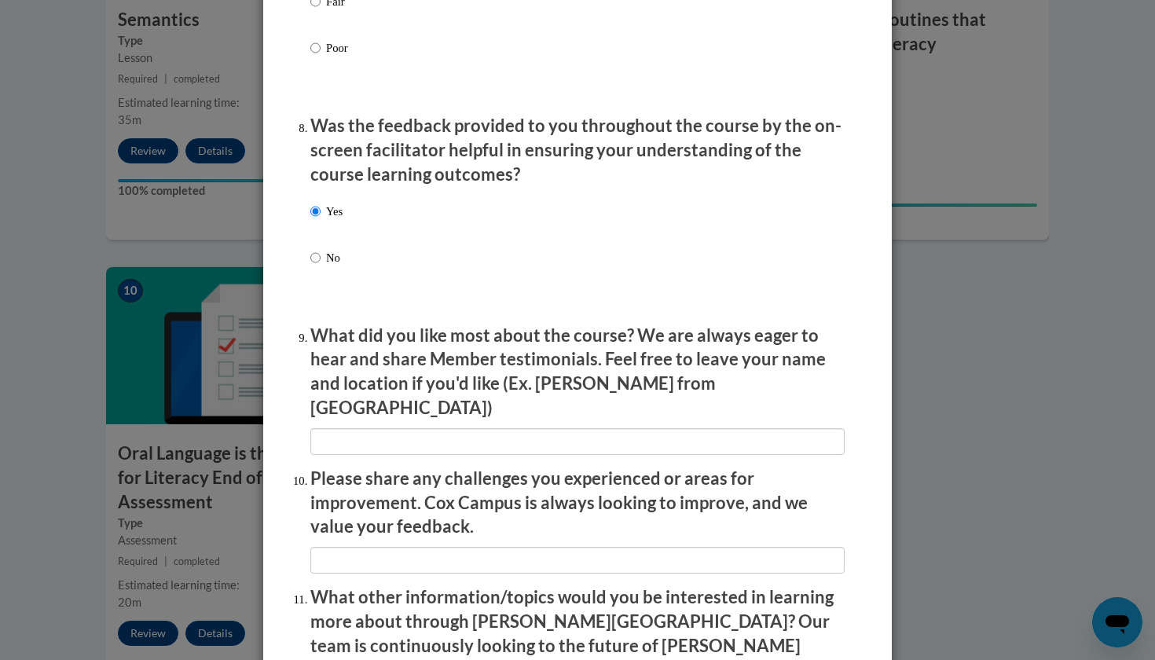
scroll to position [2366, 0]
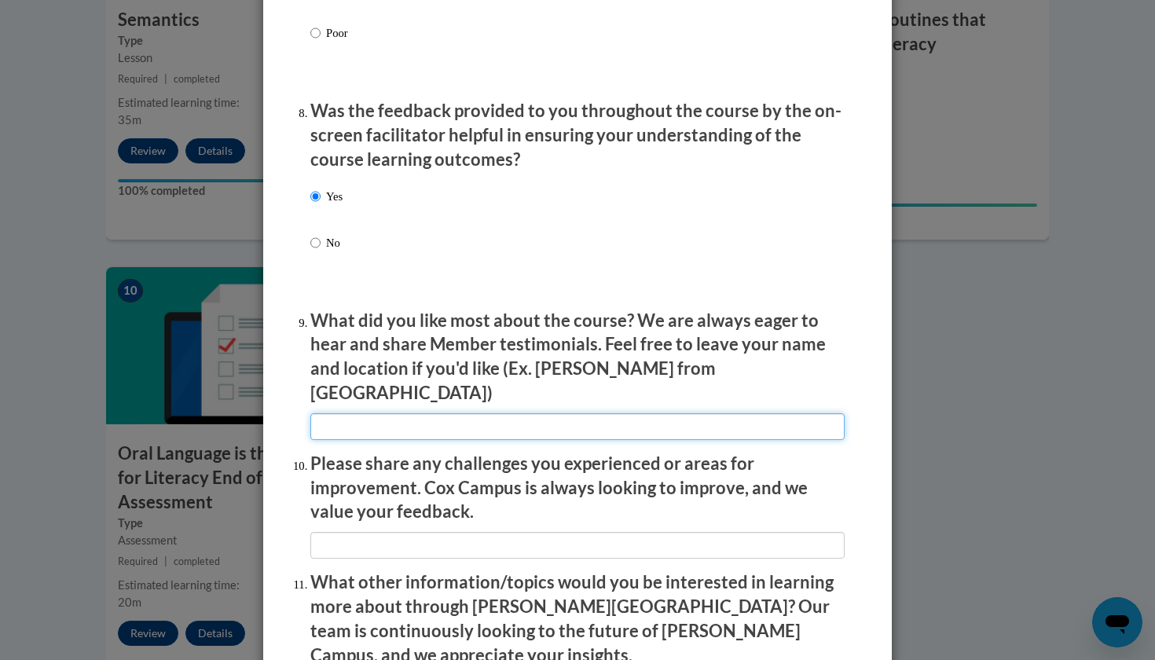
click at [341, 413] on input "textbox" at bounding box center [577, 426] width 534 height 27
type input "n/a"
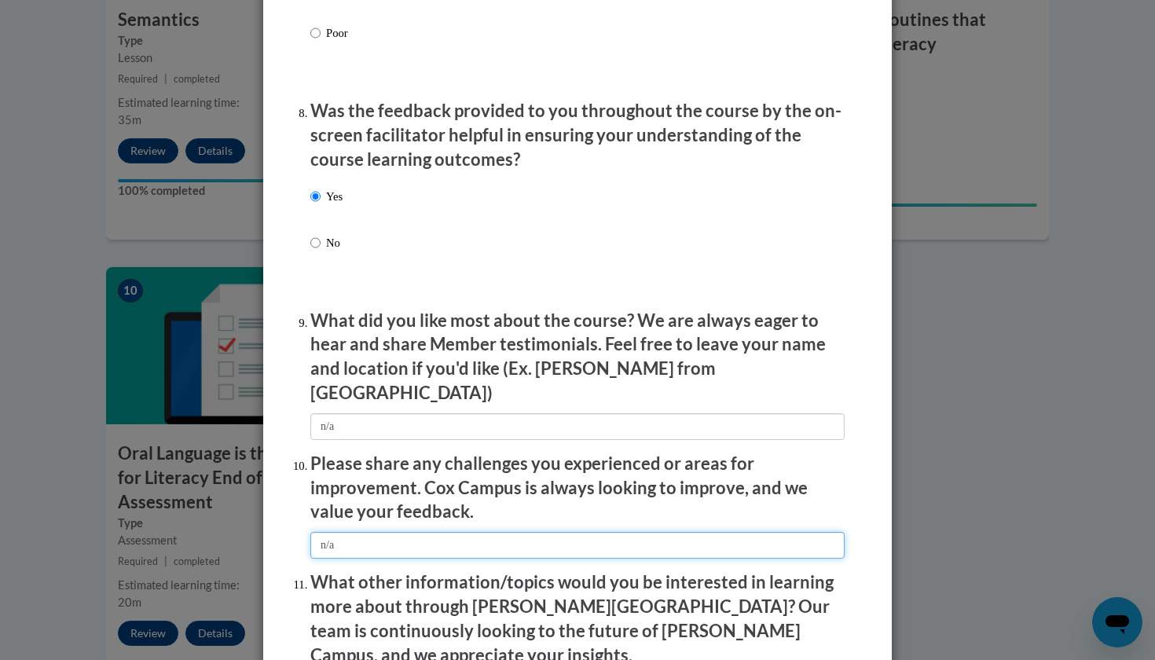
type input "n/a"
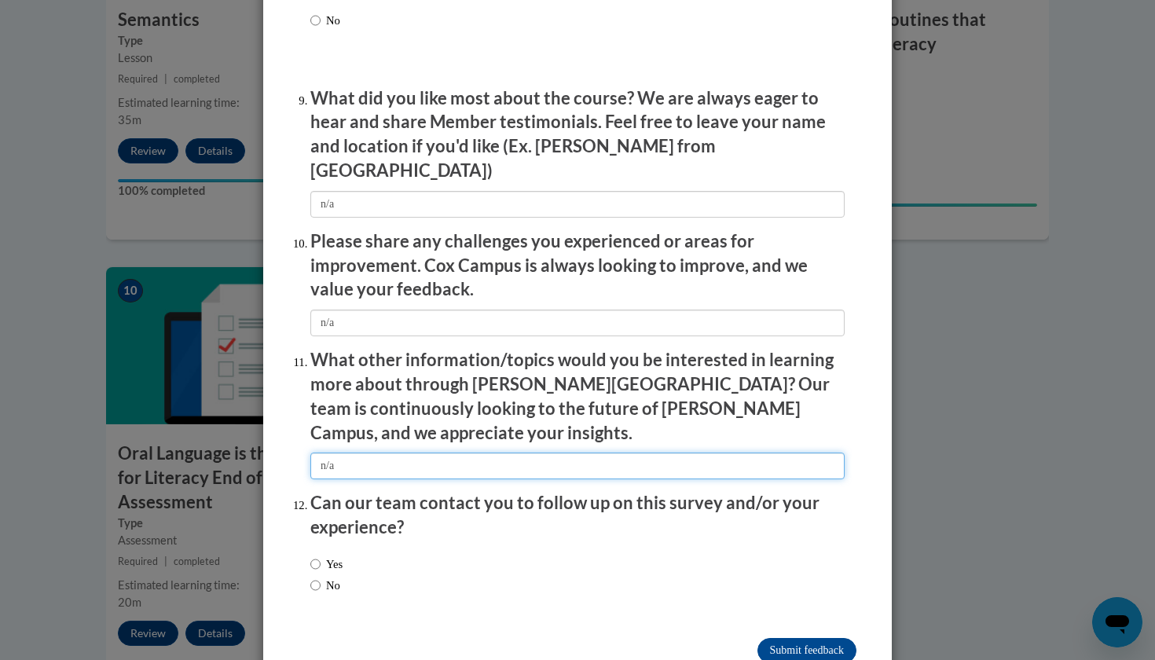
scroll to position [2587, 0]
type input "n/a"
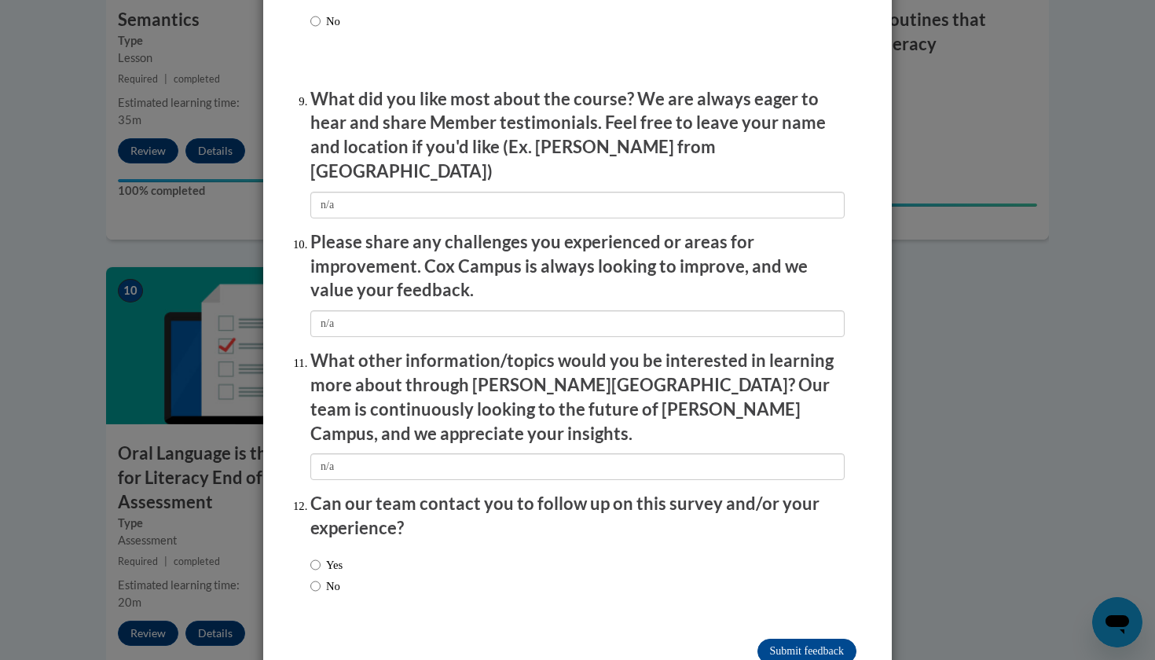
click at [325, 578] on label "No" at bounding box center [325, 586] width 30 height 17
click at [321, 578] on input "No" at bounding box center [315, 586] width 10 height 17
radio input "true"
click at [801, 639] on input "Submit feedback" at bounding box center [807, 651] width 99 height 25
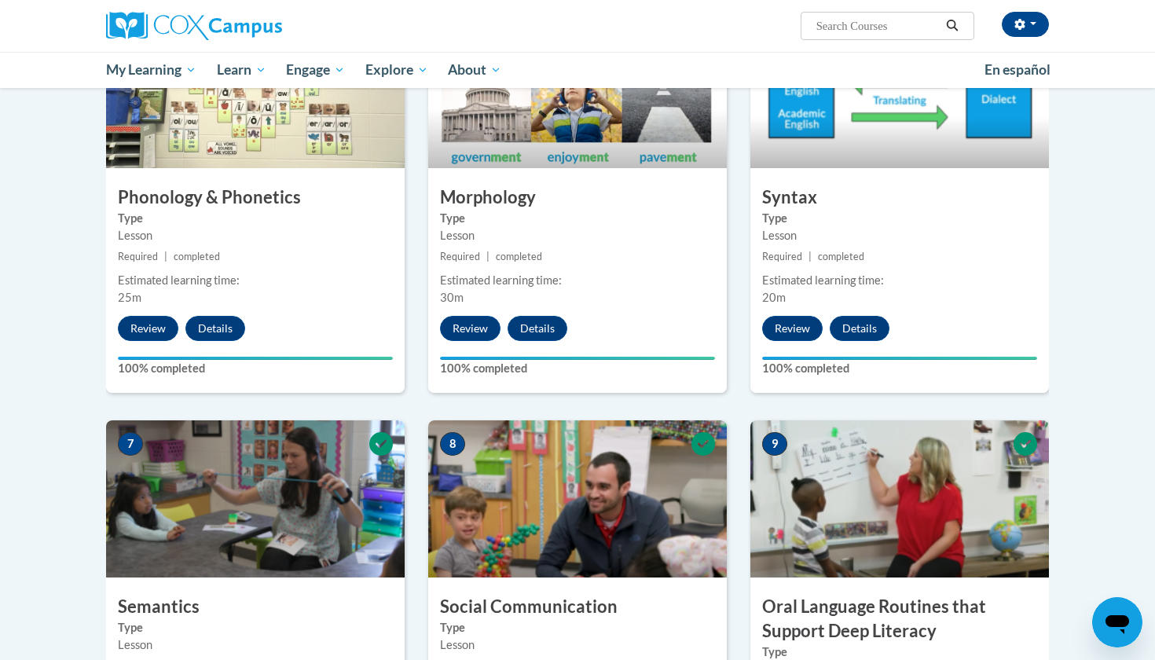
scroll to position [586, 0]
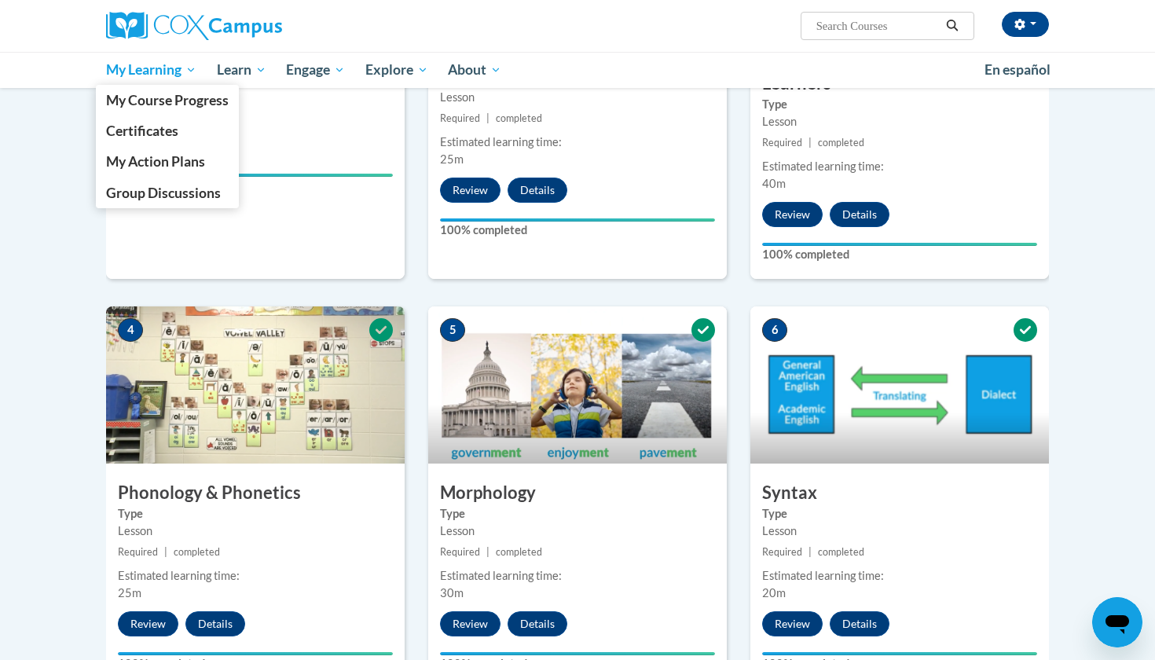
click at [156, 67] on span "My Learning" at bounding box center [151, 70] width 90 height 19
click at [150, 140] on link "Certificates" at bounding box center [167, 131] width 143 height 31
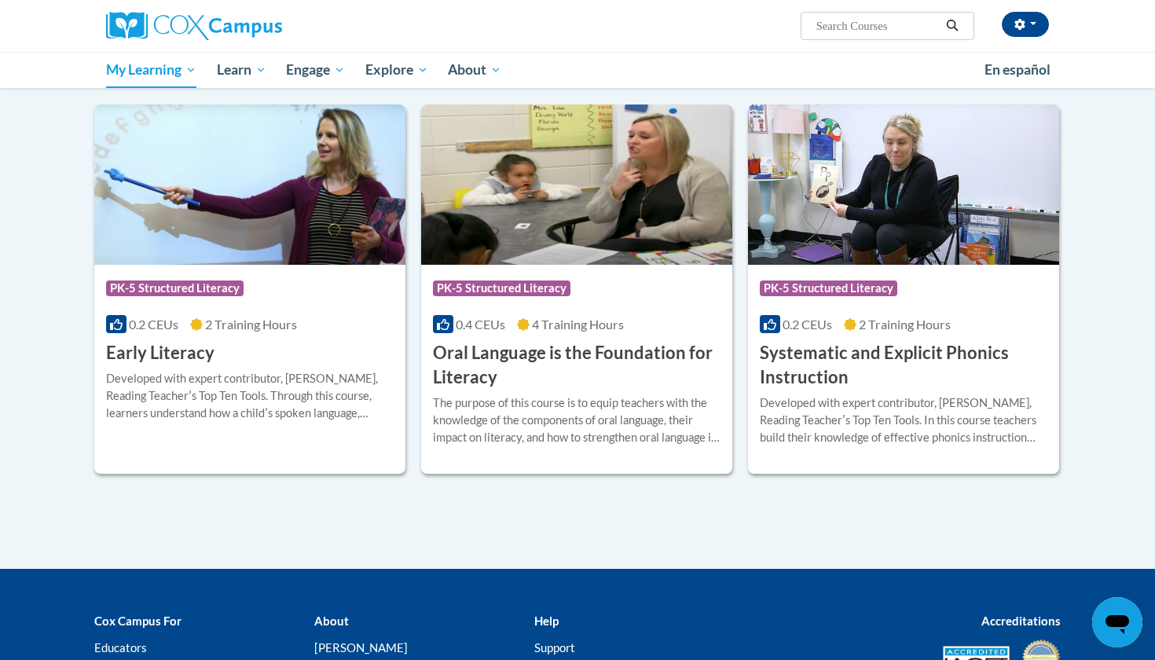
scroll to position [271, 0]
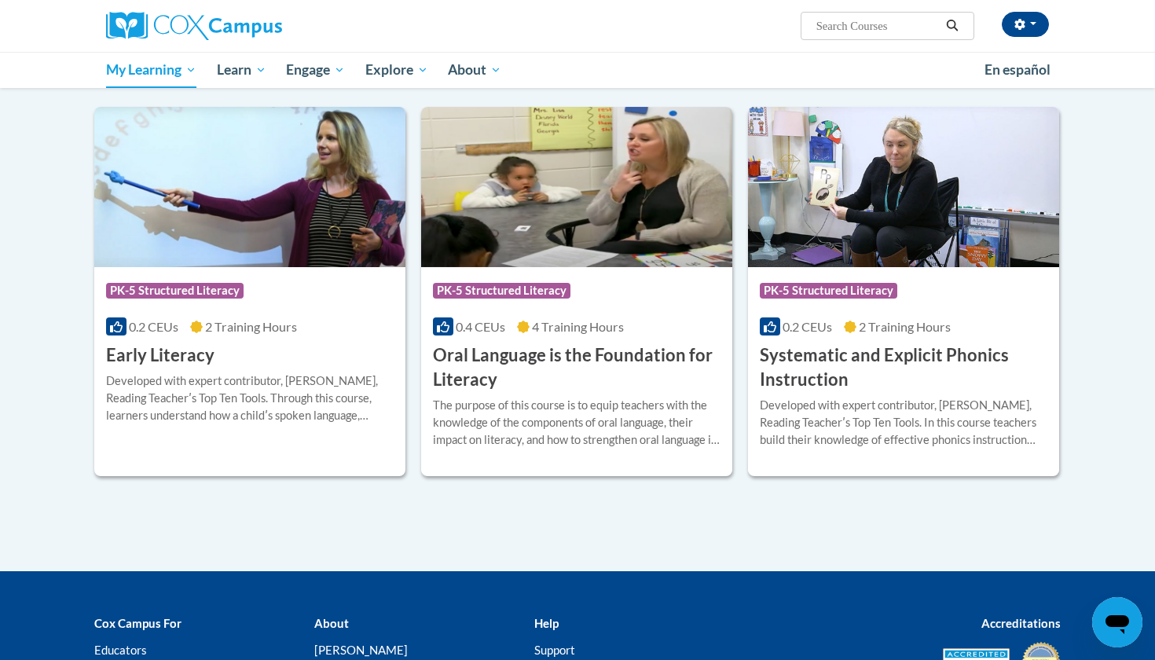
click at [546, 195] on img at bounding box center [576, 187] width 311 height 160
